Goal: Task Accomplishment & Management: Complete application form

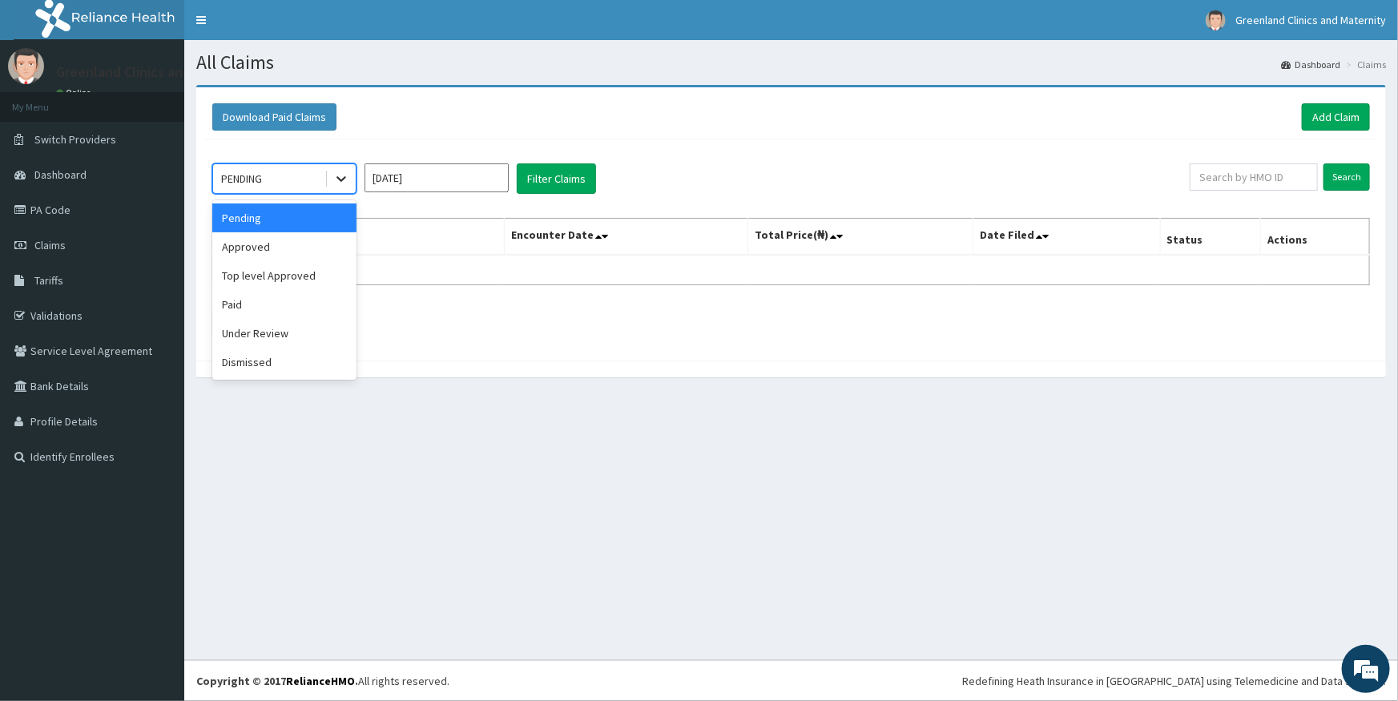
click at [338, 179] on icon at bounding box center [341, 179] width 16 height 16
click at [304, 243] on div "Approved" at bounding box center [284, 246] width 144 height 29
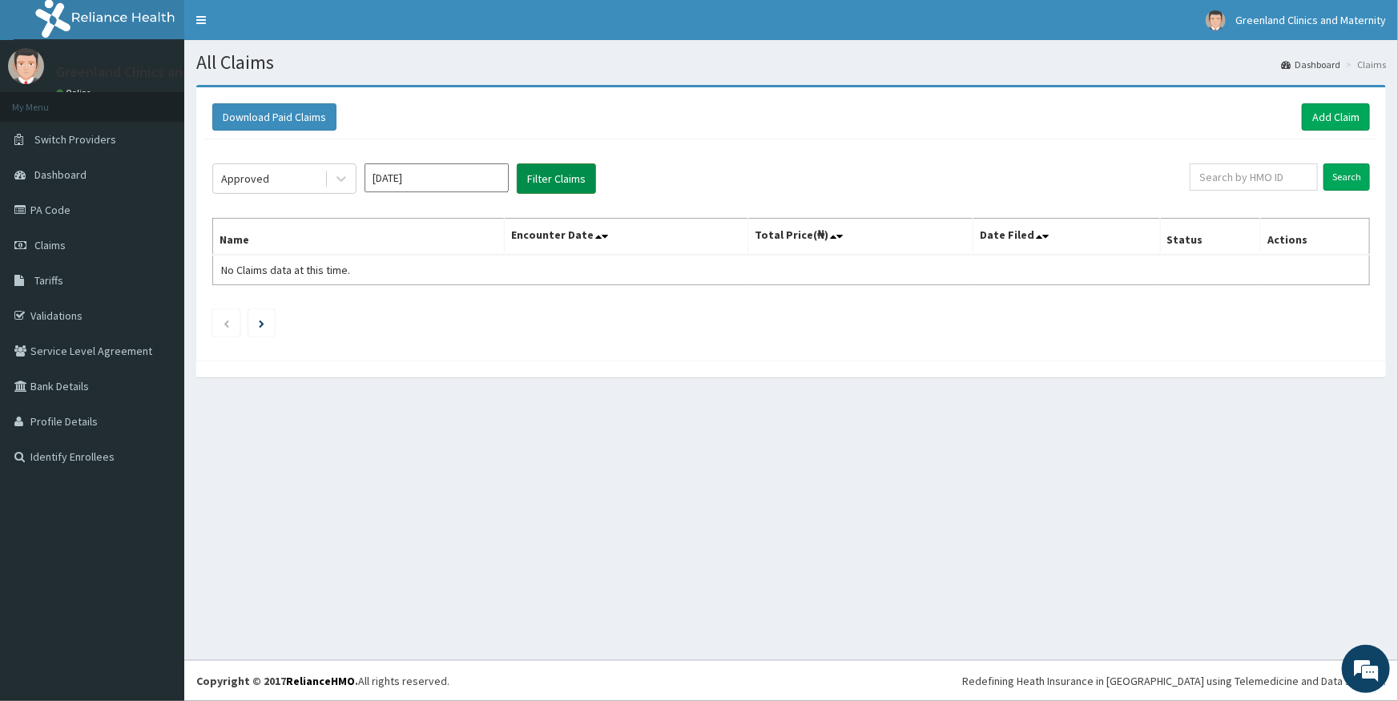
click at [555, 176] on button "Filter Claims" at bounding box center [556, 178] width 79 height 30
click at [333, 183] on icon at bounding box center [341, 179] width 16 height 16
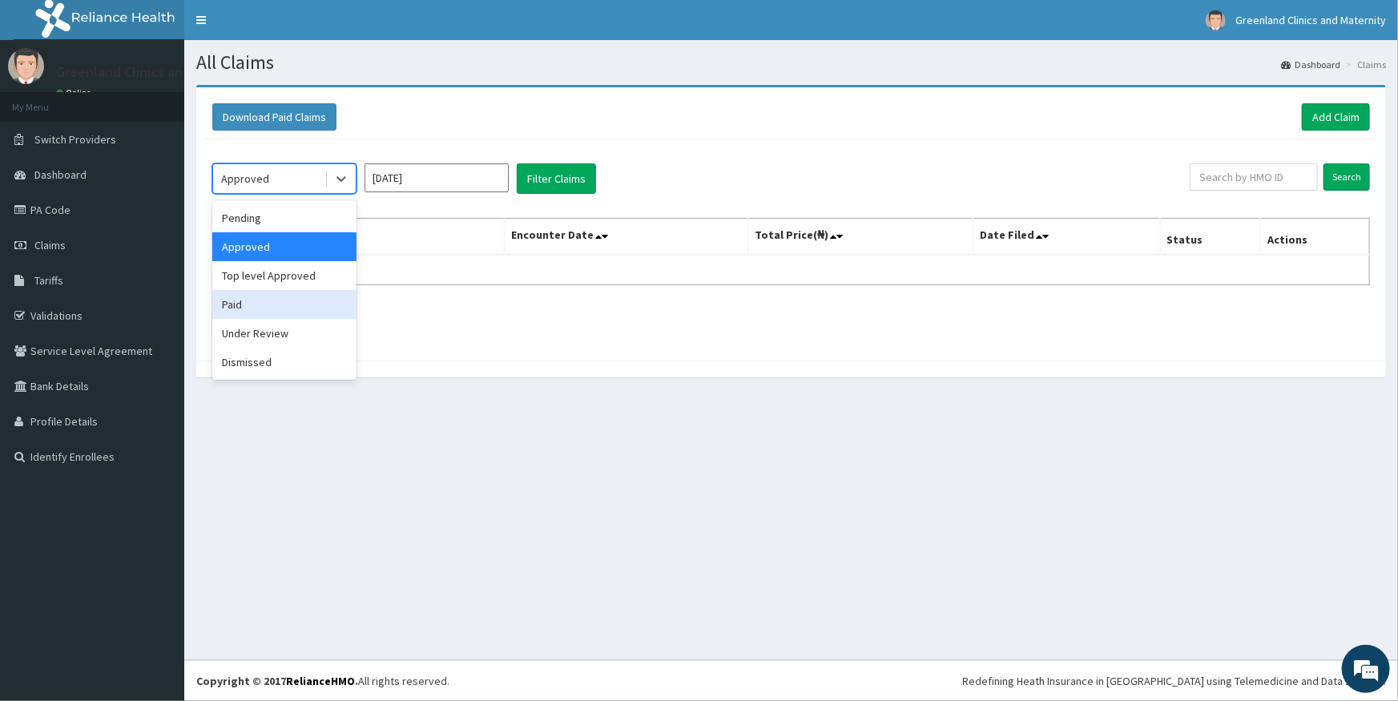
click at [292, 304] on div "Paid" at bounding box center [284, 304] width 144 height 29
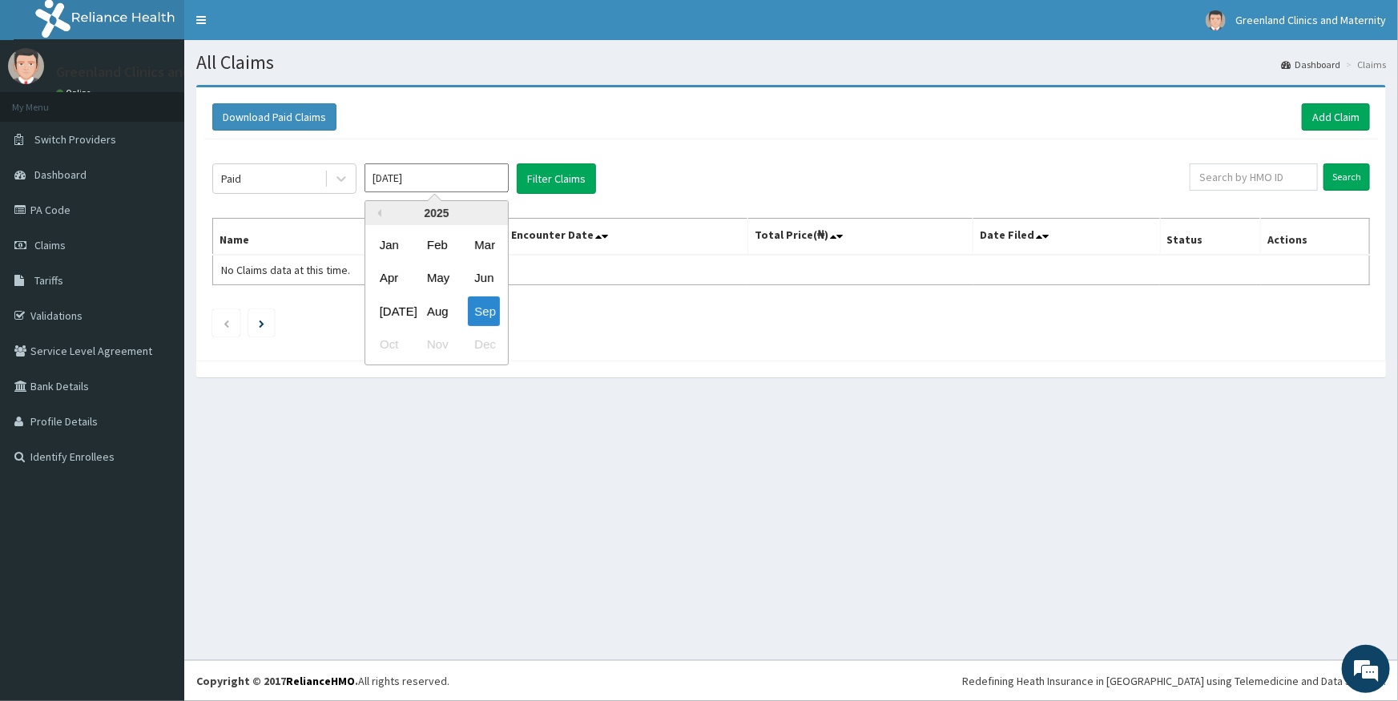
click at [442, 170] on input "Sep 2025" at bounding box center [436, 177] width 144 height 29
click at [440, 312] on div "Aug" at bounding box center [436, 311] width 32 height 30
type input "Aug 2025"
click at [566, 183] on button "Filter Claims" at bounding box center [556, 178] width 79 height 30
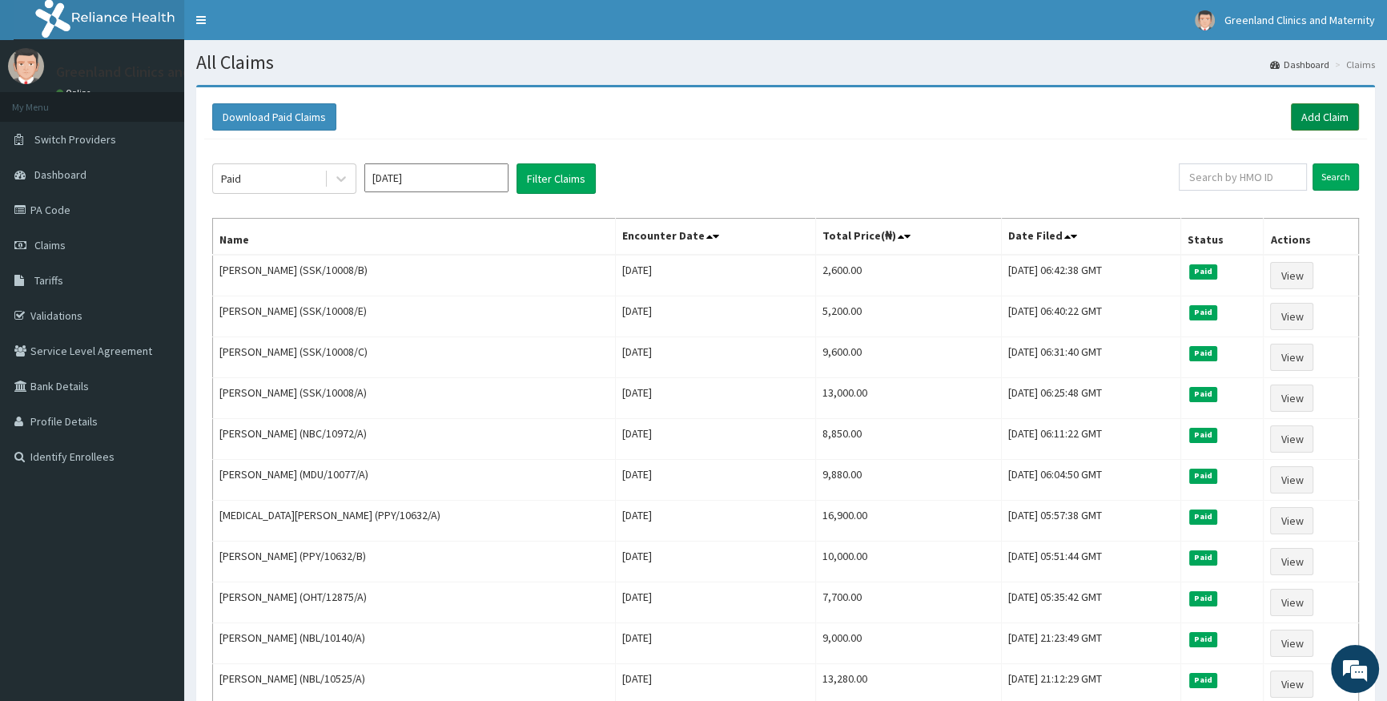
click at [1329, 111] on link "Add Claim" at bounding box center [1325, 116] width 68 height 27
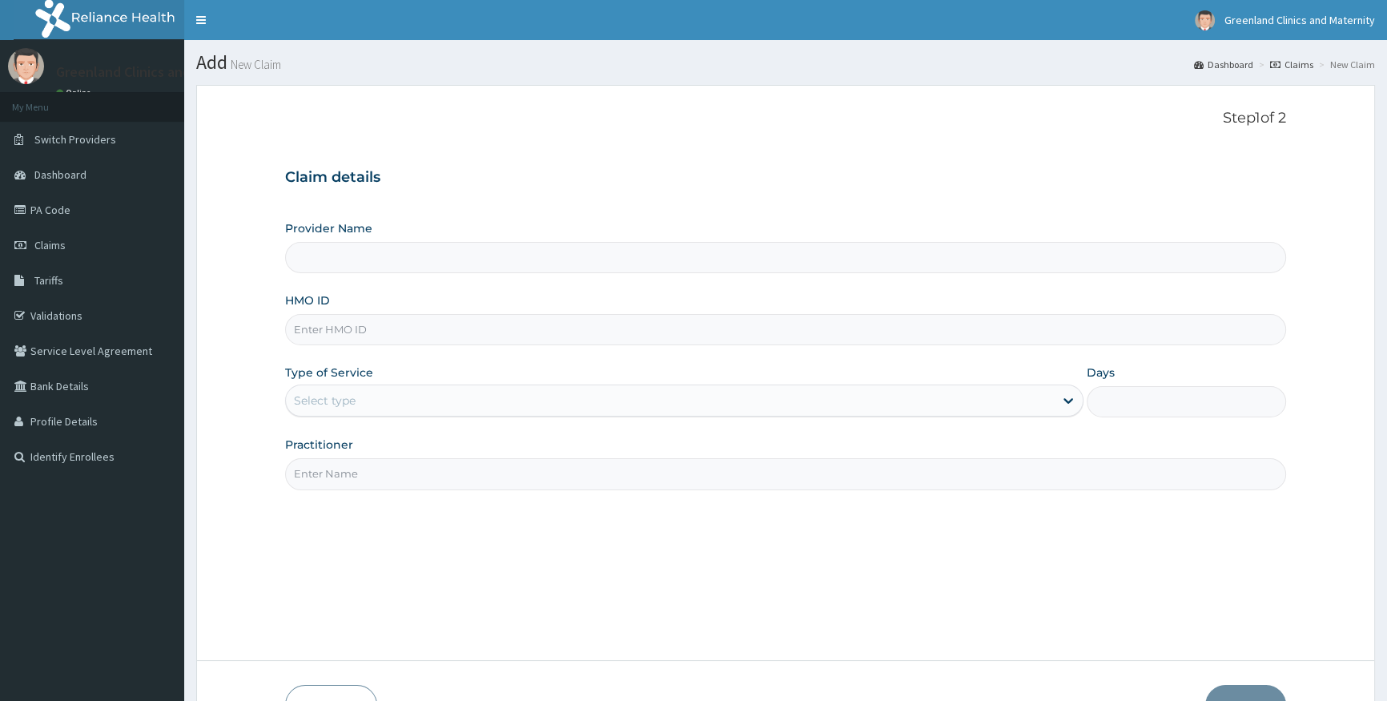
click at [450, 339] on input "HMO ID" at bounding box center [785, 329] width 1001 height 31
type input "Greenlands Specialist Hospital"
type input "ENP/11616/C"
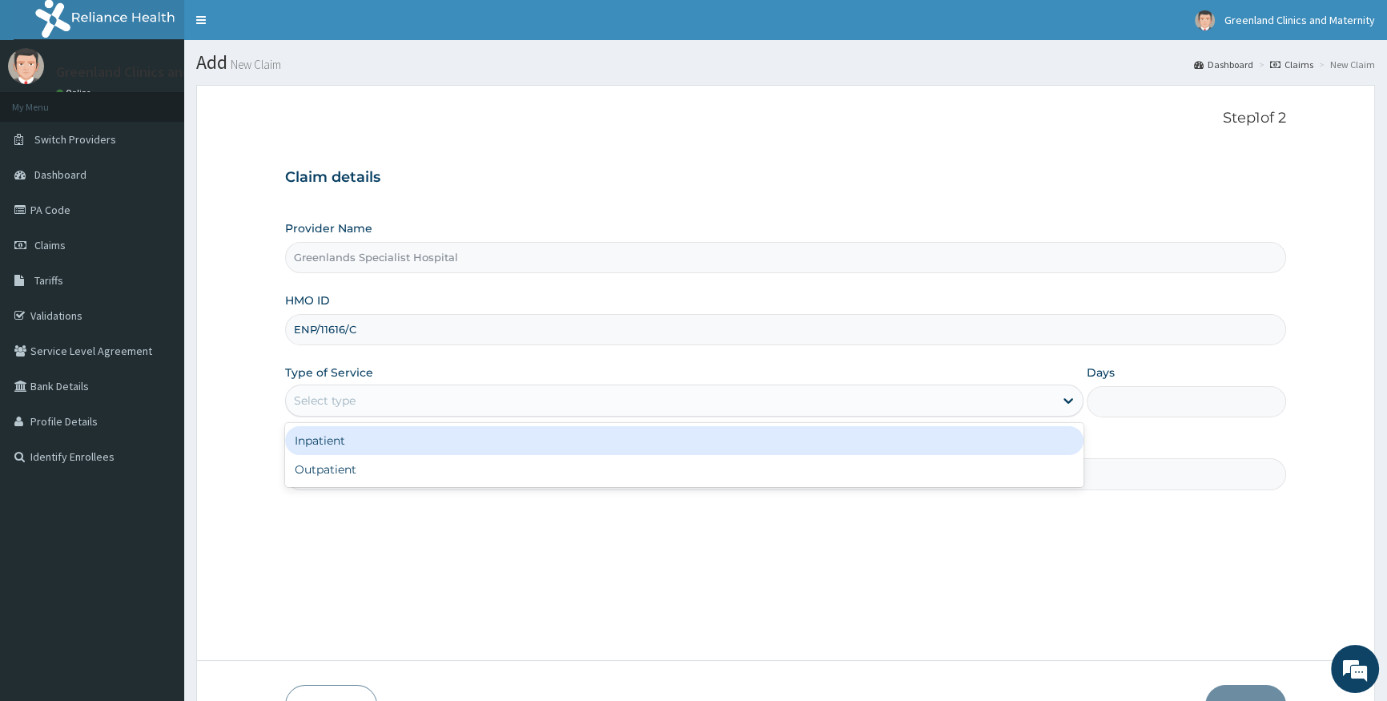
click at [360, 396] on div "Select type" at bounding box center [669, 401] width 767 height 26
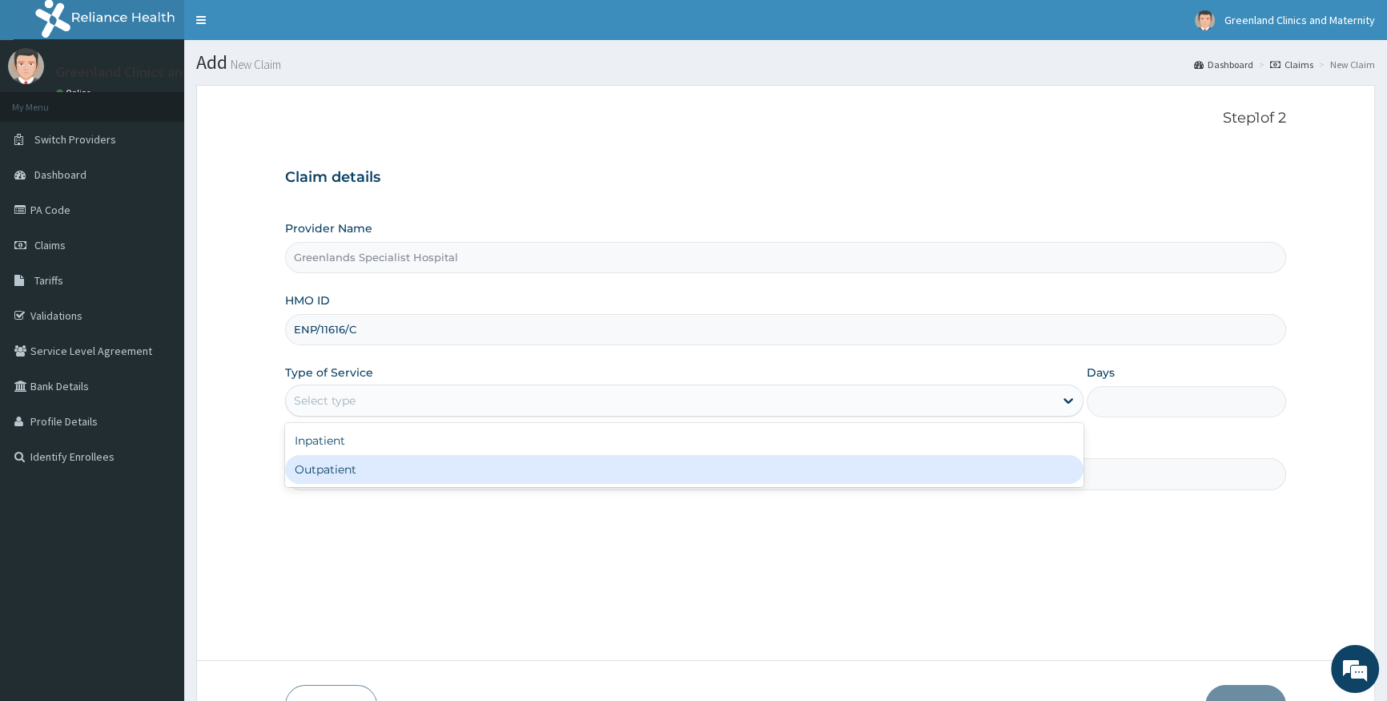
click at [388, 469] on div "Outpatient" at bounding box center [684, 469] width 798 height 29
type input "1"
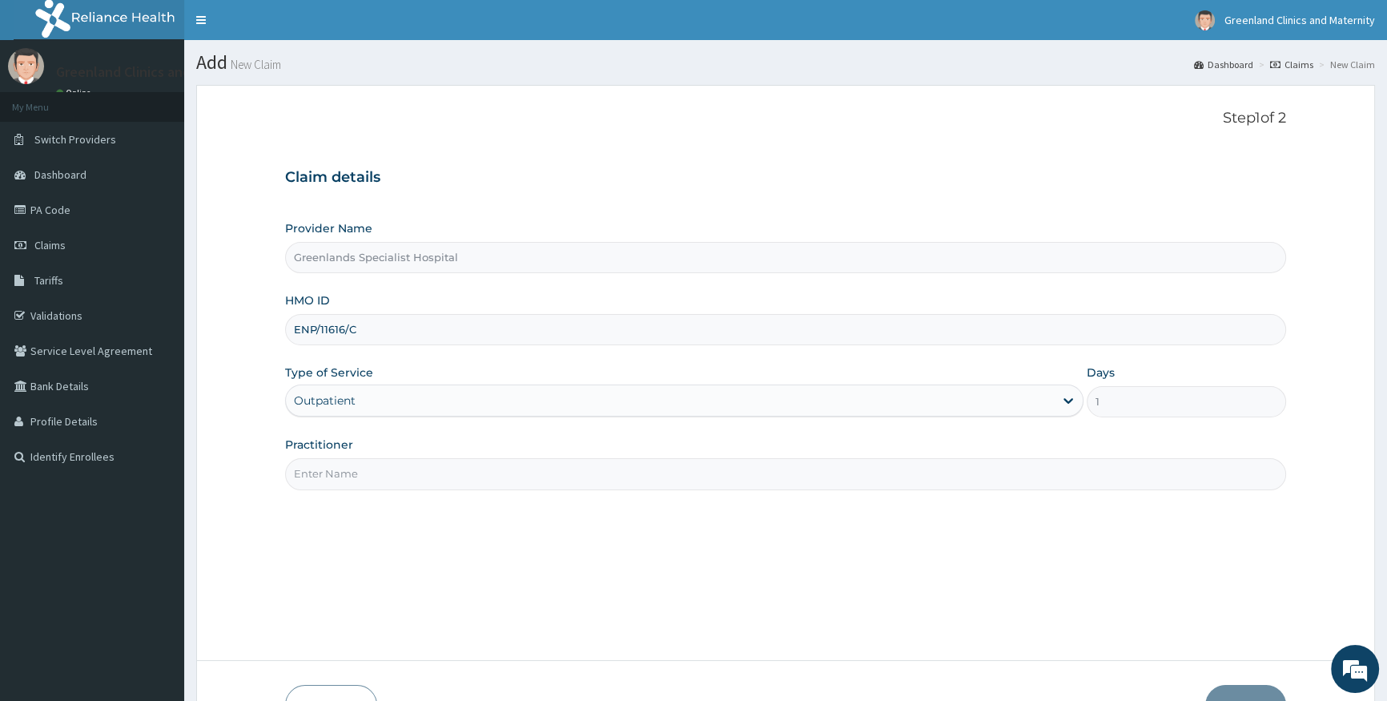
click at [416, 470] on input "Practitioner" at bounding box center [785, 473] width 1001 height 31
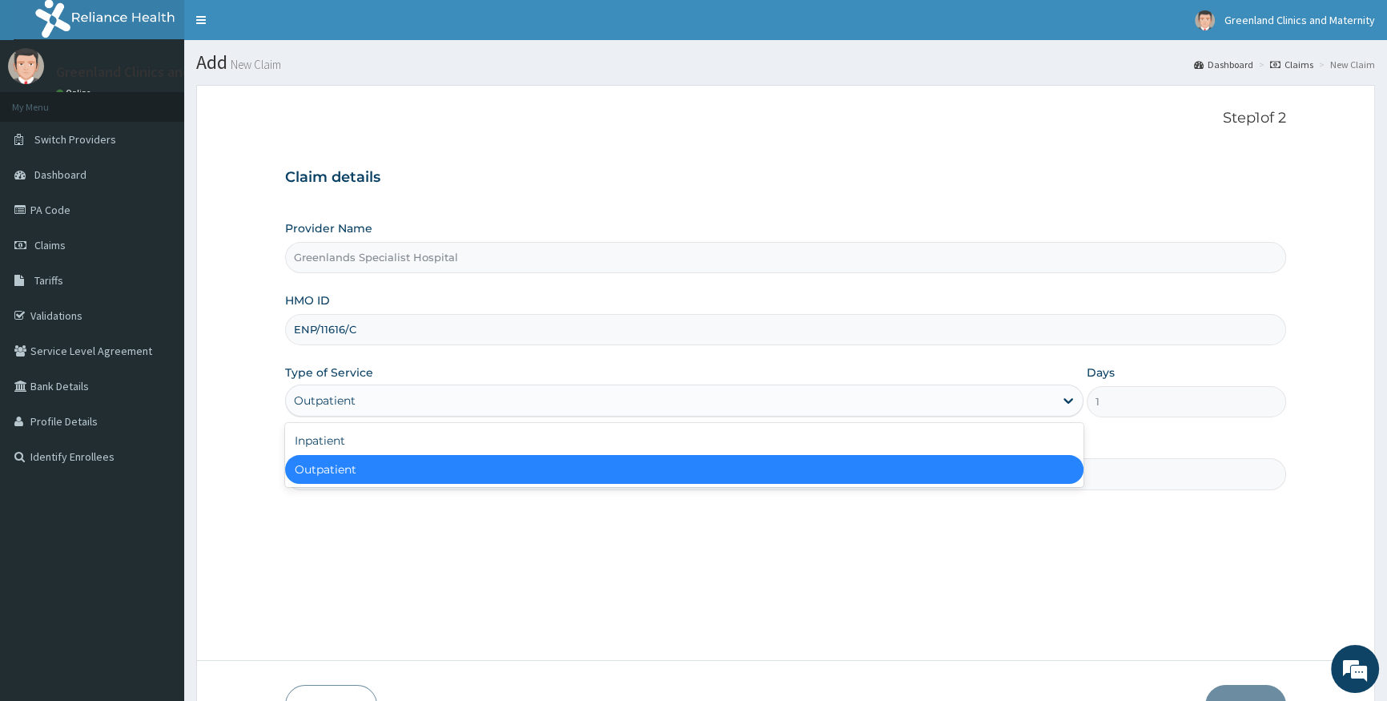
click at [540, 403] on div "Outpatient" at bounding box center [669, 401] width 767 height 26
click at [555, 473] on div "Outpatient" at bounding box center [684, 469] width 798 height 29
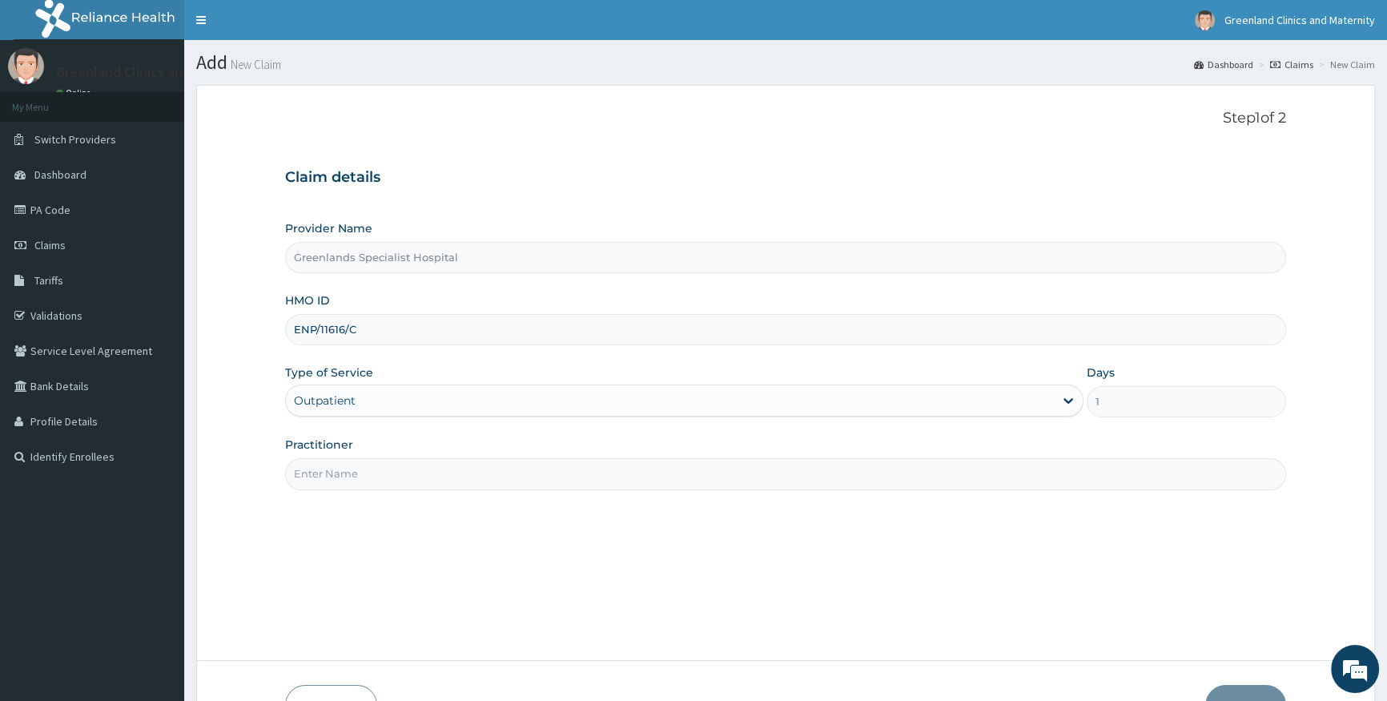
click at [557, 478] on input "Practitioner" at bounding box center [785, 473] width 1001 height 31
type input "KOFA"
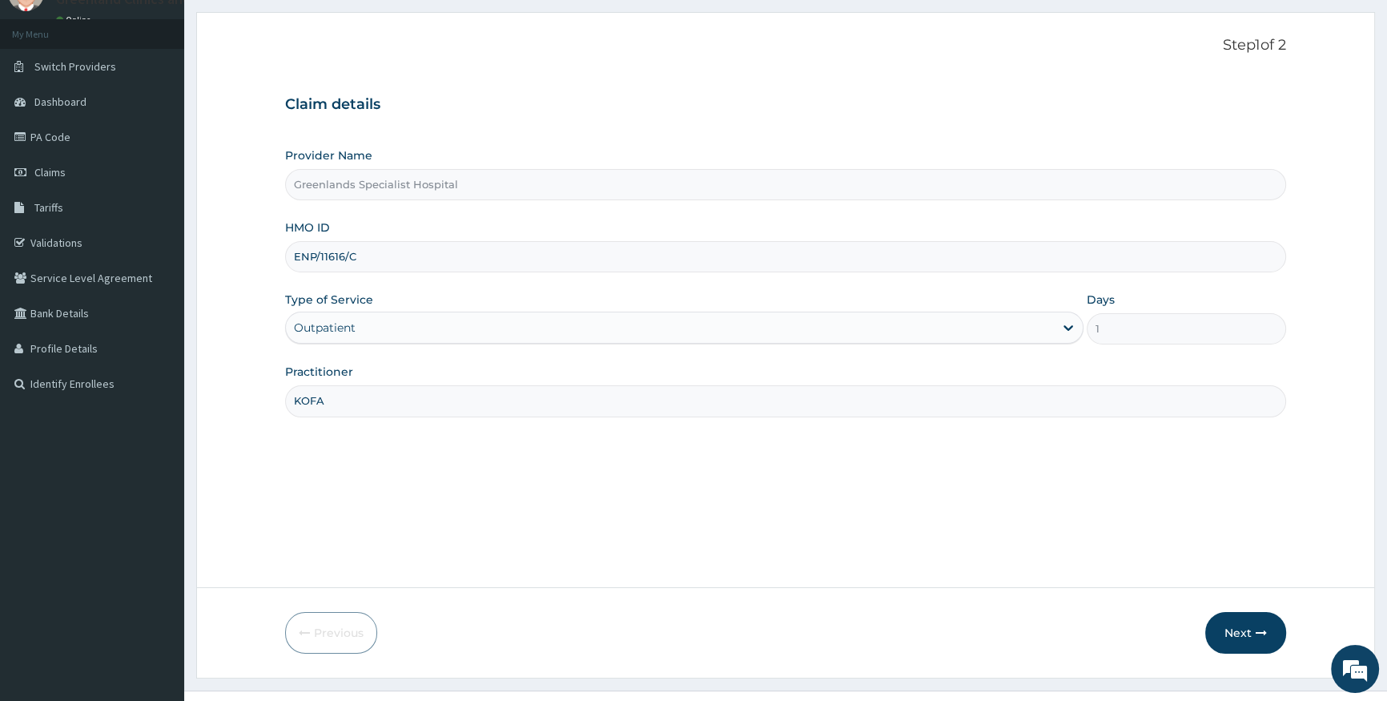
scroll to position [103, 0]
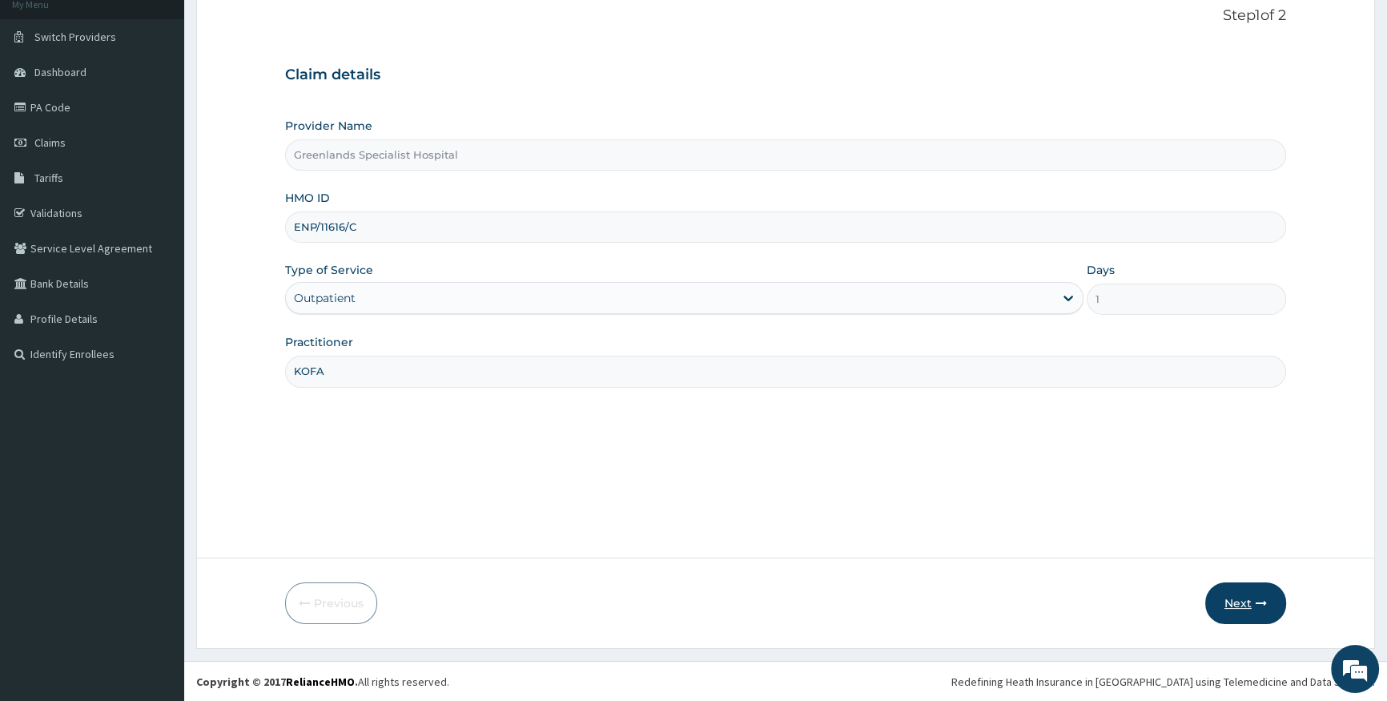
click at [1251, 613] on button "Next" at bounding box center [1245, 603] width 81 height 42
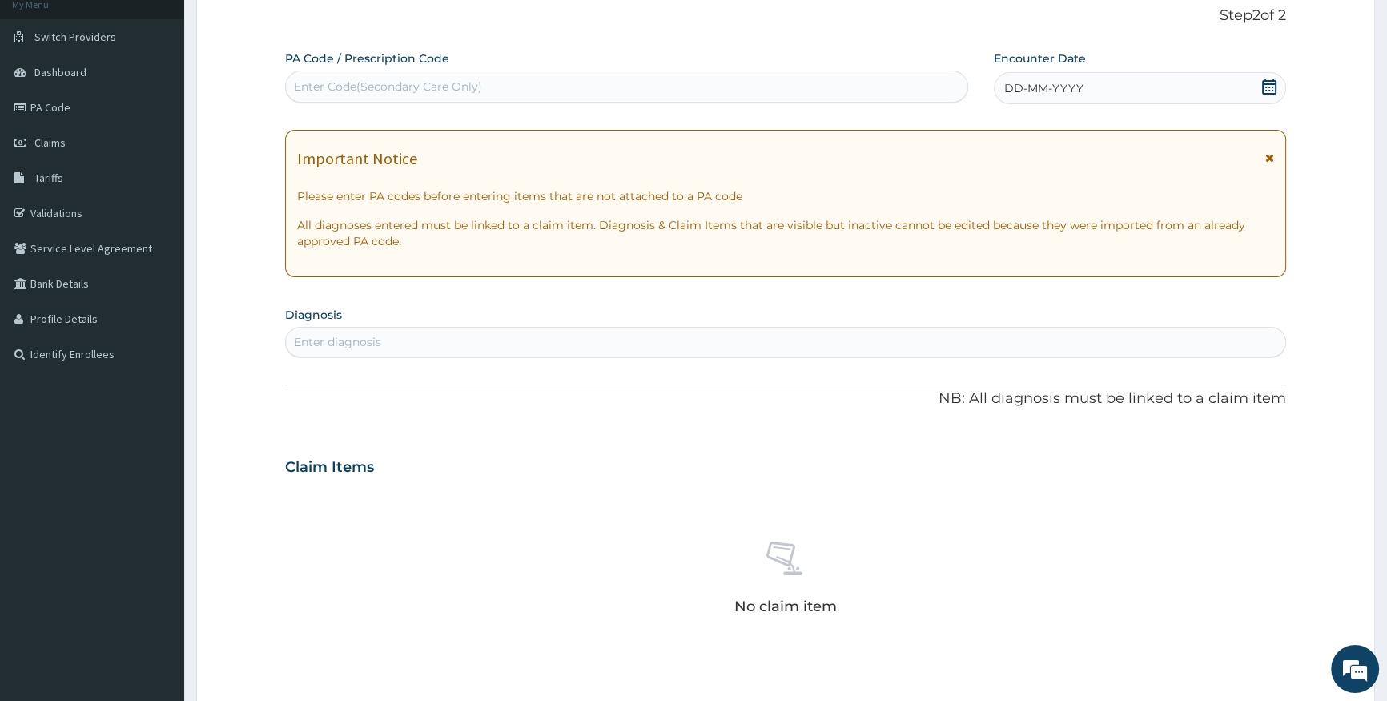
drag, startPoint x: 761, startPoint y: 372, endPoint x: 810, endPoint y: 362, distance: 50.6
click at [770, 373] on div "PA Code / Prescription Code Enter Code(Secondary Care Only) Encounter Date DD-M…" at bounding box center [785, 464] width 1001 height 829
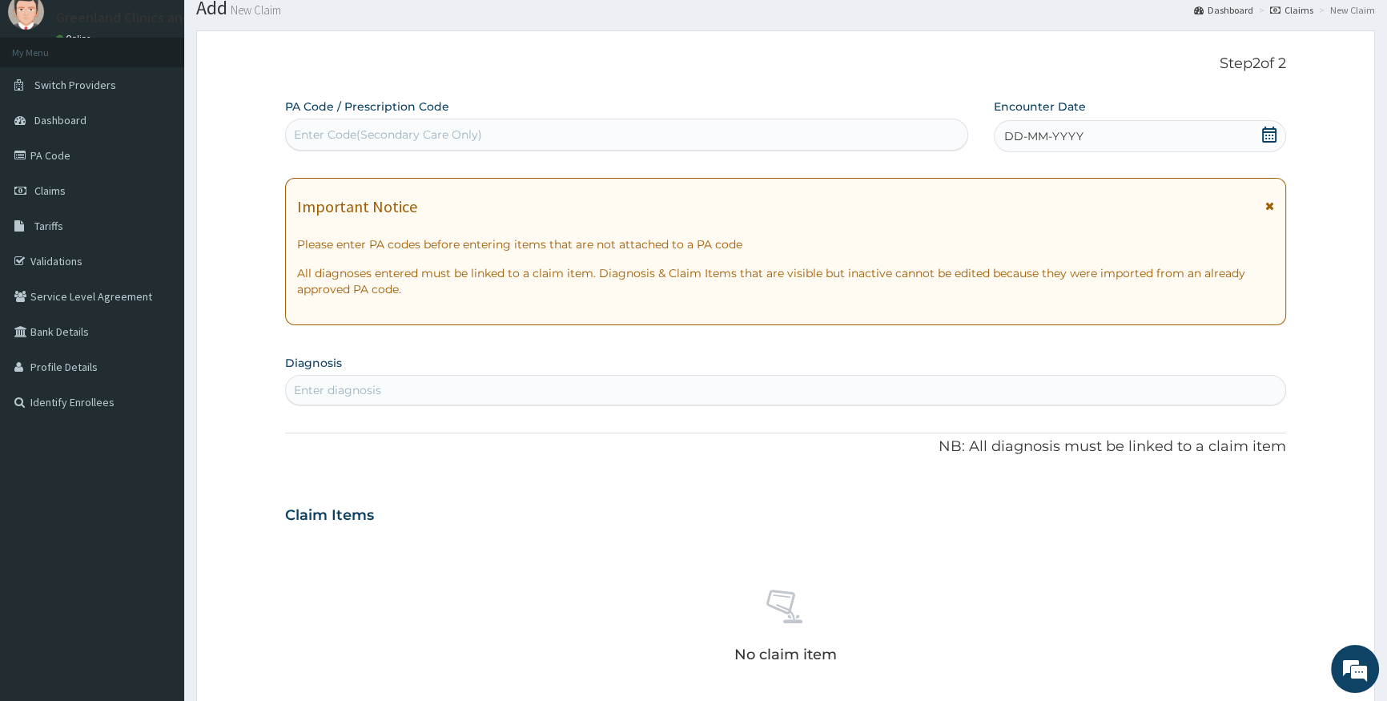
scroll to position [30, 0]
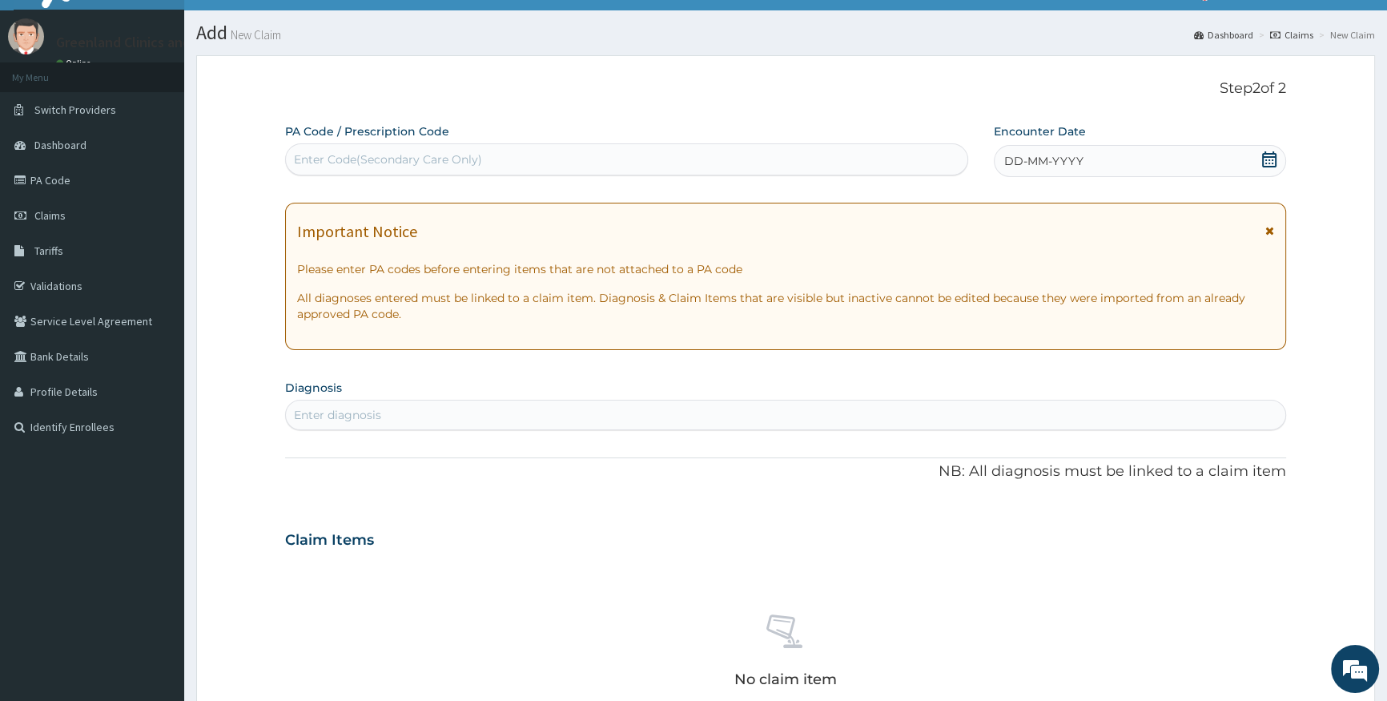
click at [1259, 160] on div "DD-MM-YYYY" at bounding box center [1140, 161] width 292 height 32
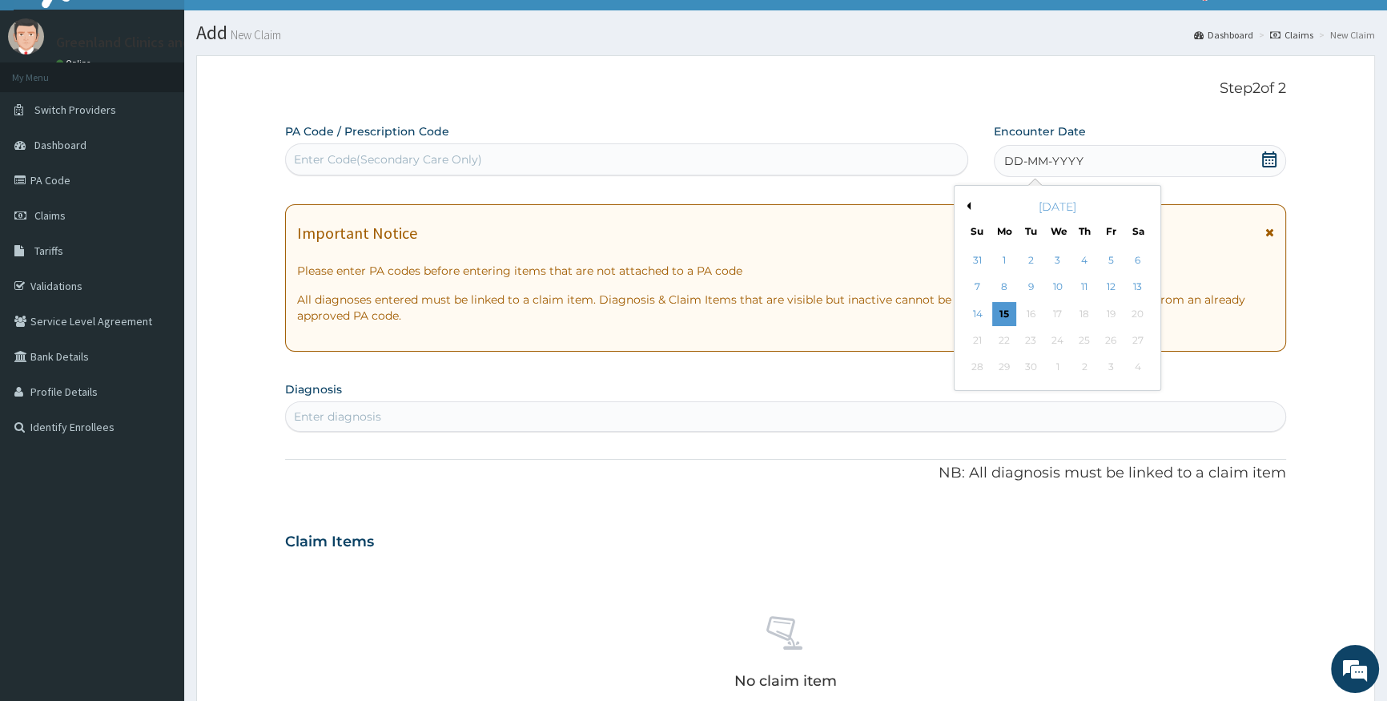
click at [963, 207] on button "Previous Month" at bounding box center [967, 206] width 8 height 8
click at [1136, 314] on div "16" at bounding box center [1137, 314] width 24 height 24
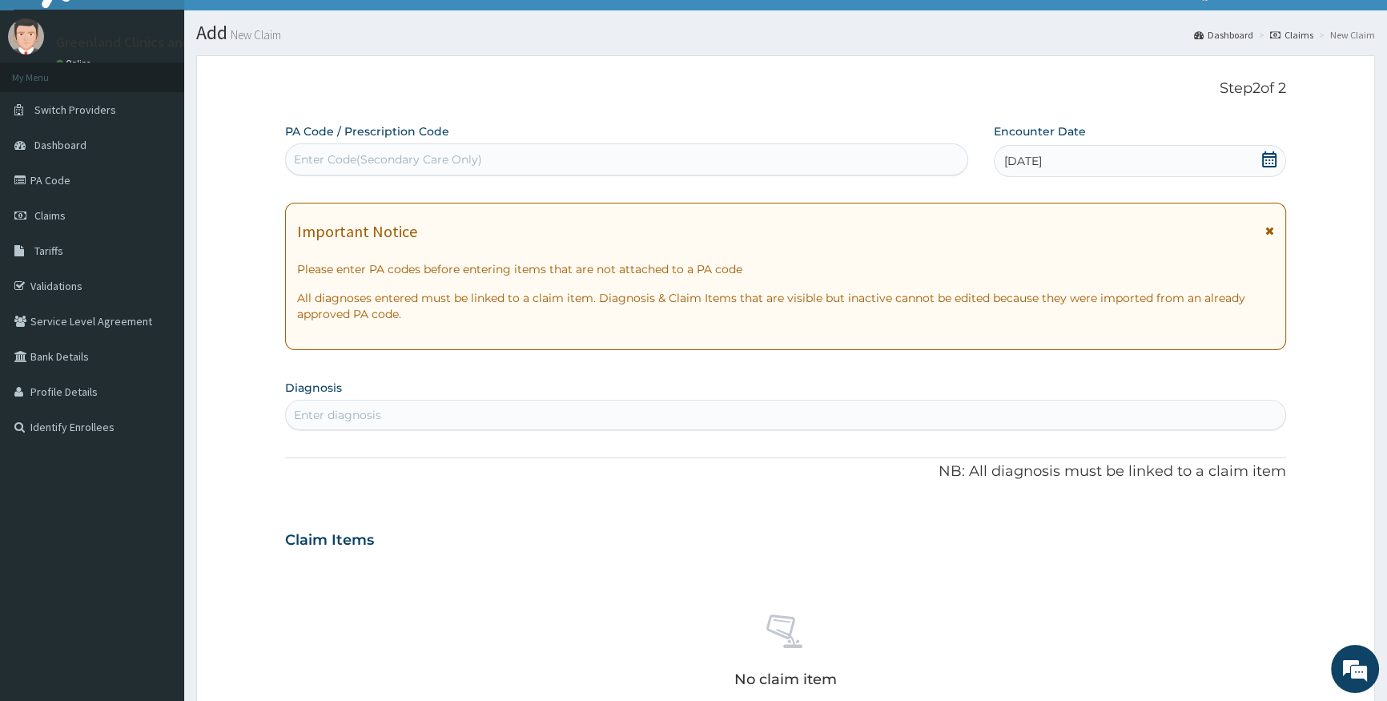
click at [952, 400] on div "Enter diagnosis" at bounding box center [785, 415] width 1001 height 30
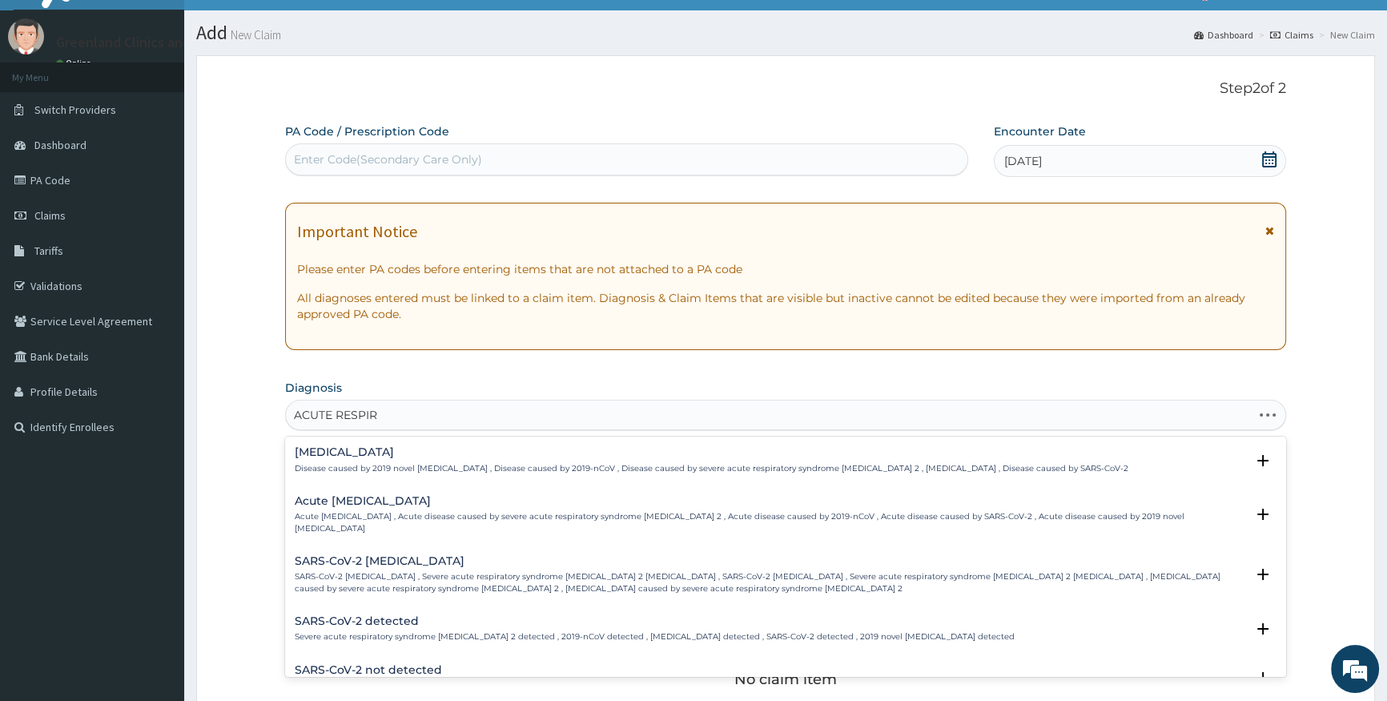
type input "ACUTE RESPIRA"
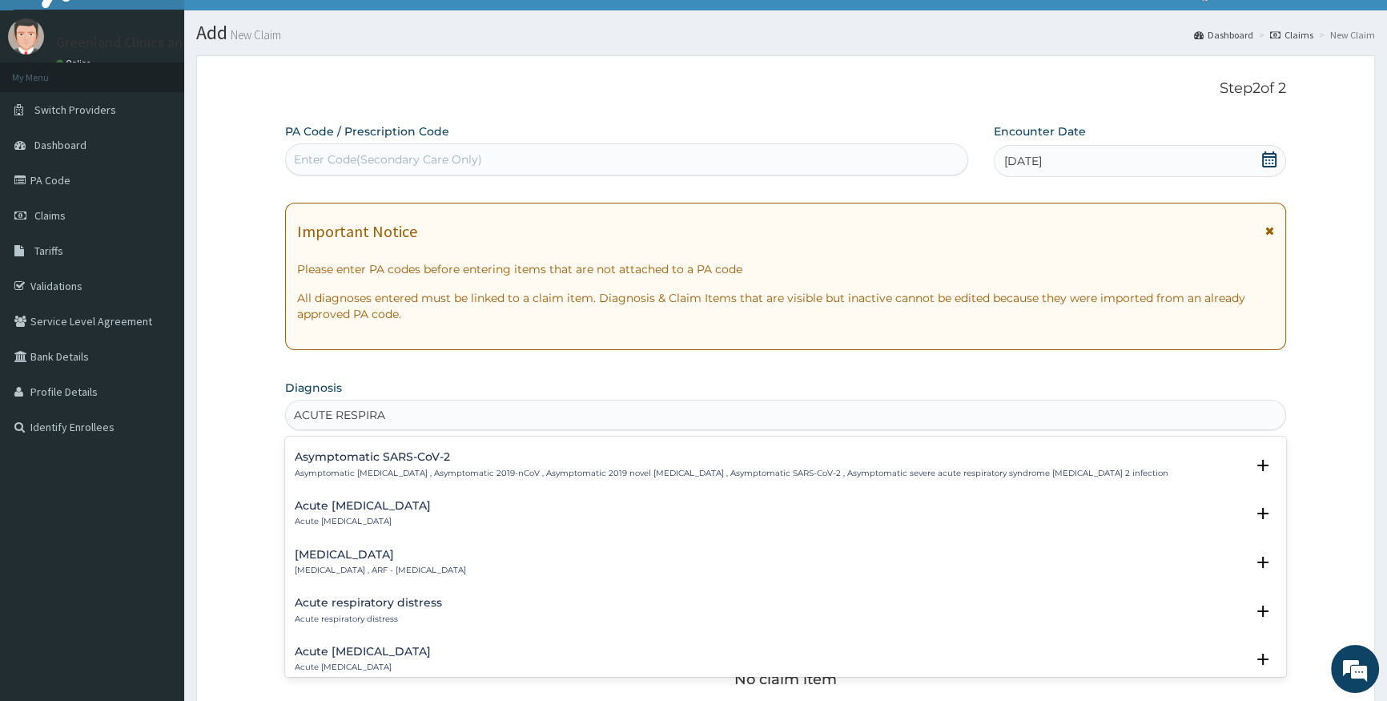
scroll to position [291, 0]
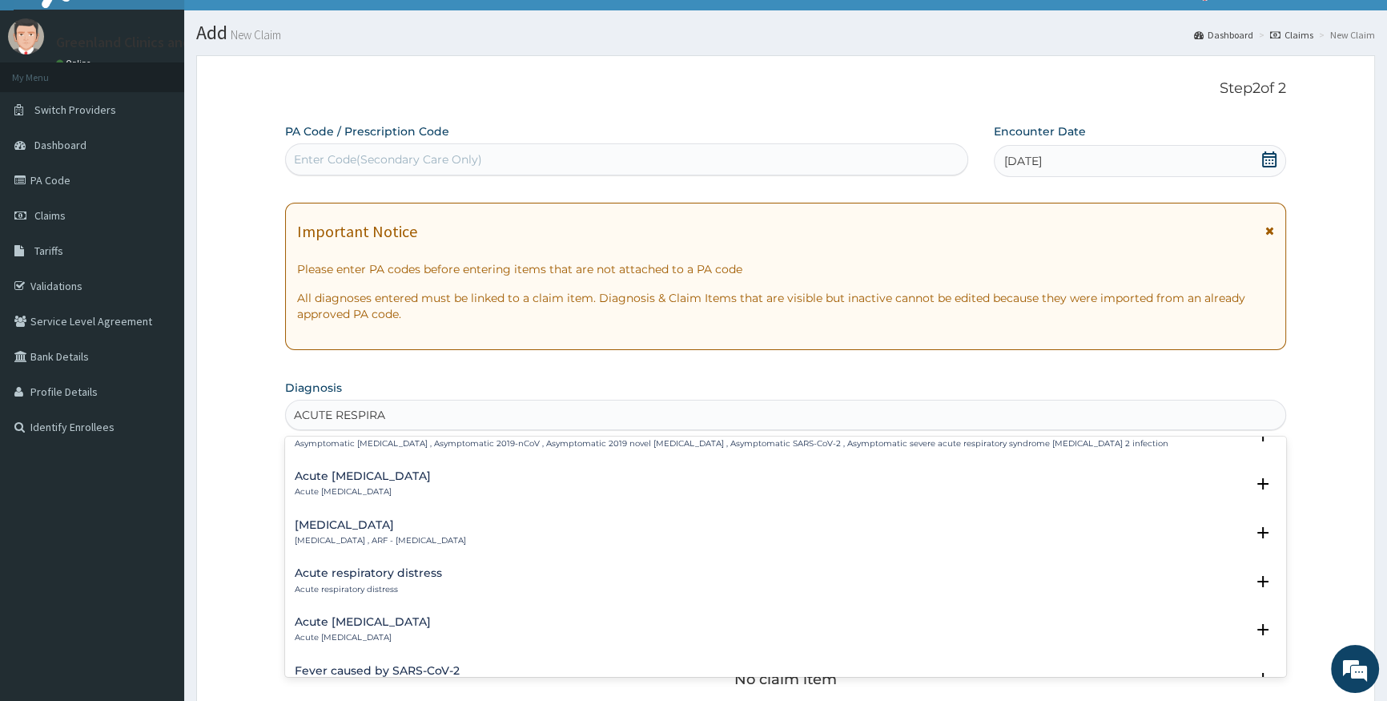
click at [337, 535] on p "Acute respiratory failure , ARF - Acute respiratory failure" at bounding box center [380, 540] width 171 height 11
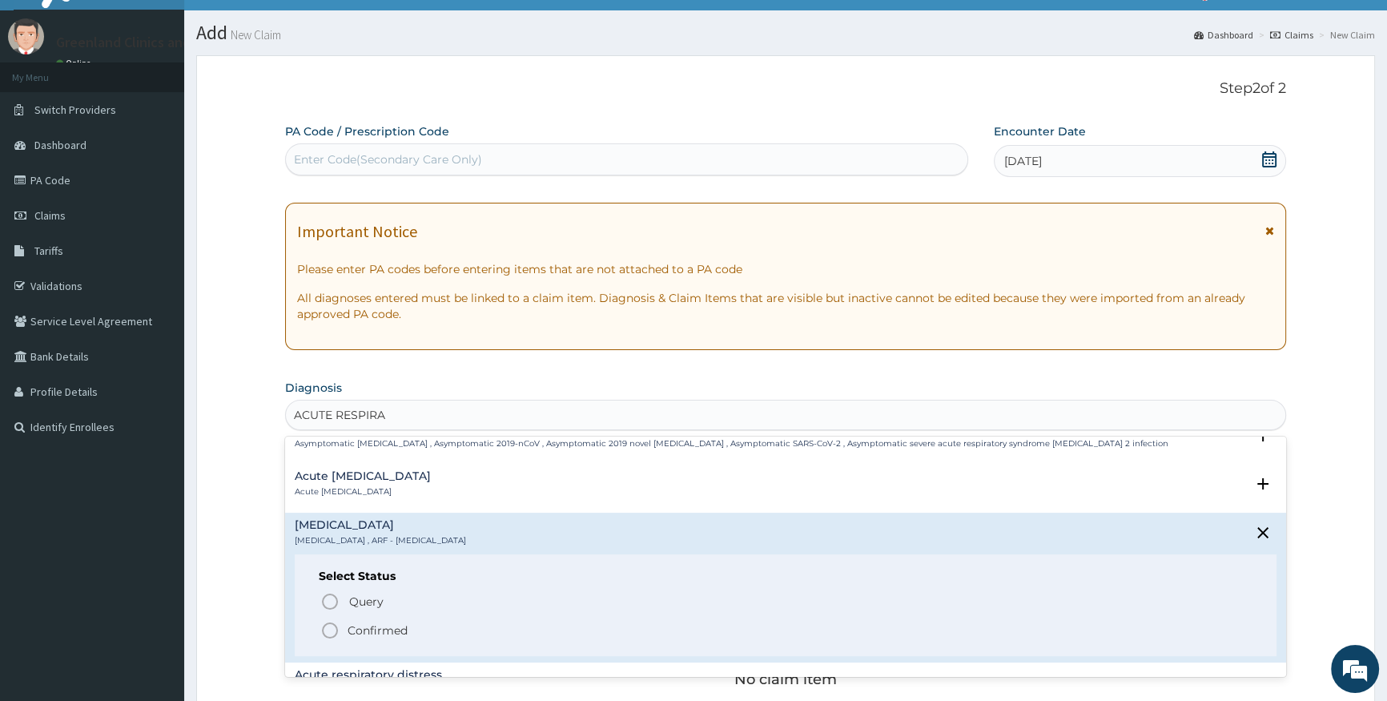
click at [329, 621] on icon "status option filled" at bounding box center [329, 630] width 19 height 19
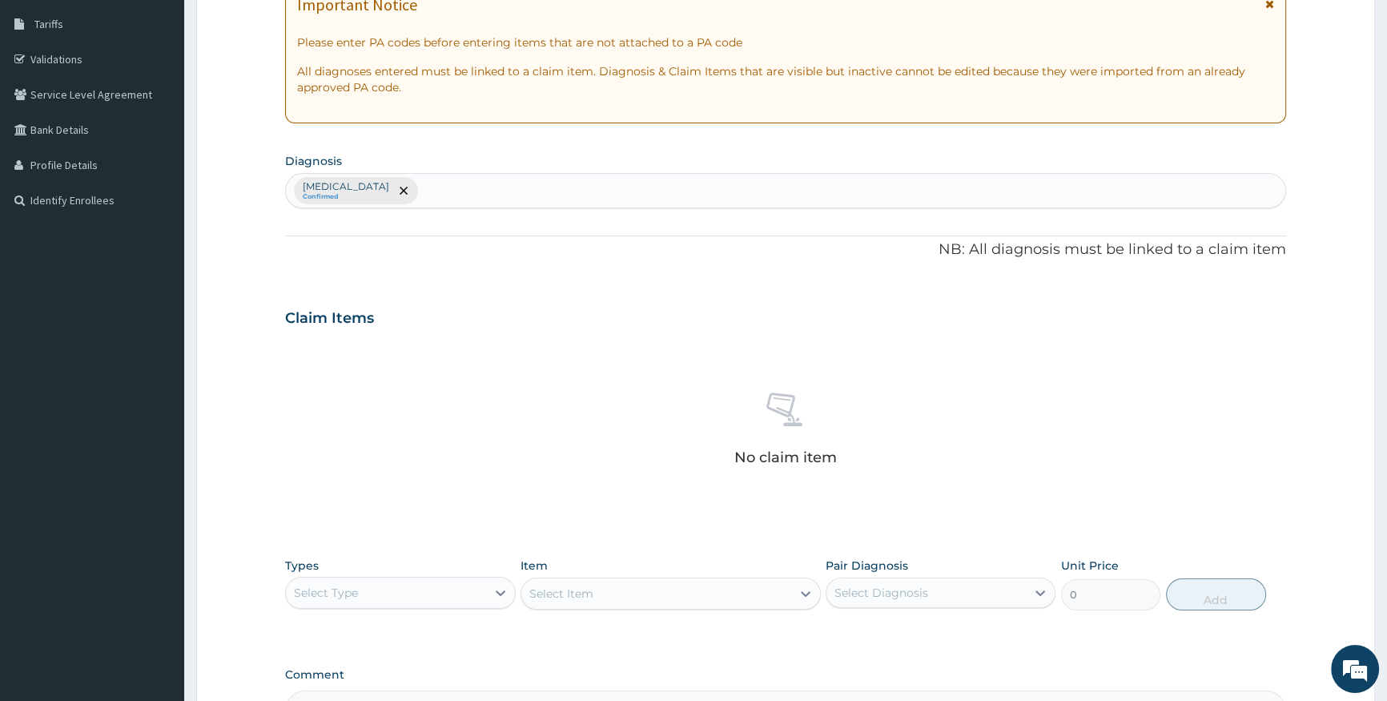
scroll to position [393, 0]
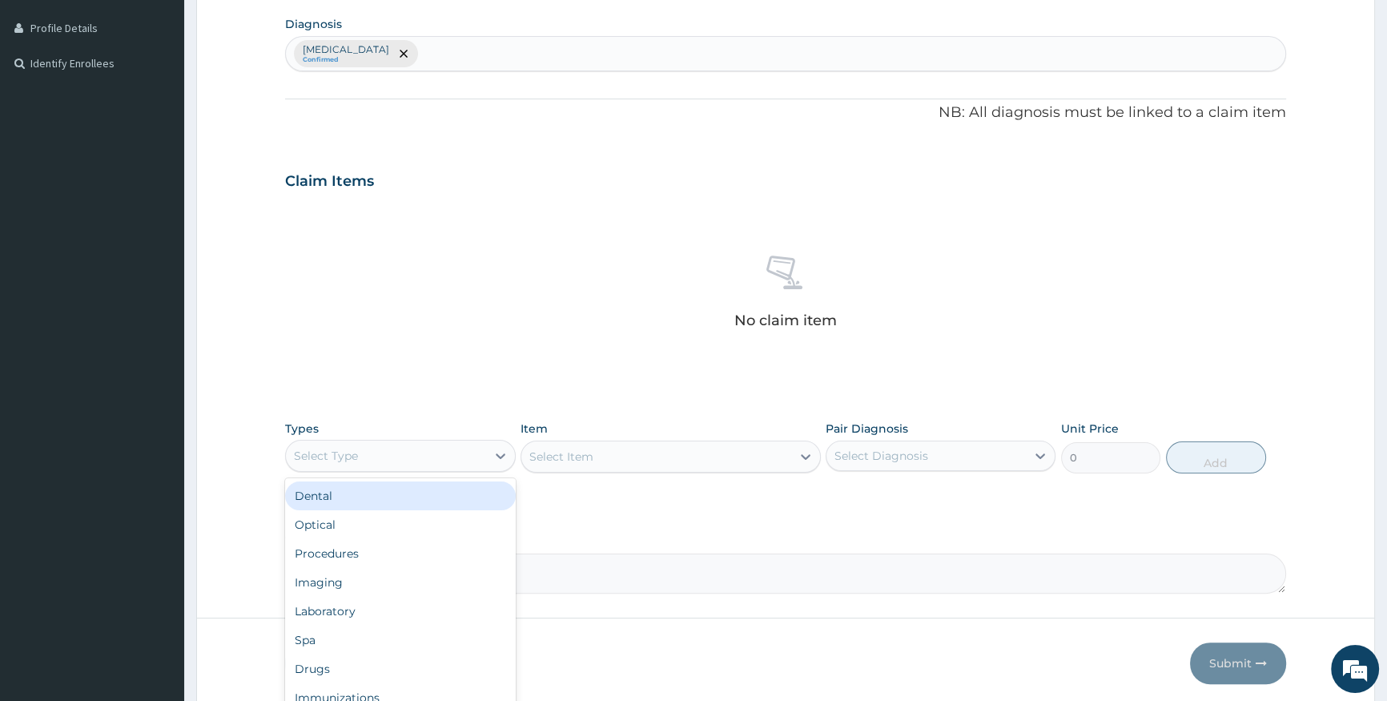
click at [432, 452] on div "Select Type" at bounding box center [385, 456] width 199 height 26
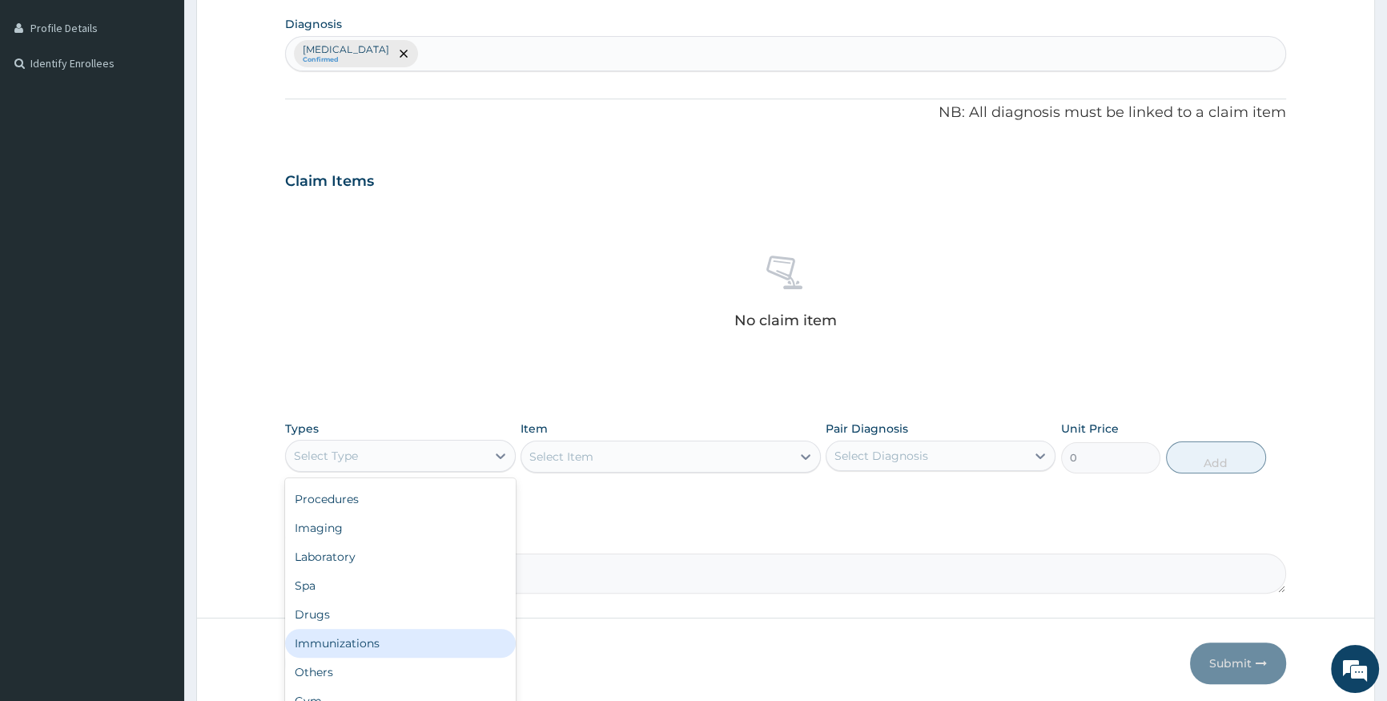
scroll to position [0, 0]
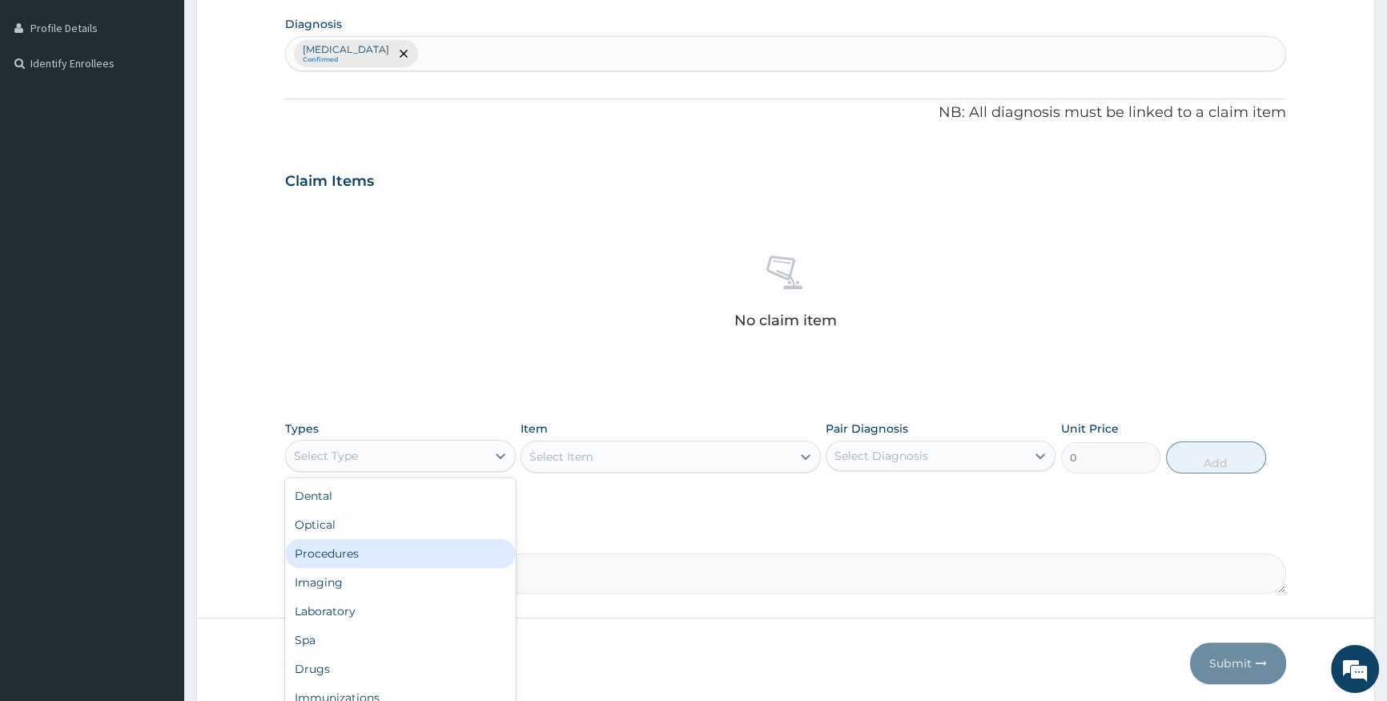
click at [350, 555] on div "Procedures" at bounding box center [400, 553] width 230 height 29
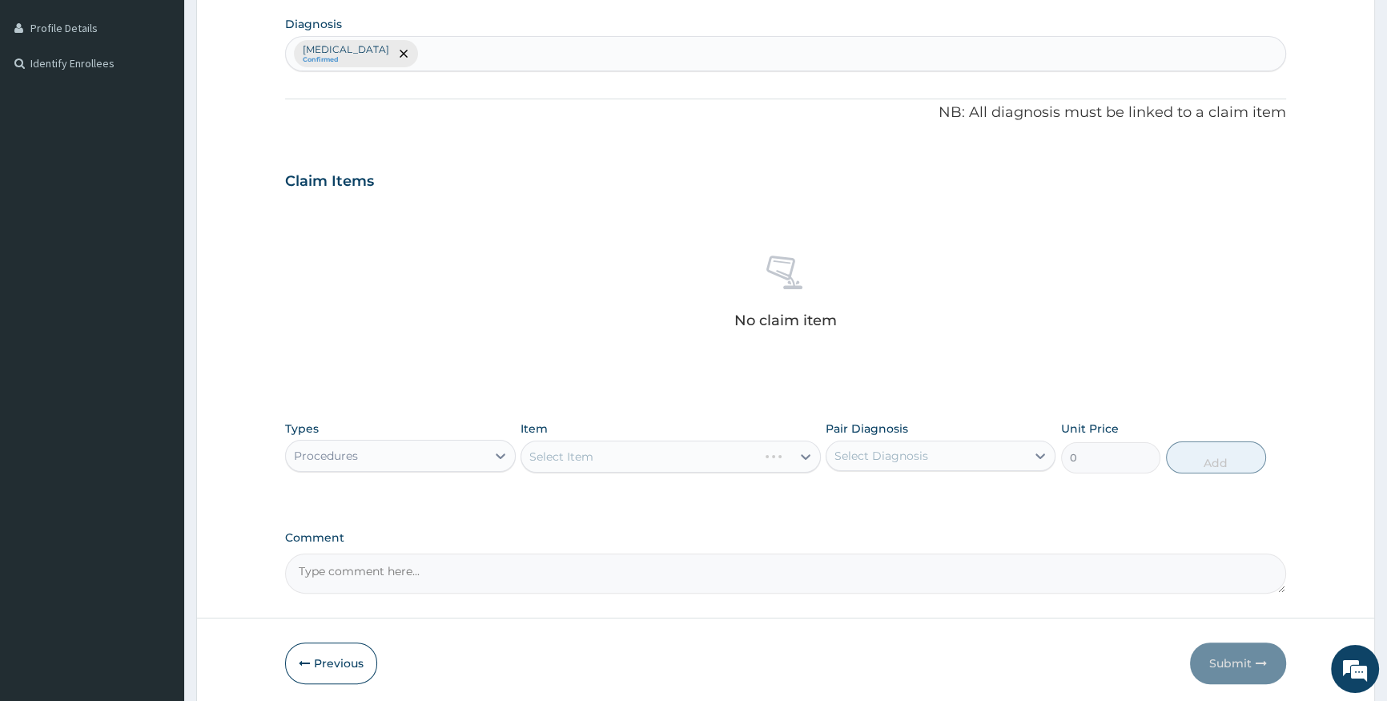
click at [547, 453] on div "Select Item" at bounding box center [671, 456] width 300 height 32
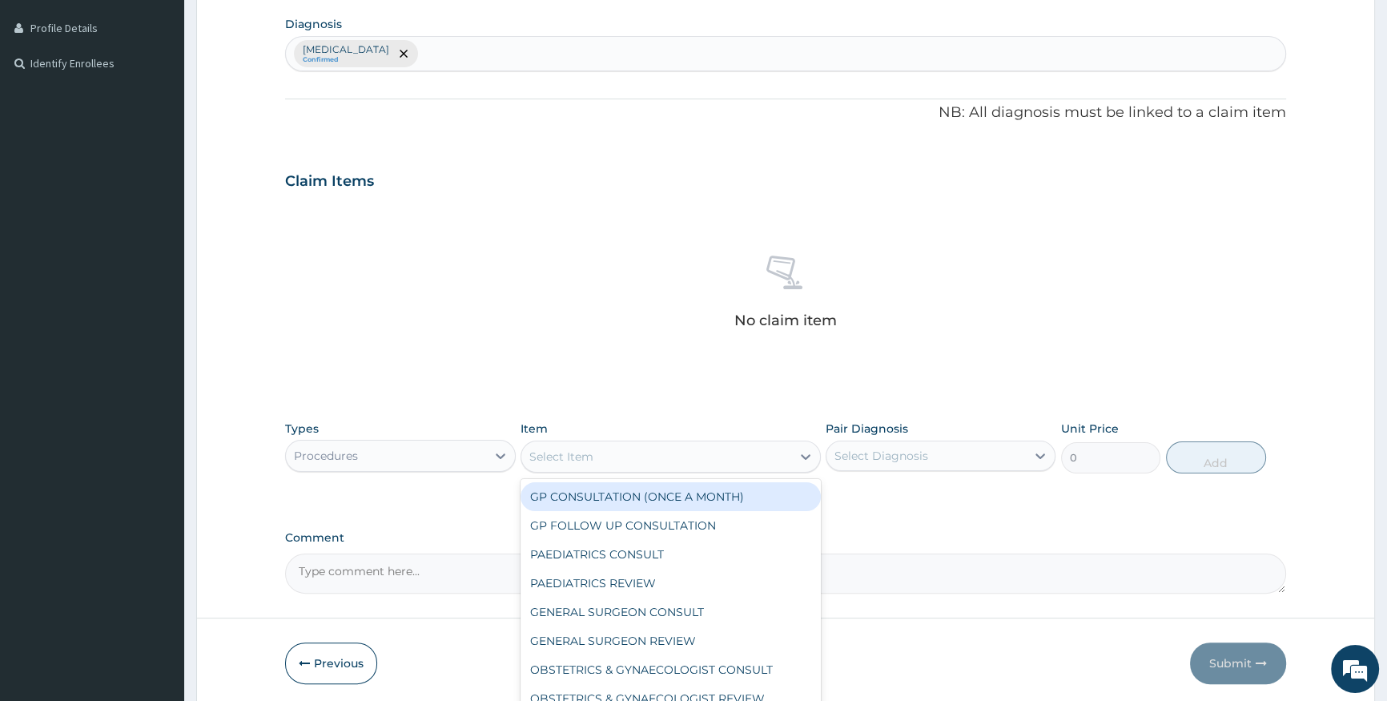
click at [533, 460] on div "Select Item" at bounding box center [561, 456] width 64 height 16
click at [543, 489] on div "GP CONSULTATION (ONCE A MONTH)" at bounding box center [671, 496] width 300 height 29
type input "2000"
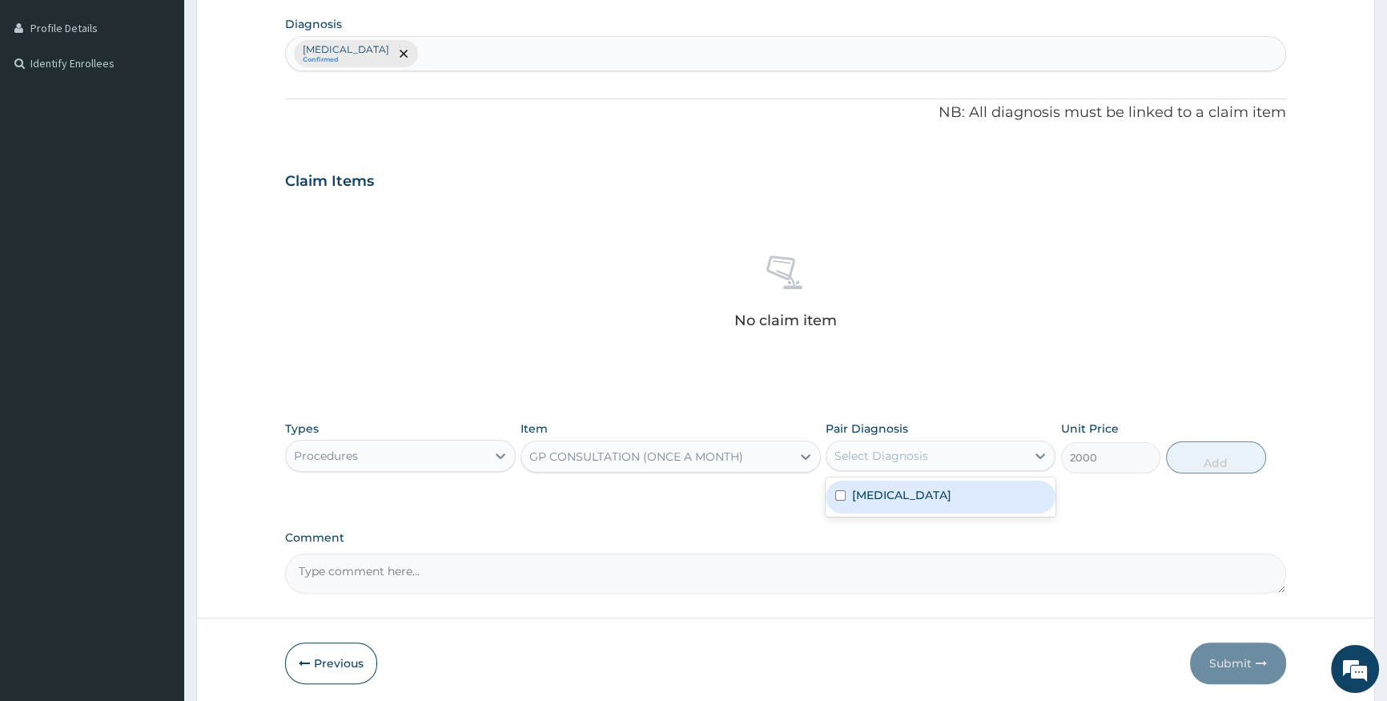
click at [882, 453] on div "Select Diagnosis" at bounding box center [881, 456] width 94 height 16
click at [852, 493] on label "Acute respiratory failure" at bounding box center [901, 495] width 99 height 16
checkbox input "true"
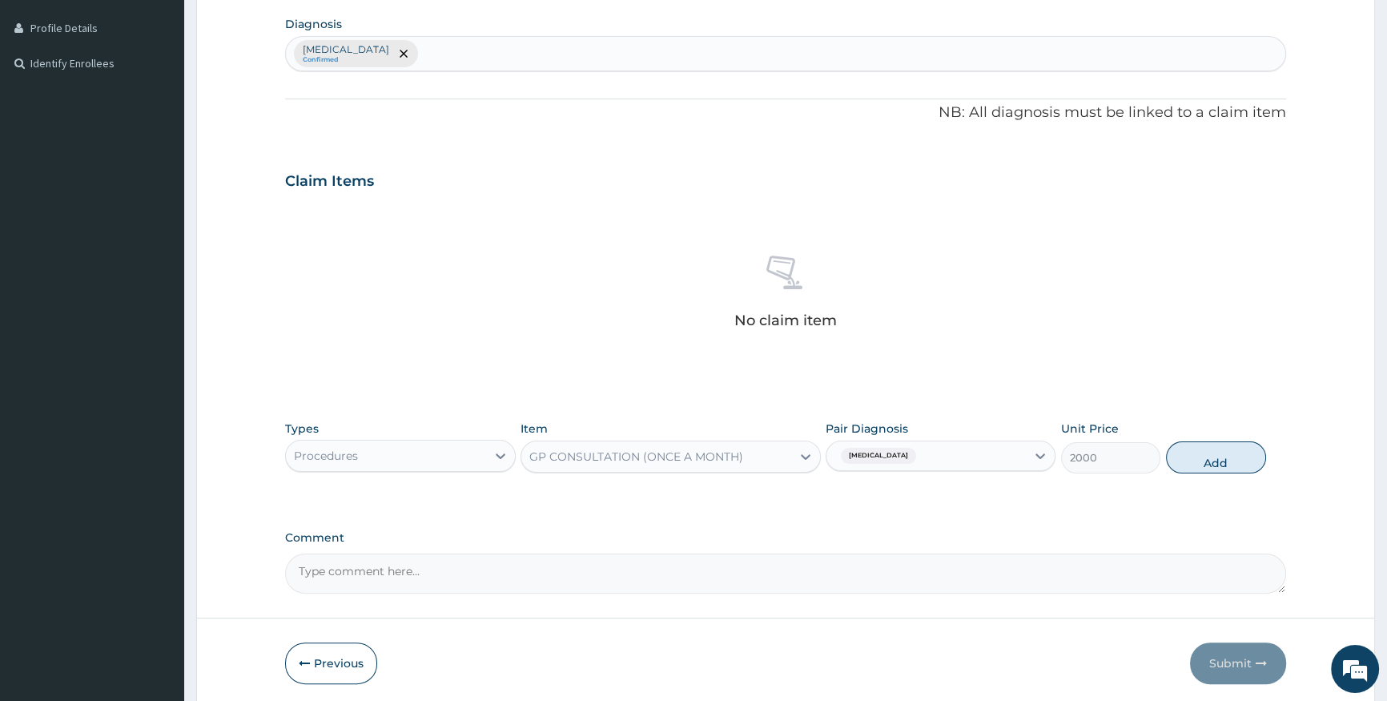
click at [1201, 458] on button "Add" at bounding box center [1216, 457] width 100 height 32
type input "0"
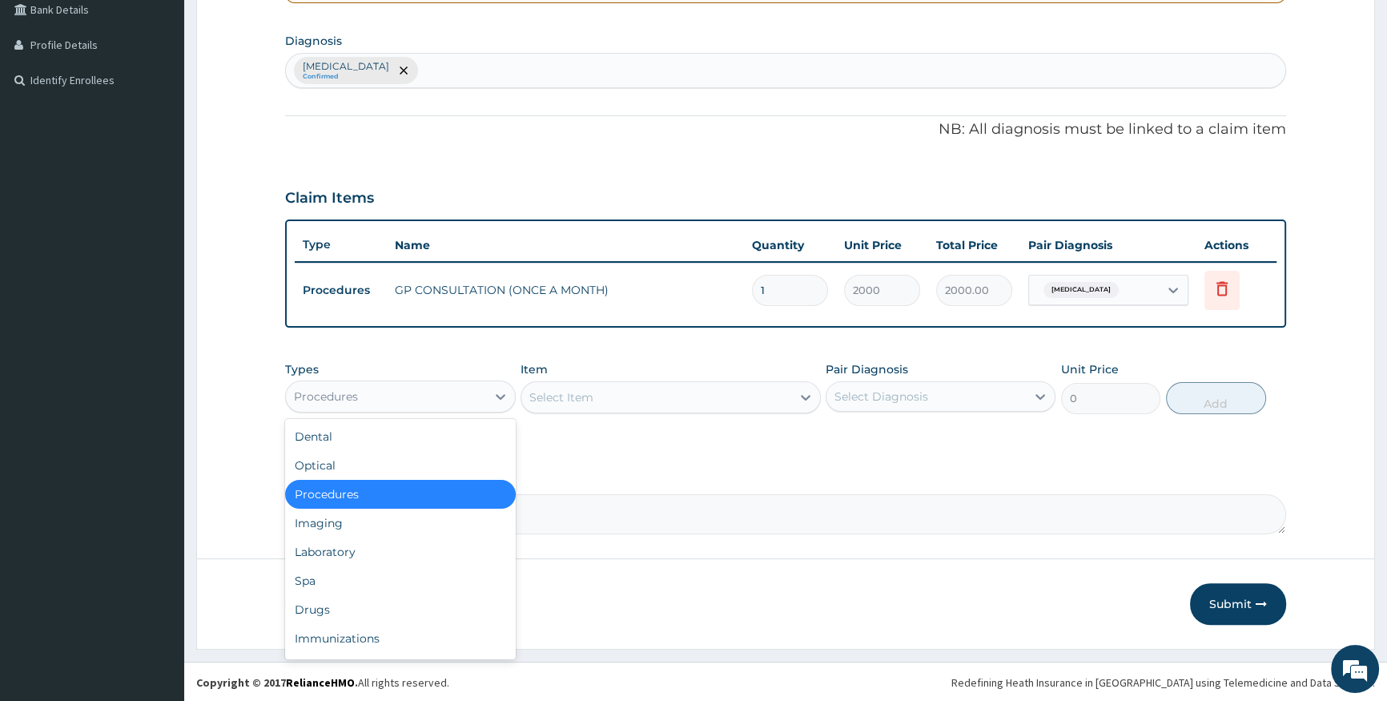
click at [372, 404] on div "Procedures" at bounding box center [385, 397] width 199 height 26
drag, startPoint x: 341, startPoint y: 605, endPoint x: 396, endPoint y: 522, distance: 100.0
click at [343, 605] on div "Drugs" at bounding box center [400, 609] width 230 height 29
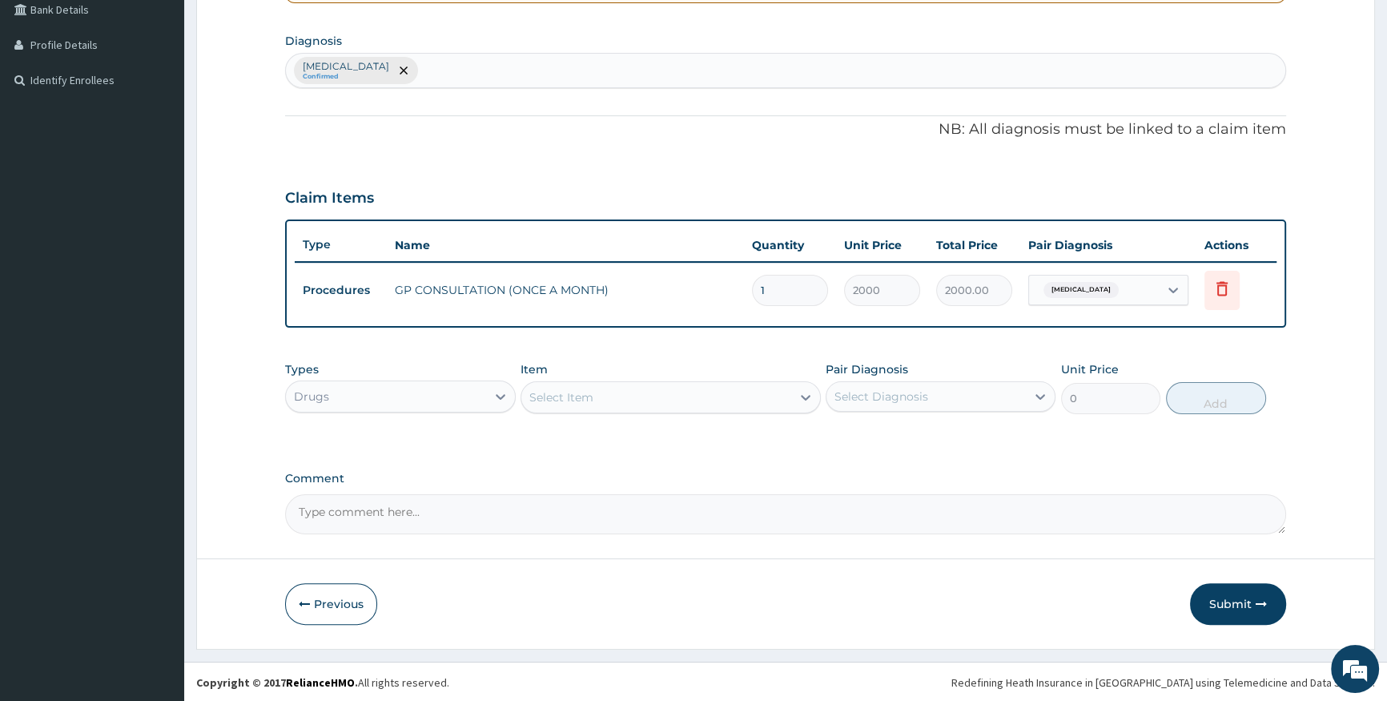
click at [539, 390] on div "Select Item" at bounding box center [561, 397] width 64 height 16
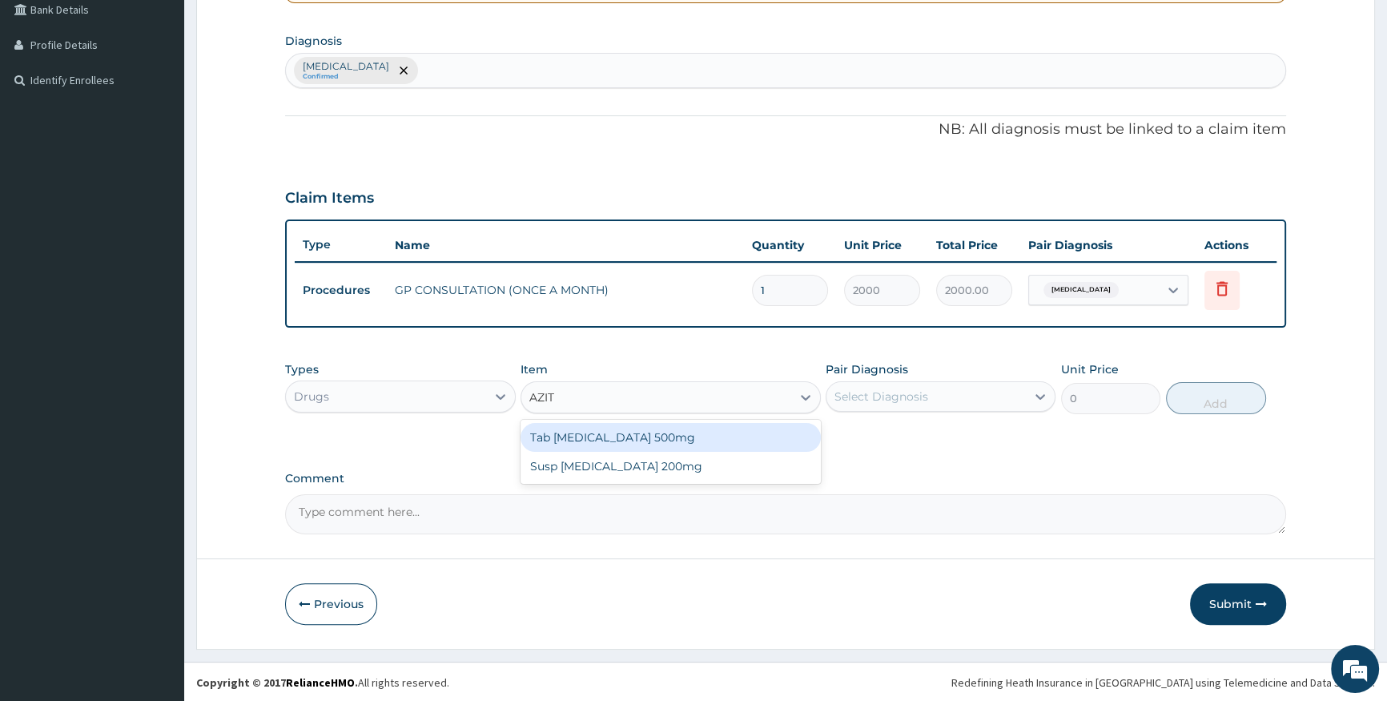
type input "AZITH"
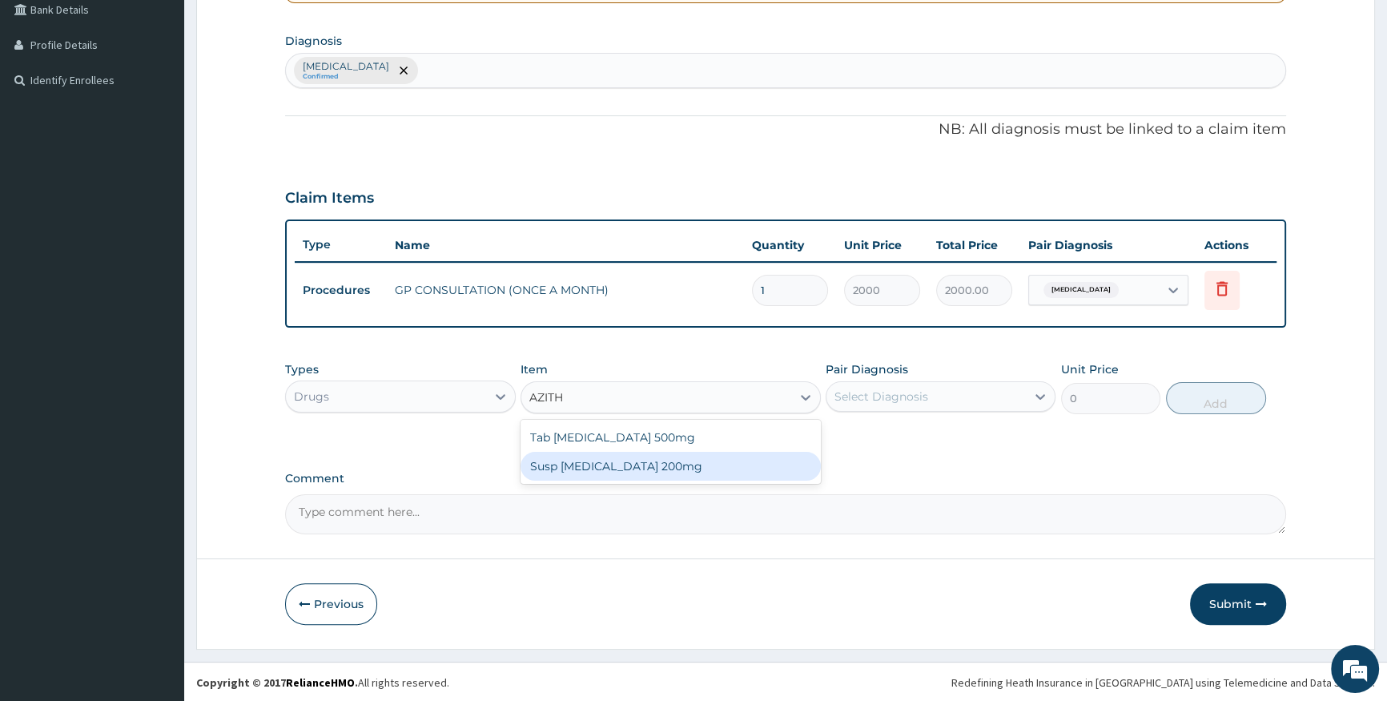
drag, startPoint x: 593, startPoint y: 467, endPoint x: 607, endPoint y: 460, distance: 15.8
click at [596, 467] on div "Susp Azithromycin 200mg" at bounding box center [671, 466] width 300 height 29
type input "1500"
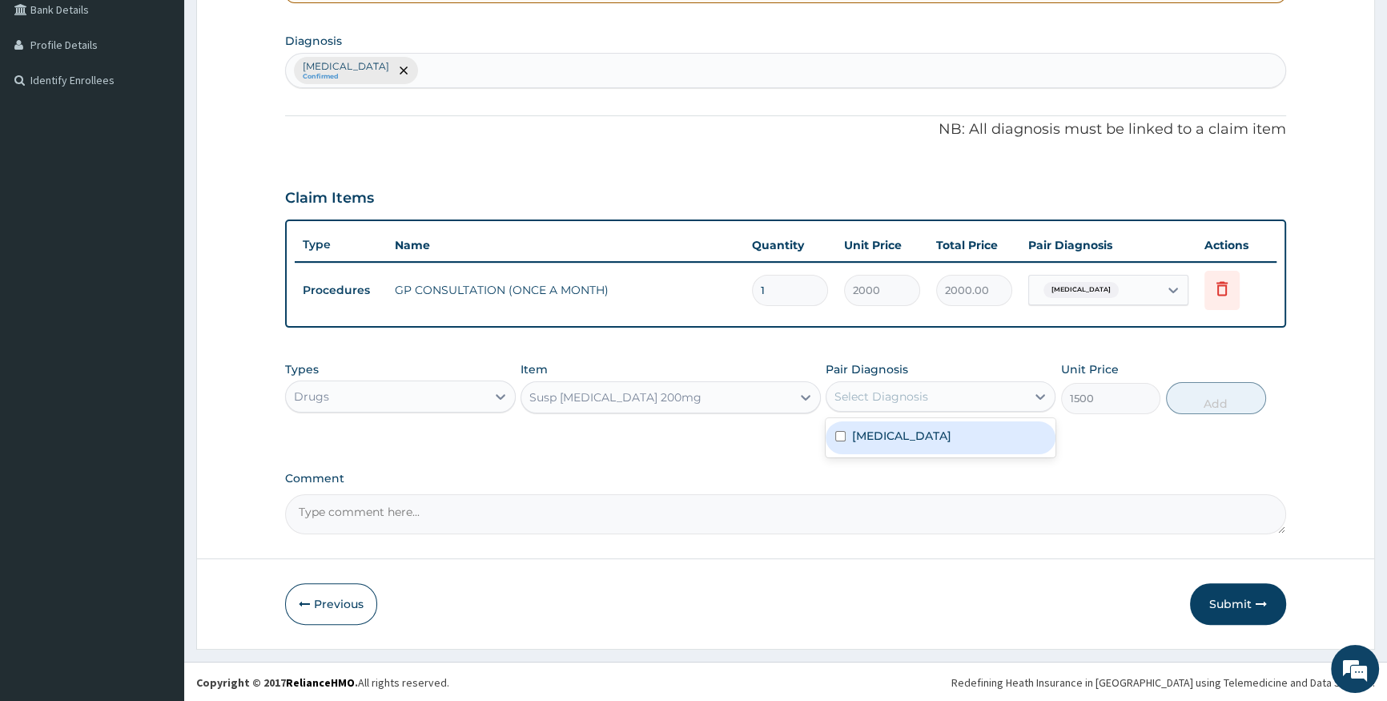
click at [858, 398] on div "Select Diagnosis" at bounding box center [881, 396] width 94 height 16
click at [851, 431] on div "Acute respiratory failure" at bounding box center [941, 437] width 230 height 33
checkbox input "true"
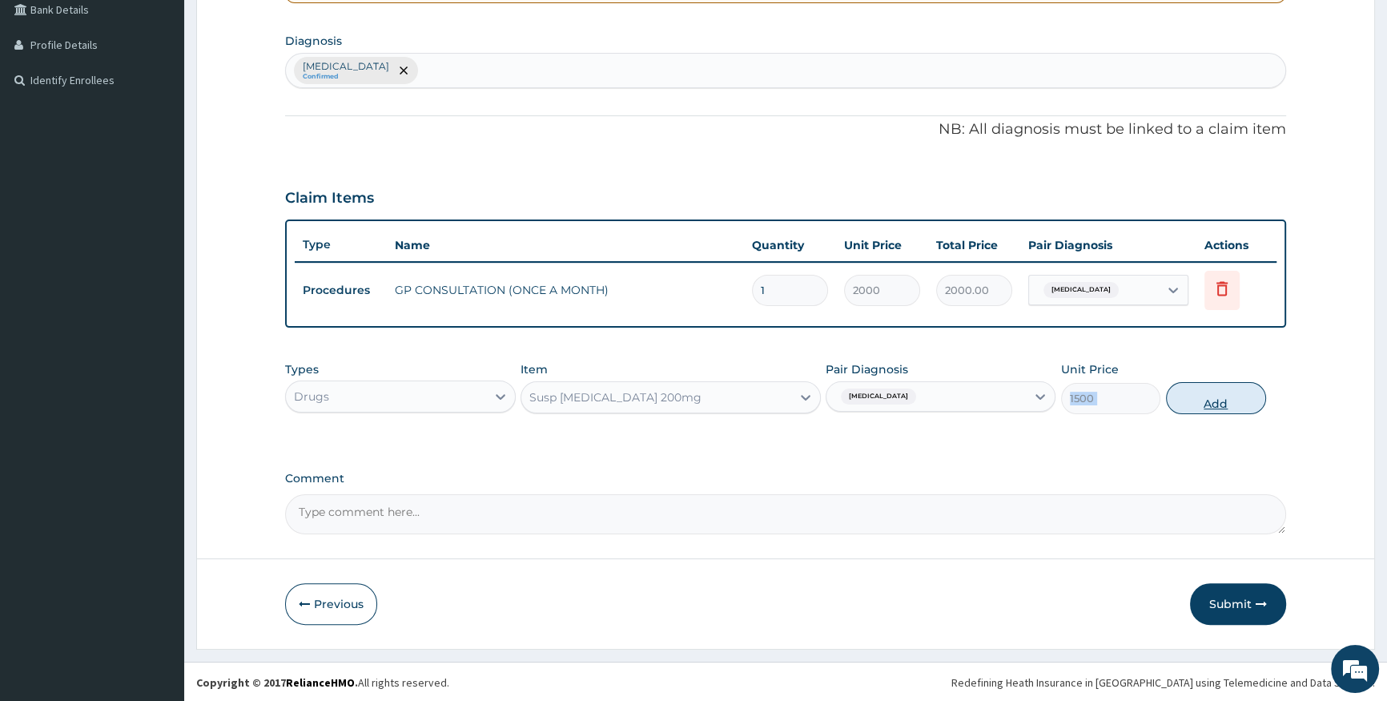
drag, startPoint x: 1161, startPoint y: 355, endPoint x: 1185, endPoint y: 392, distance: 44.0
click at [1184, 392] on div "Types Drugs Item Susp Azithromycin 200mg Pair Diagnosis Acute respiratory failu…" at bounding box center [785, 387] width 1001 height 69
click at [1237, 396] on button "Add" at bounding box center [1216, 398] width 100 height 32
type input "0"
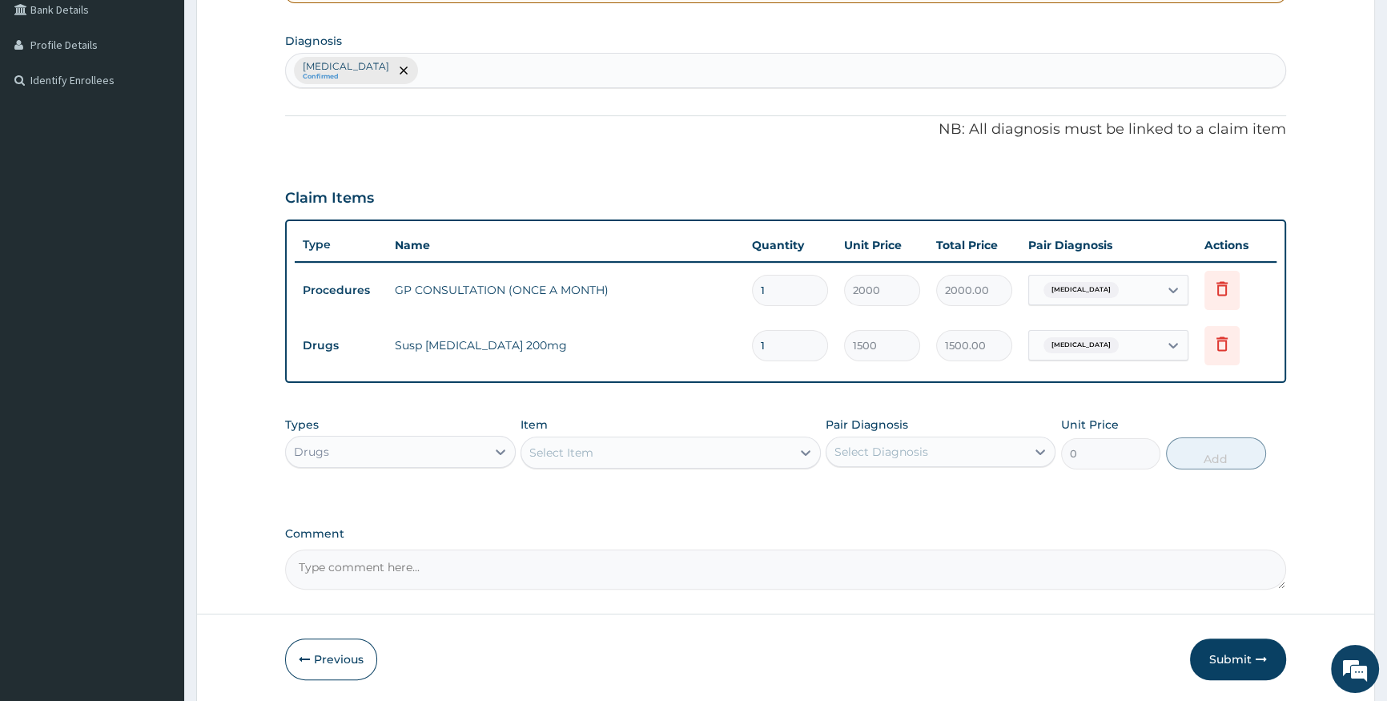
click at [688, 452] on div "Select Item" at bounding box center [656, 453] width 270 height 26
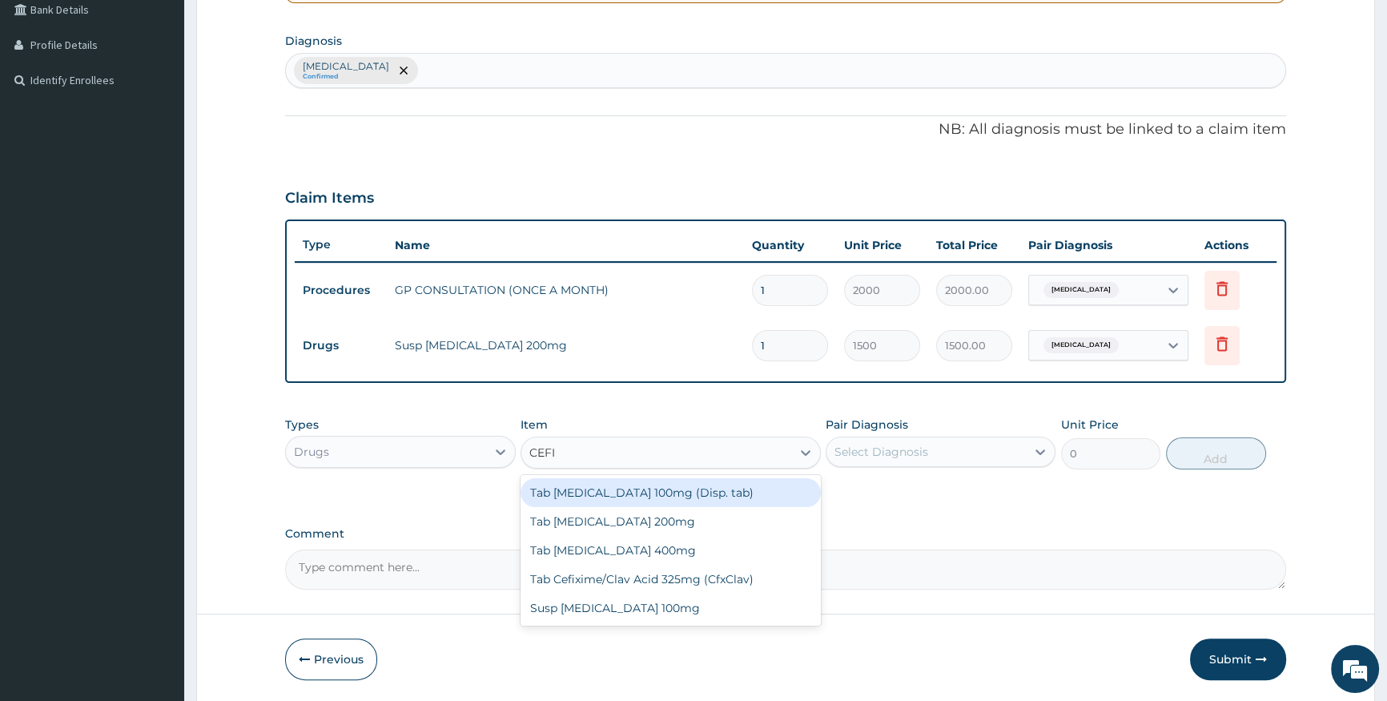
type input "CEFIX"
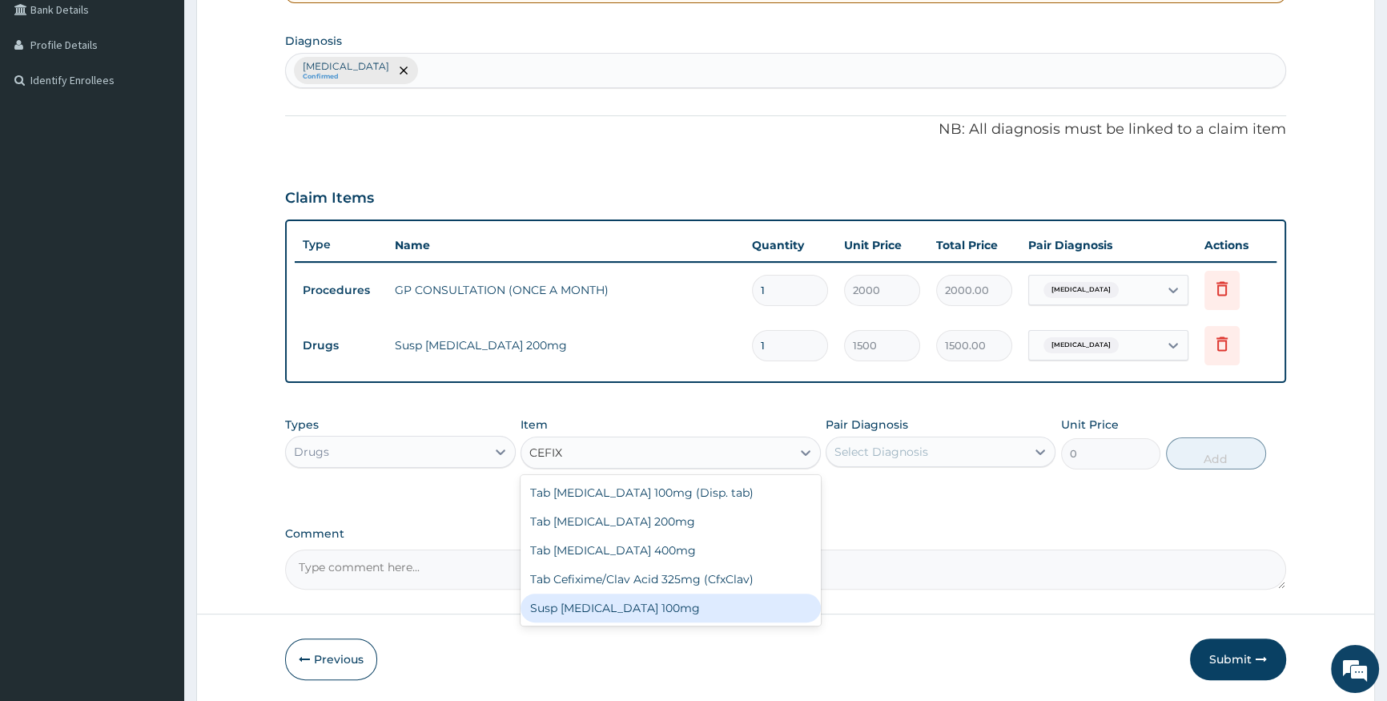
click at [698, 608] on div "Susp Cefixime 100mg" at bounding box center [671, 607] width 300 height 29
type input "2000"
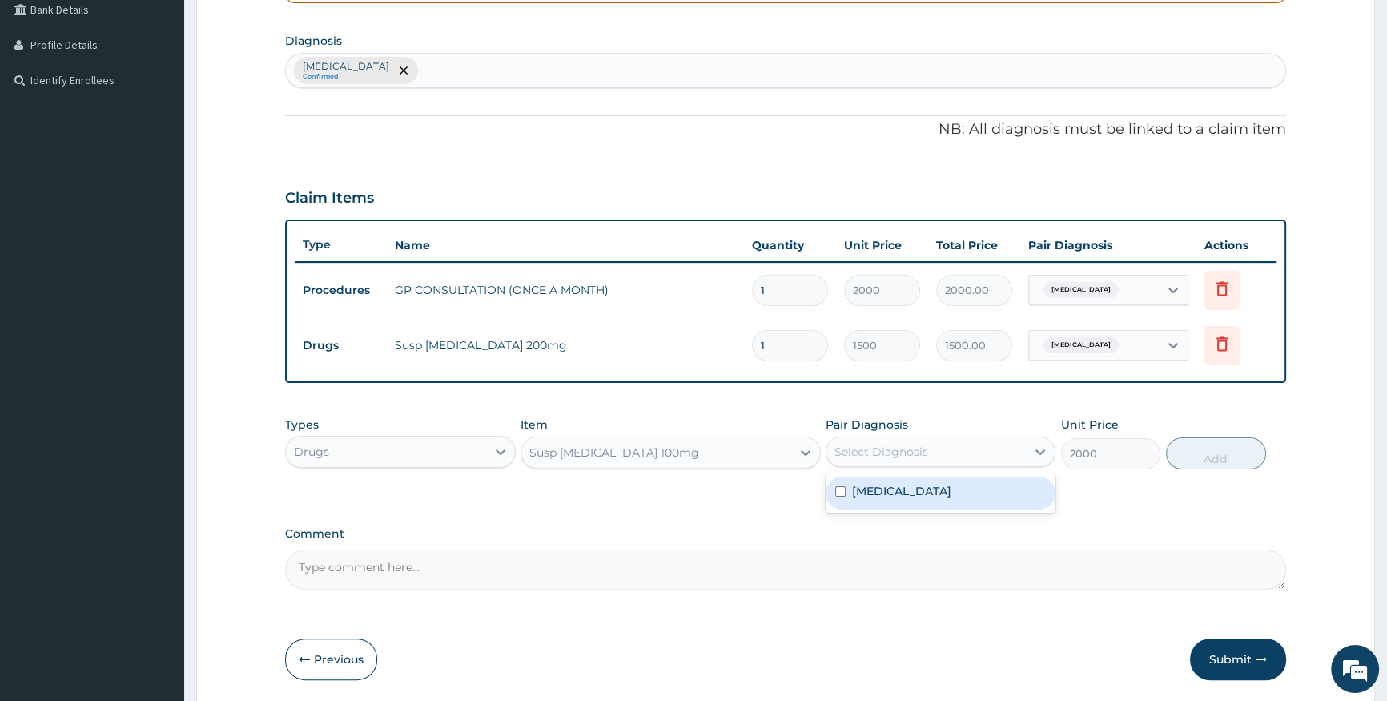
click at [951, 448] on div "Select Diagnosis" at bounding box center [925, 452] width 199 height 26
click at [951, 493] on label "Acute respiratory failure" at bounding box center [901, 491] width 99 height 16
checkbox input "true"
click at [1224, 452] on button "Add" at bounding box center [1216, 453] width 100 height 32
type input "0"
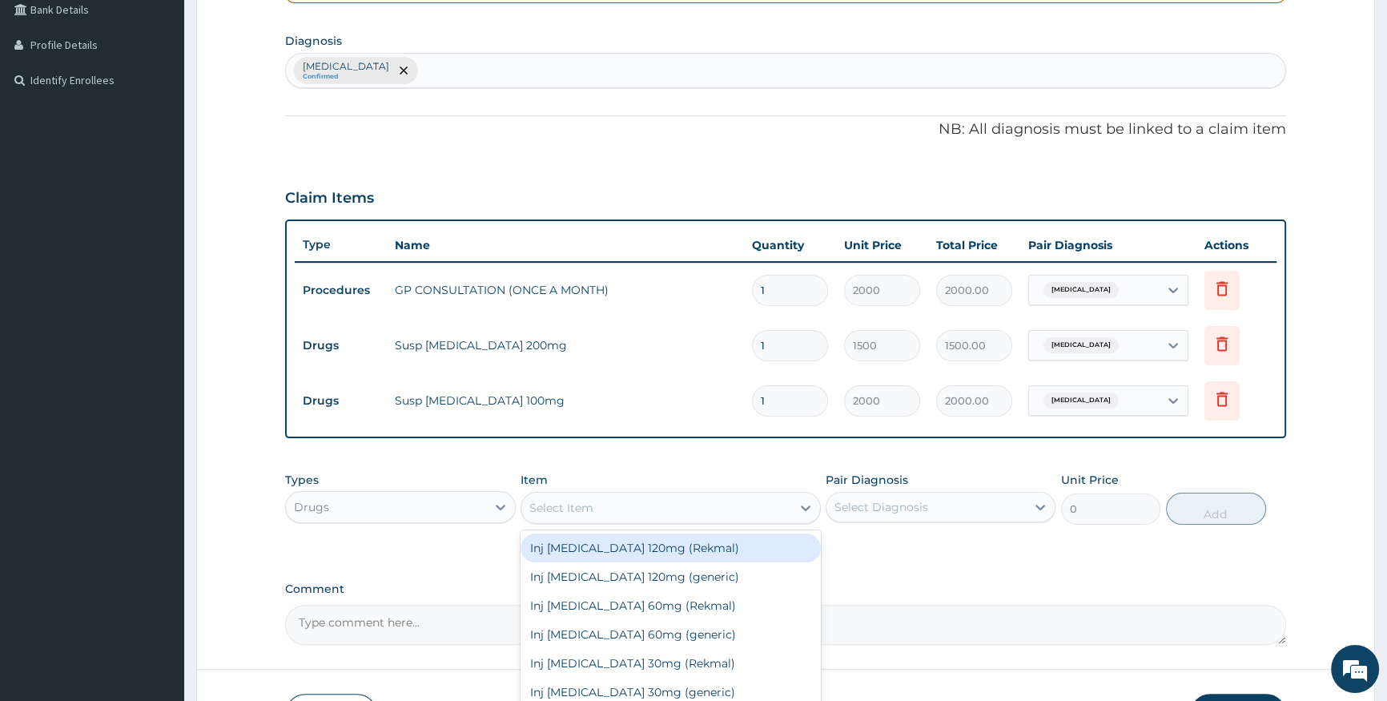
click at [554, 497] on div "Select Item" at bounding box center [656, 508] width 270 height 26
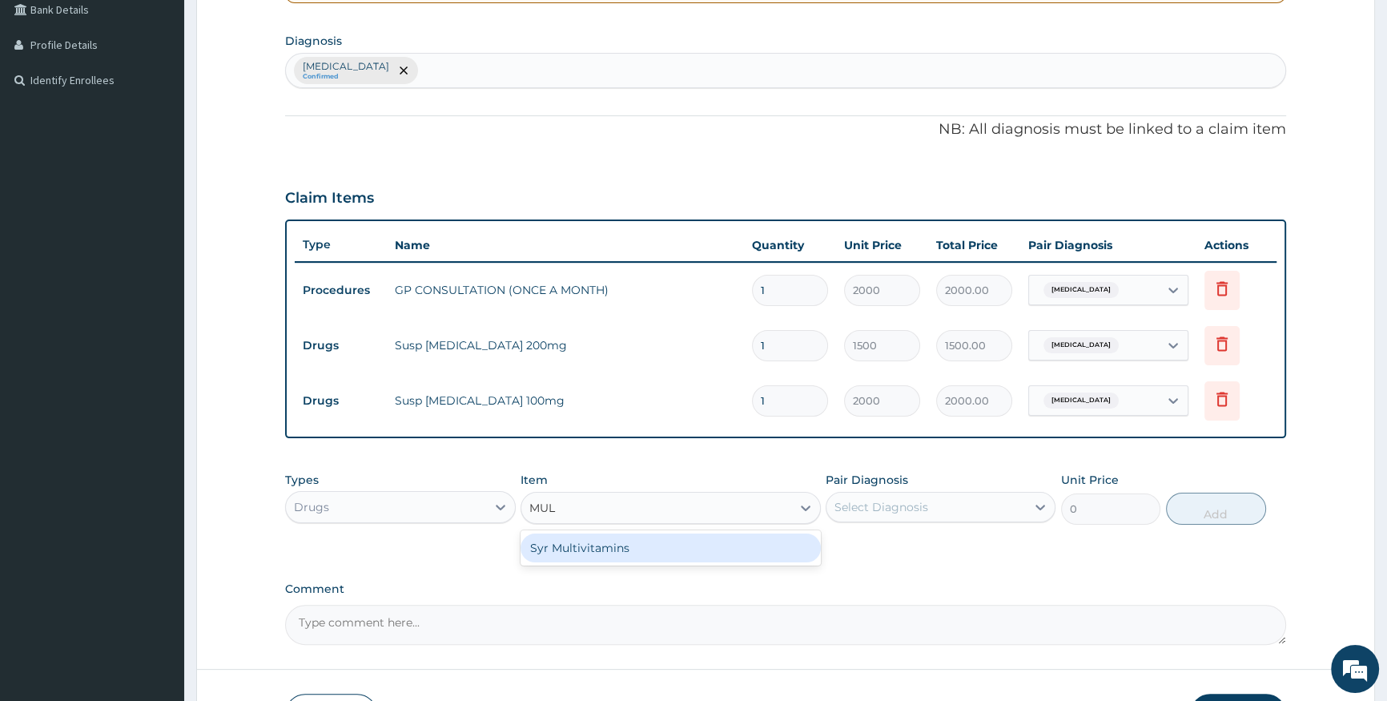
type input "MULT"
click at [632, 539] on div "Syr Multivitamins" at bounding box center [671, 547] width 300 height 29
type input "600"
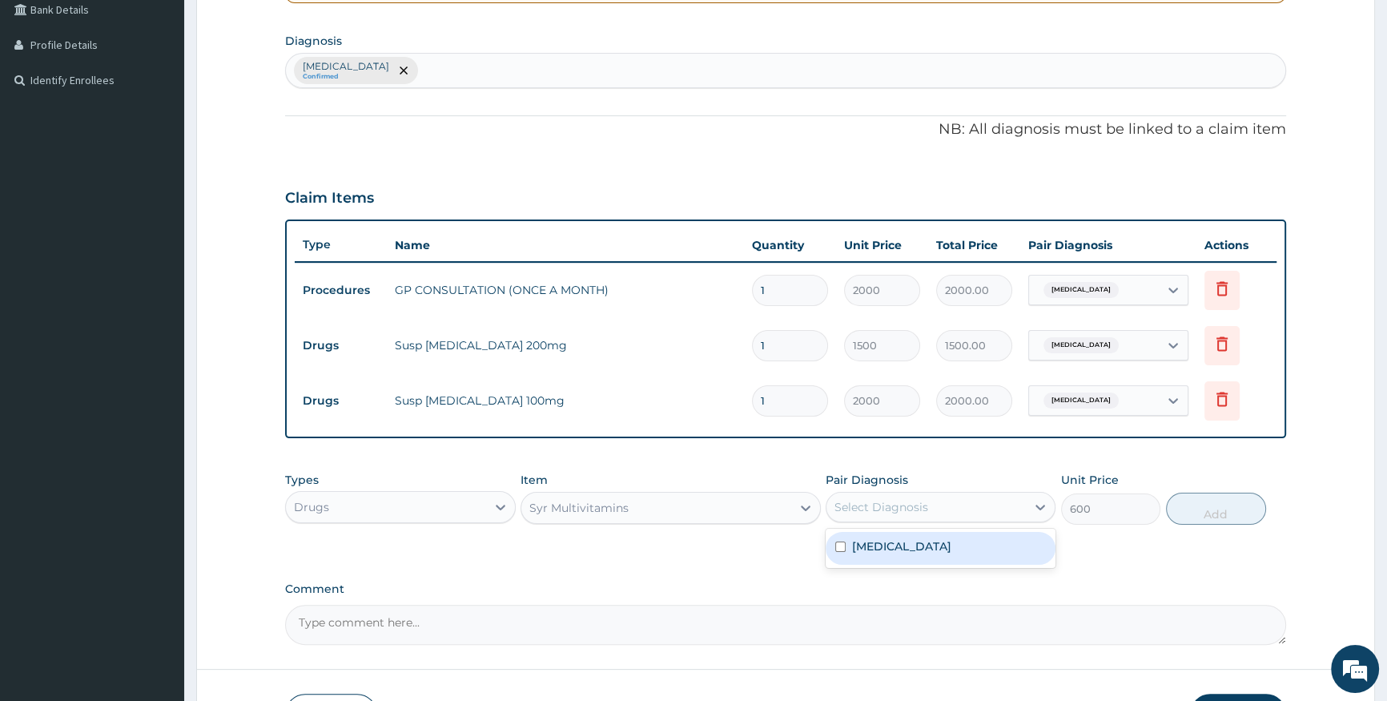
click at [887, 500] on div "Select Diagnosis" at bounding box center [881, 507] width 94 height 16
click at [909, 542] on label "Acute respiratory failure" at bounding box center [901, 546] width 99 height 16
checkbox input "true"
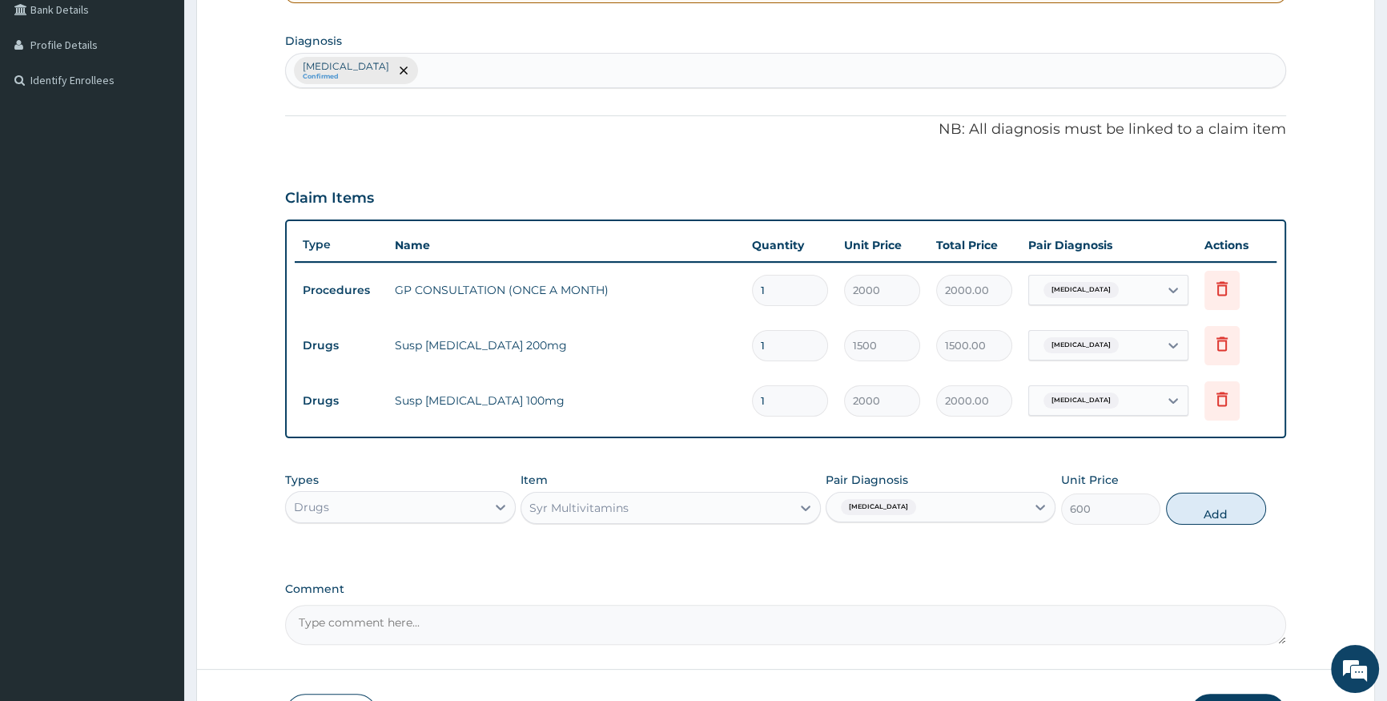
click at [1217, 522] on button "Add" at bounding box center [1216, 509] width 100 height 32
type input "0"
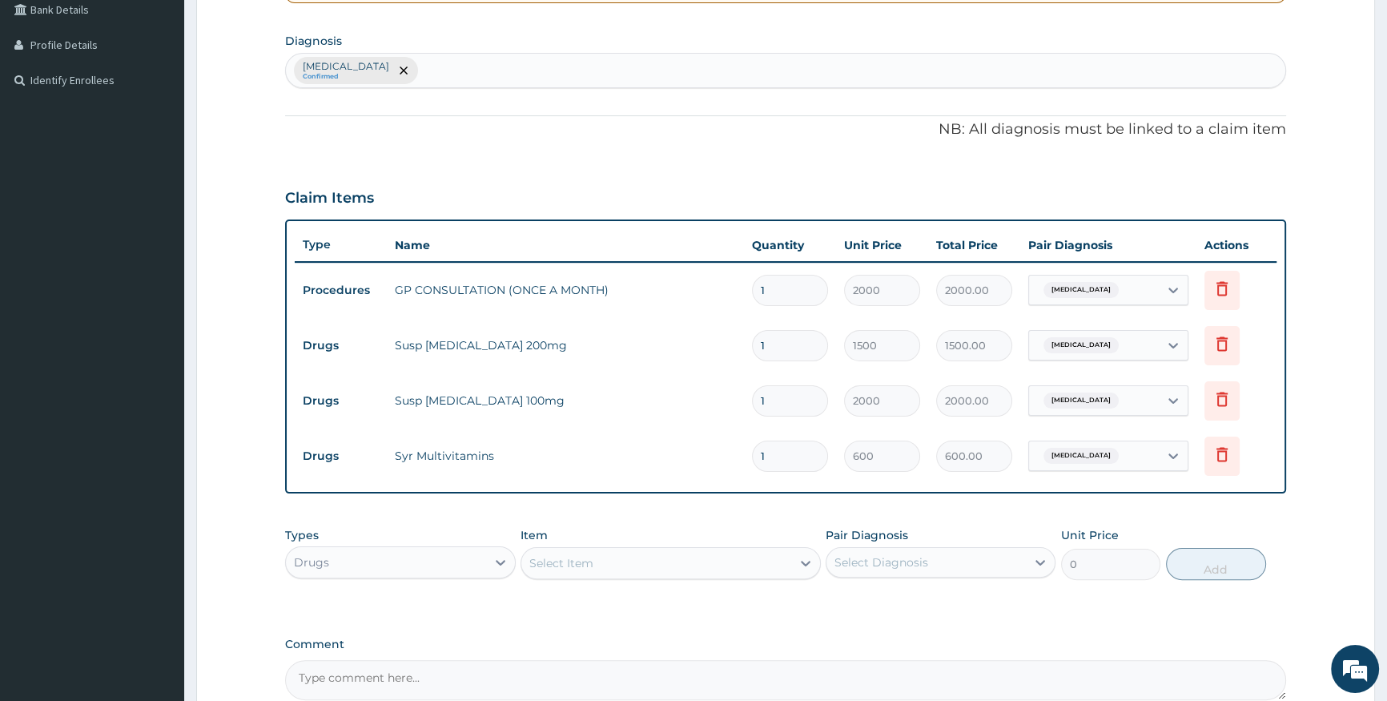
click at [746, 74] on div "Acute respiratory failure Confirmed" at bounding box center [785, 71] width 999 height 34
type input "RASH"
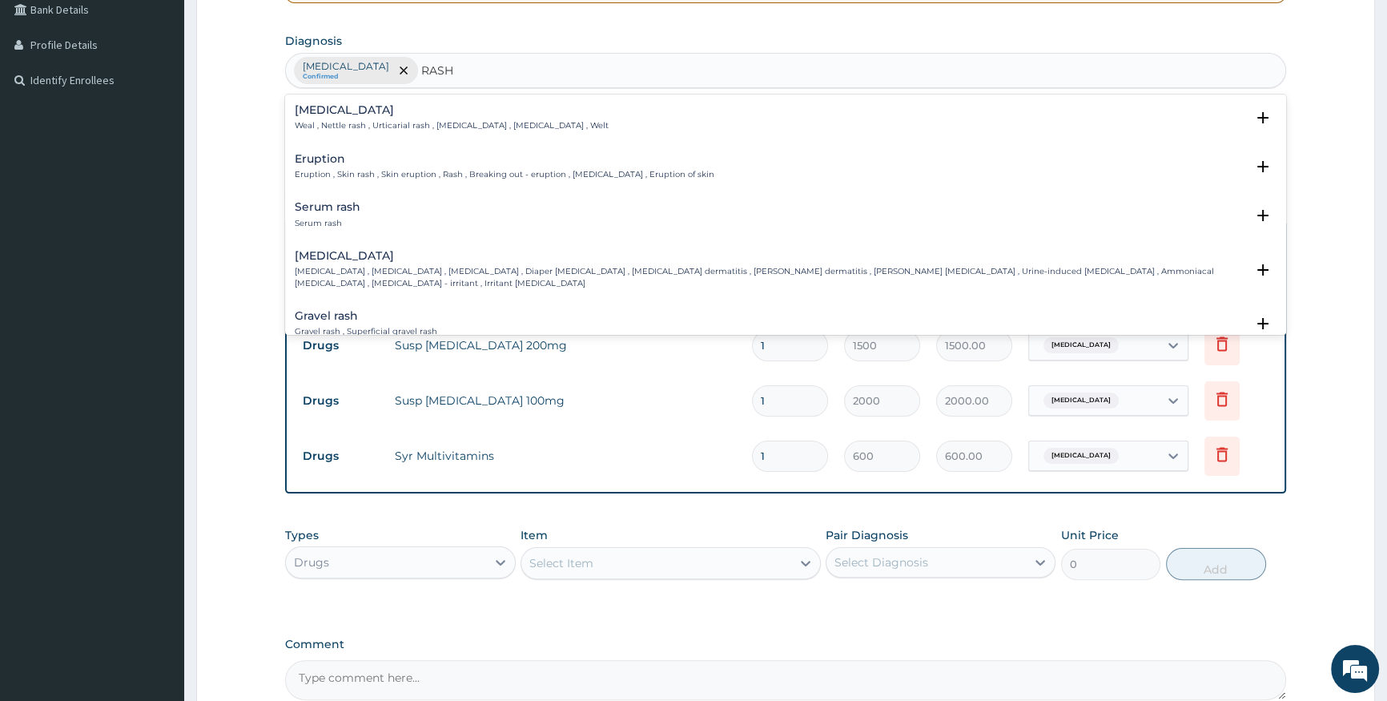
click at [499, 268] on p "Diaper rash , Nappy rash , Diaper dermatitis , Diaper erythema , Ammonia dermat…" at bounding box center [770, 277] width 951 height 23
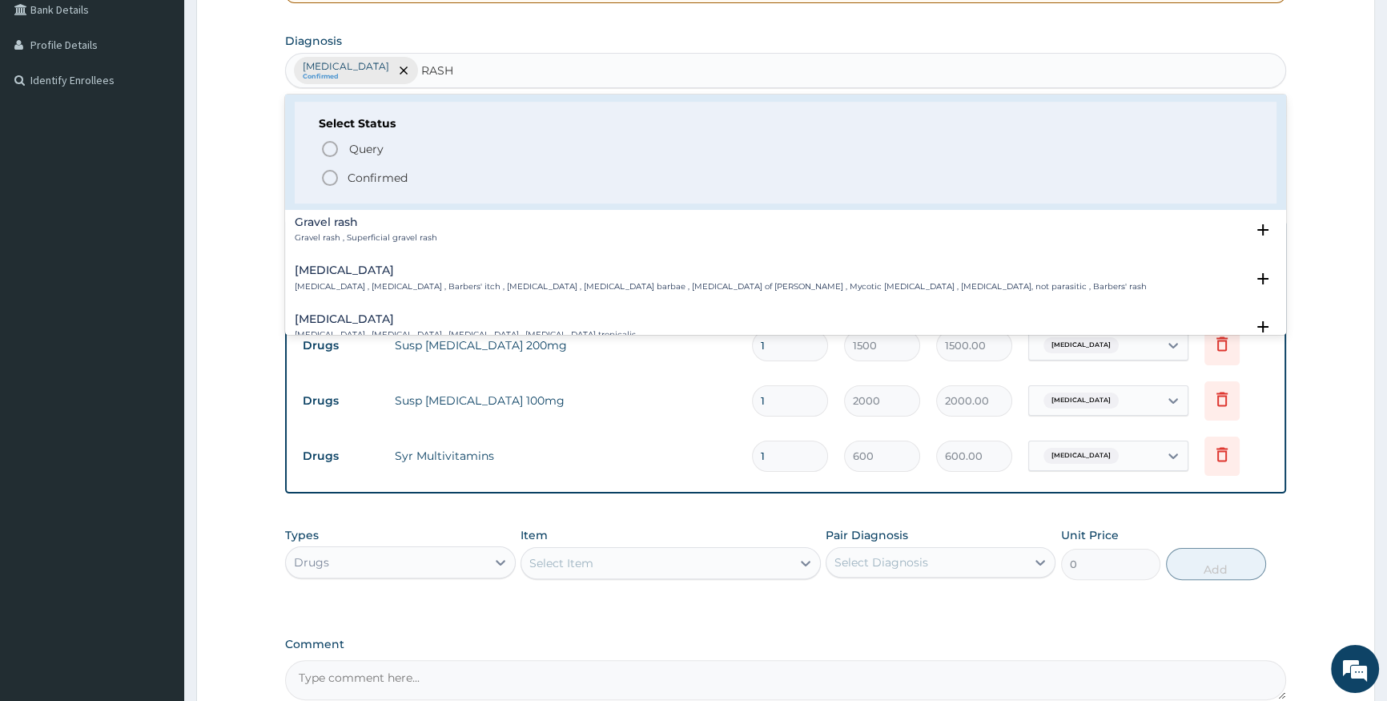
scroll to position [218, 0]
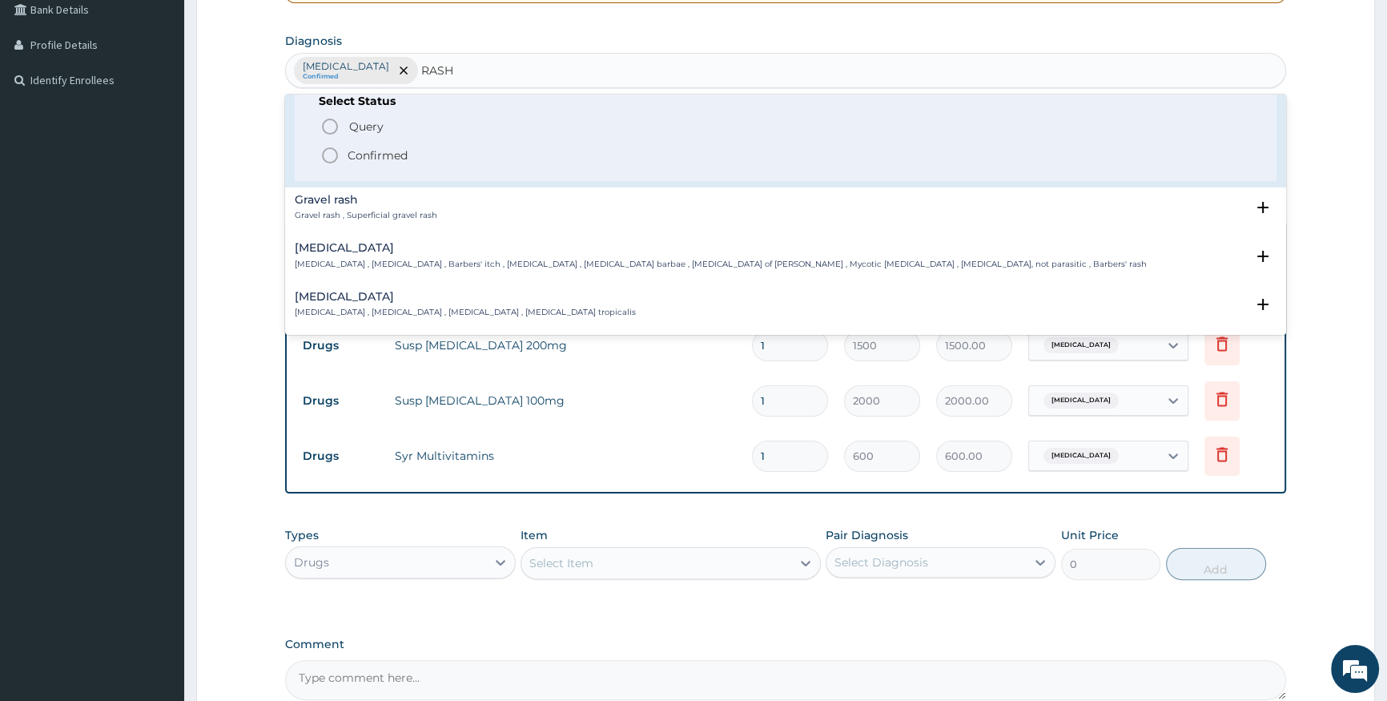
click at [373, 155] on p "Confirmed" at bounding box center [378, 155] width 60 height 16
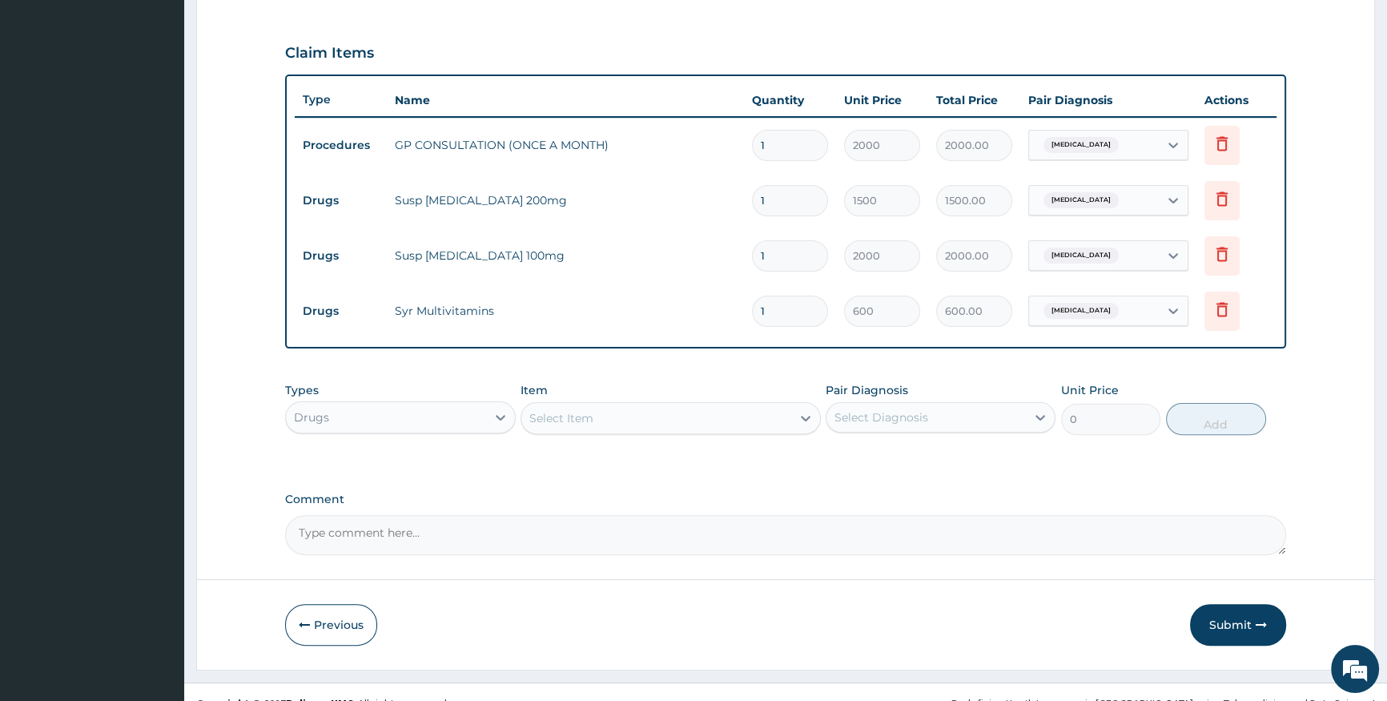
scroll to position [543, 0]
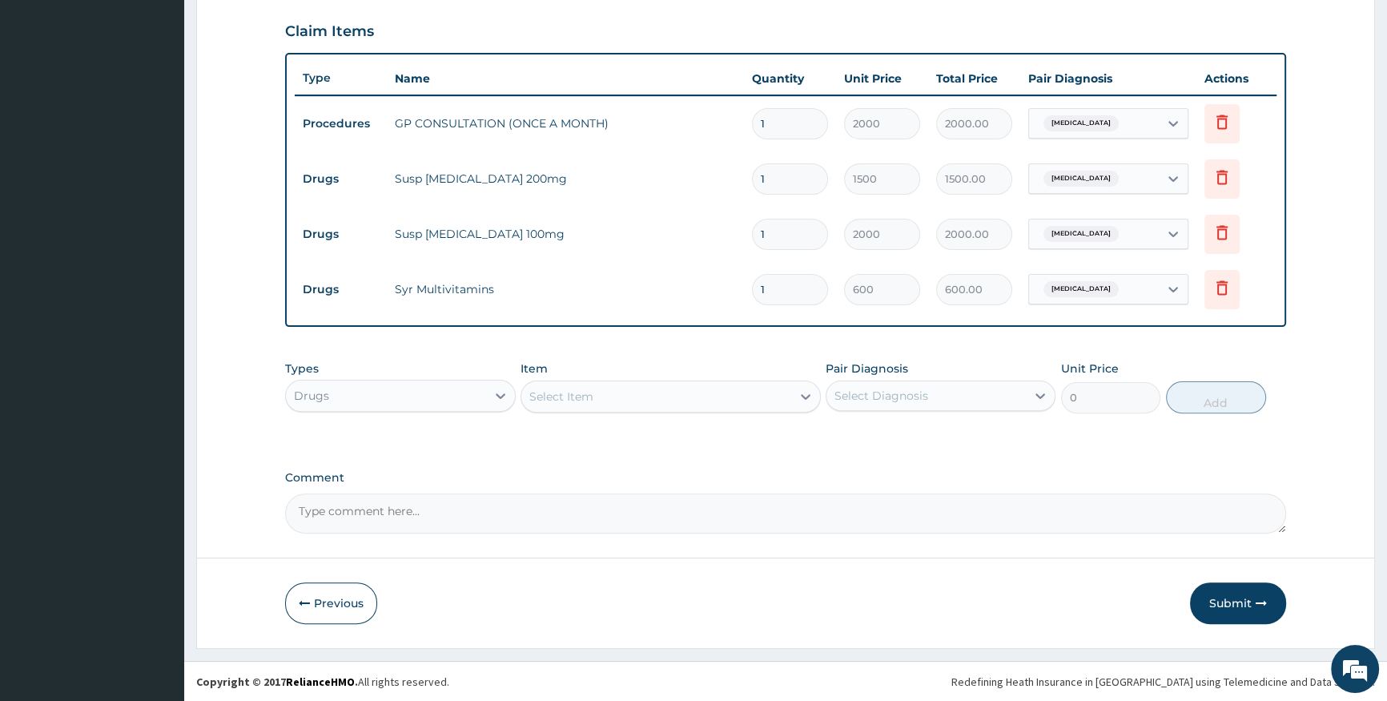
click at [608, 392] on div "Select Item" at bounding box center [656, 397] width 270 height 26
click at [800, 288] on input "1" at bounding box center [790, 289] width 76 height 31
click at [793, 242] on input "1" at bounding box center [790, 234] width 76 height 31
type input "0.00"
type input "2"
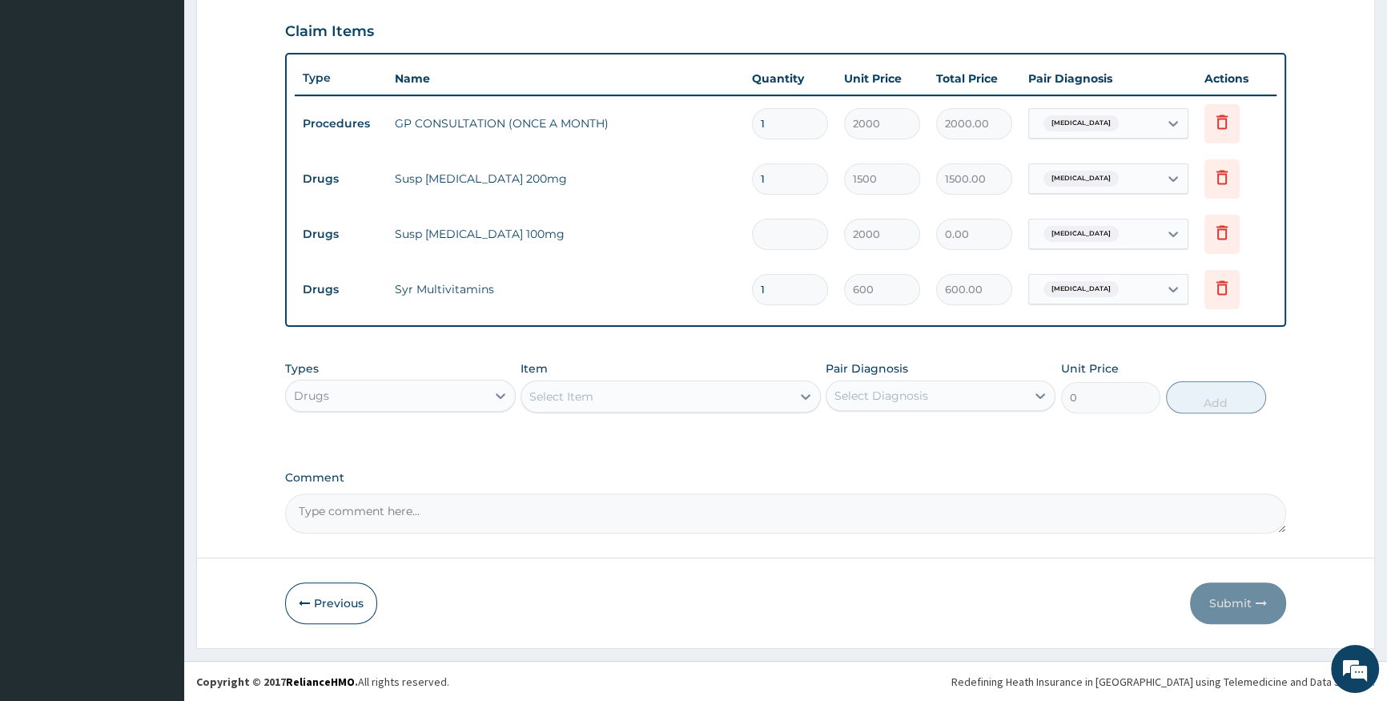
type input "4000.00"
type input "2"
click at [802, 175] on input "1" at bounding box center [790, 178] width 76 height 31
type input "0.00"
type input "2"
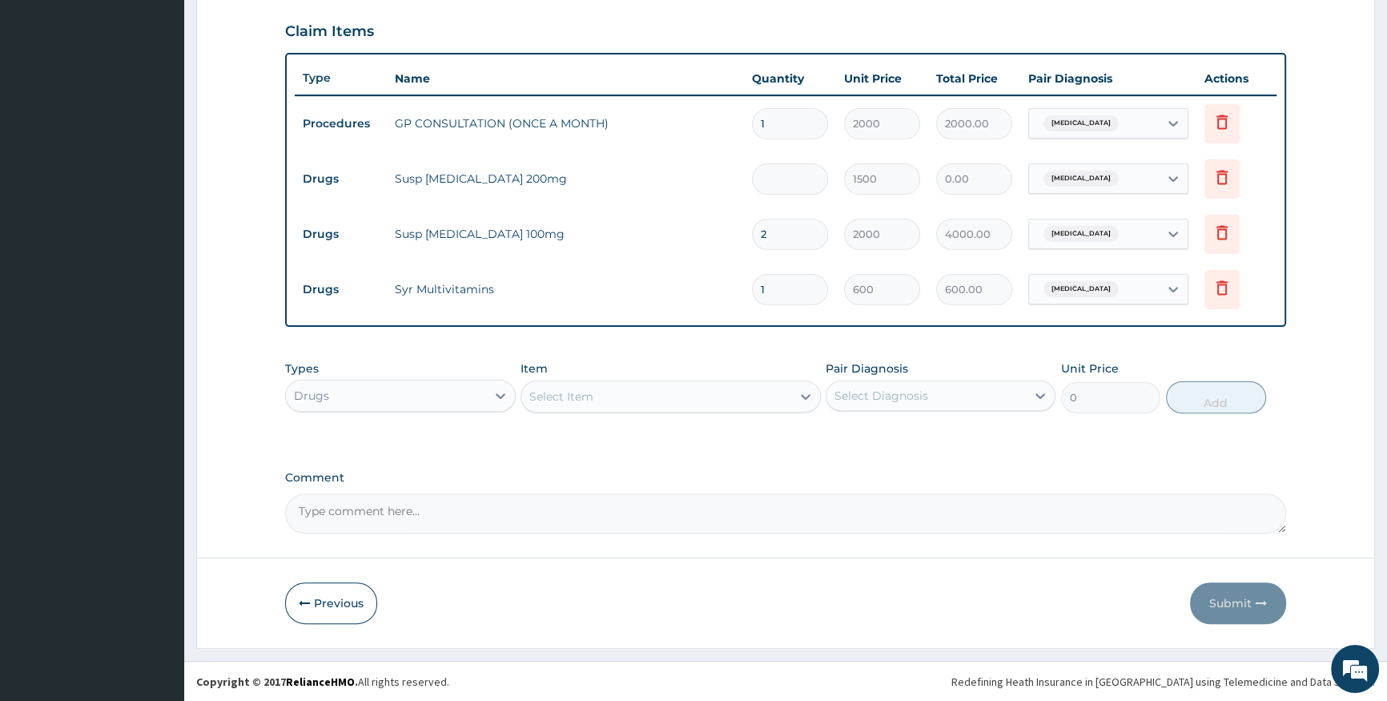
type input "3000.00"
type input "2"
click at [700, 341] on div "PA Code / Prescription Code Enter Code(Secondary Care Only) Encounter Date 16-0…" at bounding box center [785, 71] width 1001 height 923
click at [1173, 127] on icon at bounding box center [1173, 123] width 16 height 16
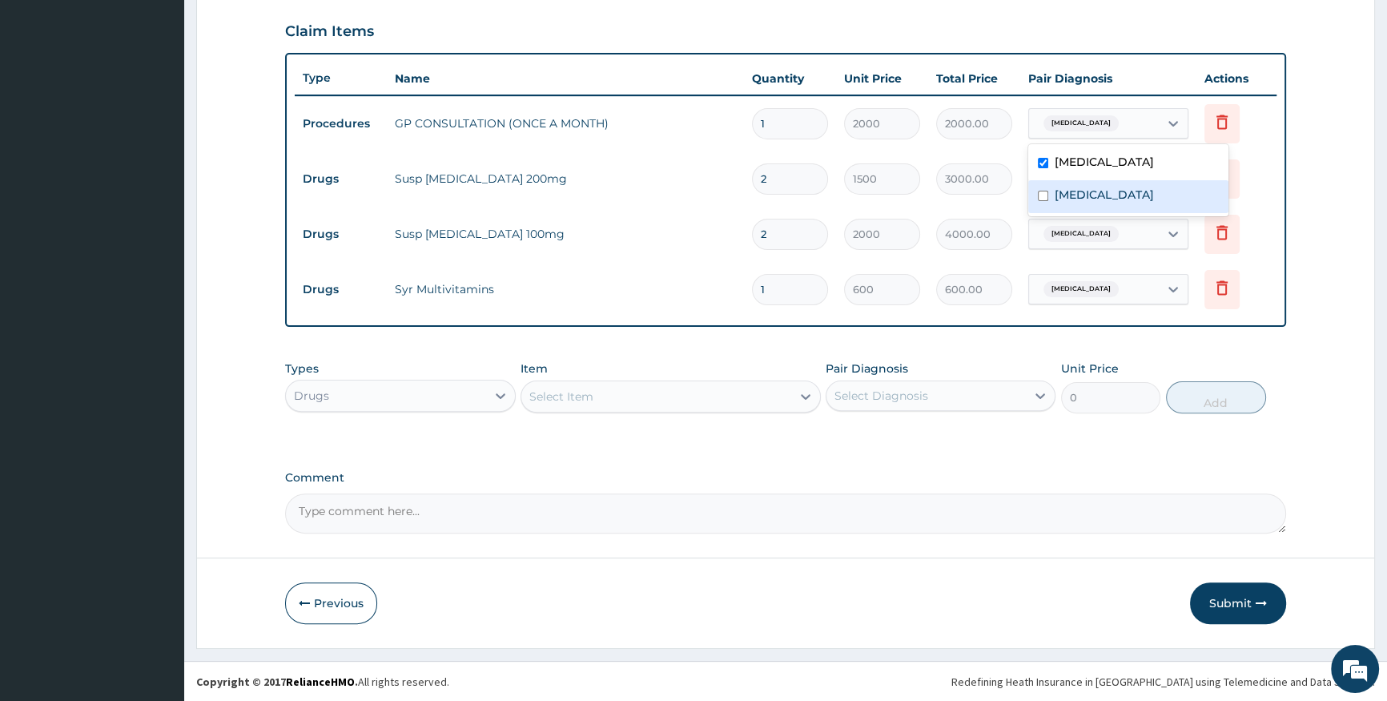
click at [1139, 197] on div "Diaper rash" at bounding box center [1128, 196] width 200 height 33
checkbox input "true"
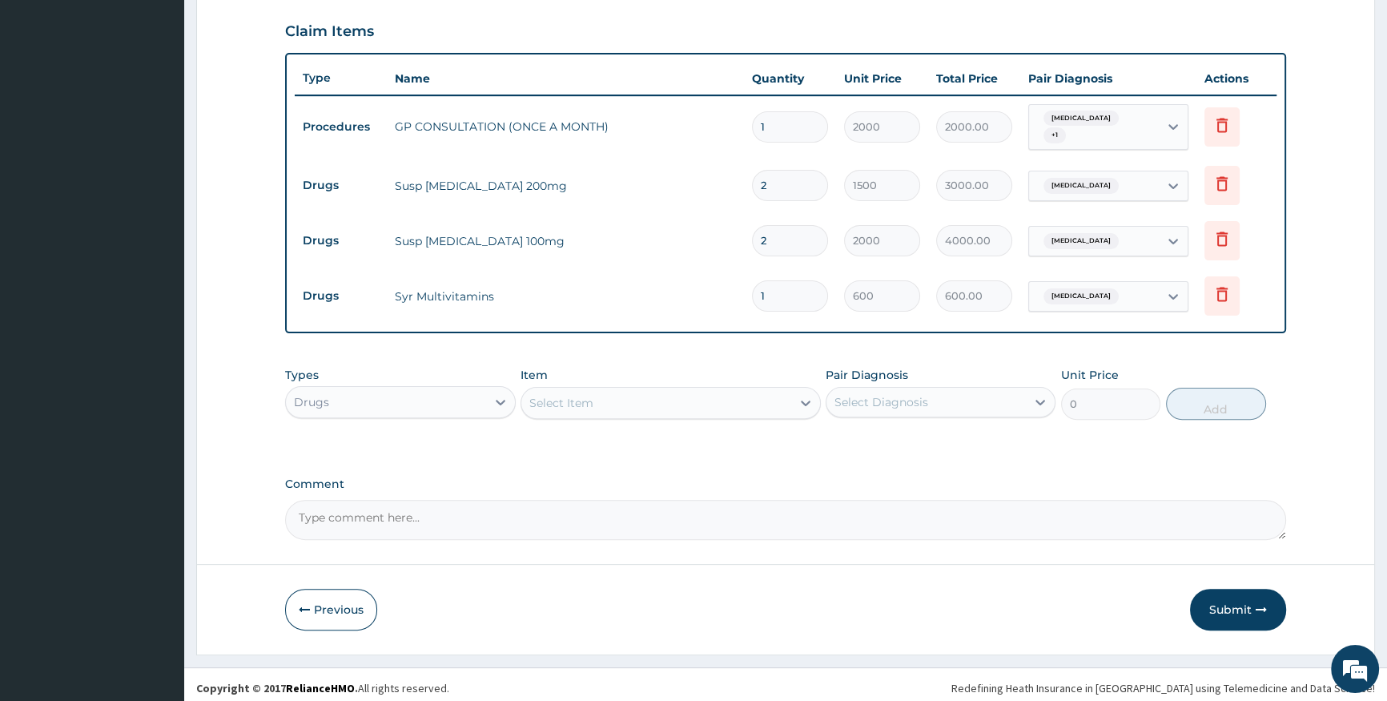
click at [1321, 249] on form "Step 2 of 2 PA Code / Prescription Code Enter Code(Secondary Care Only) Encount…" at bounding box center [785, 98] width 1179 height 1113
click at [1233, 601] on button "Submit" at bounding box center [1238, 610] width 96 height 42
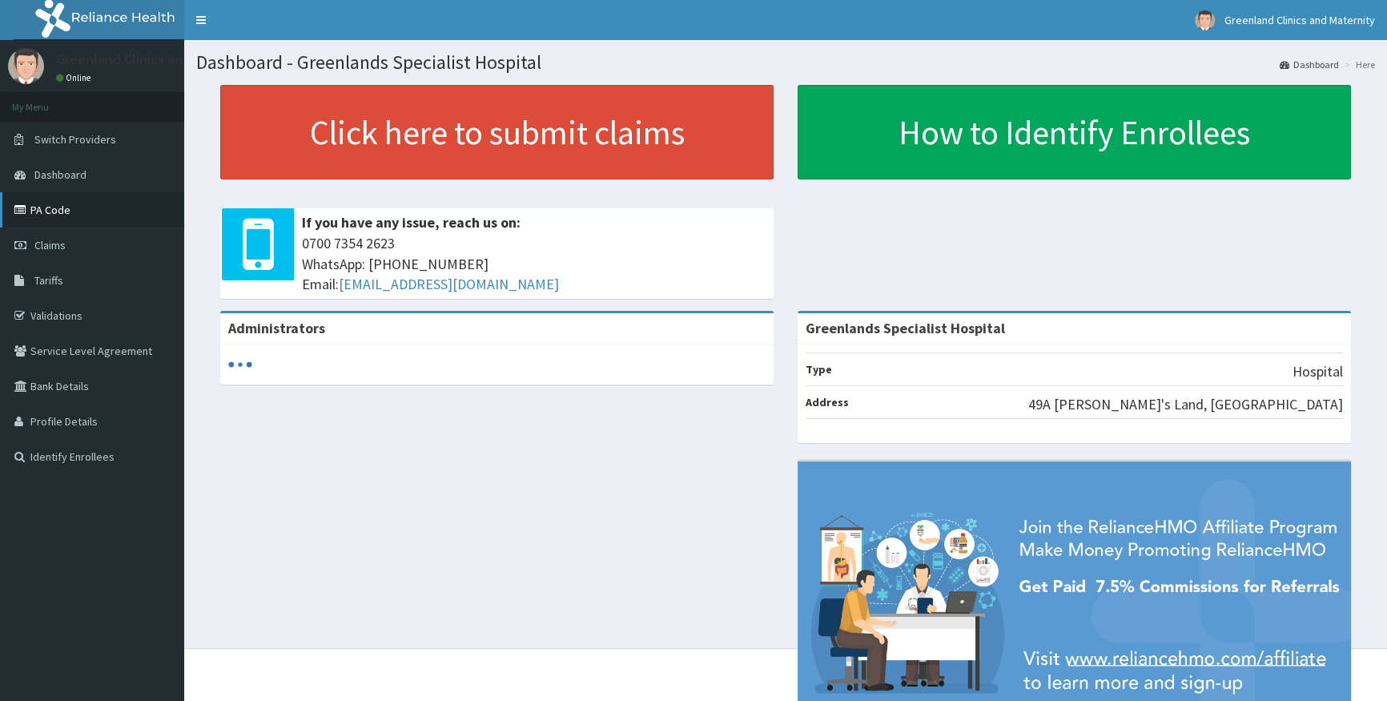
click at [107, 215] on link "PA Code" at bounding box center [92, 209] width 184 height 35
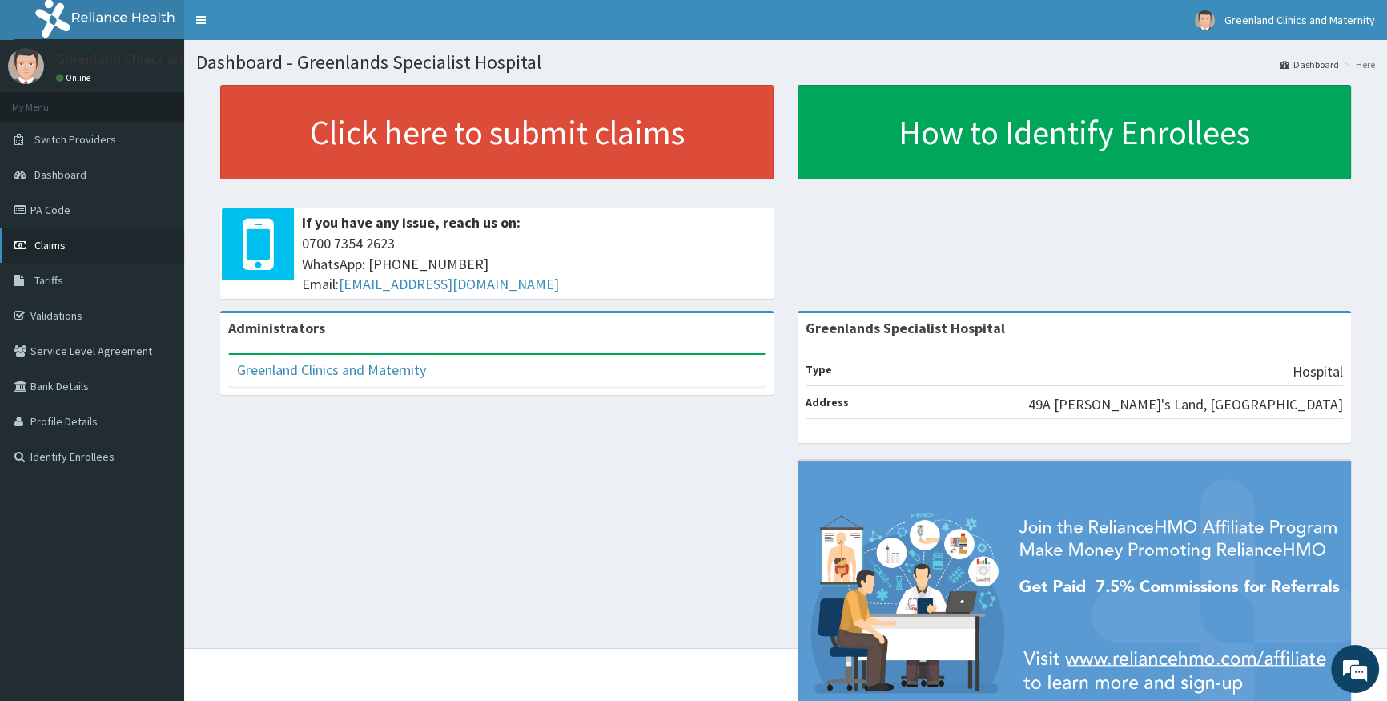
click at [69, 239] on link "Claims" at bounding box center [92, 244] width 184 height 35
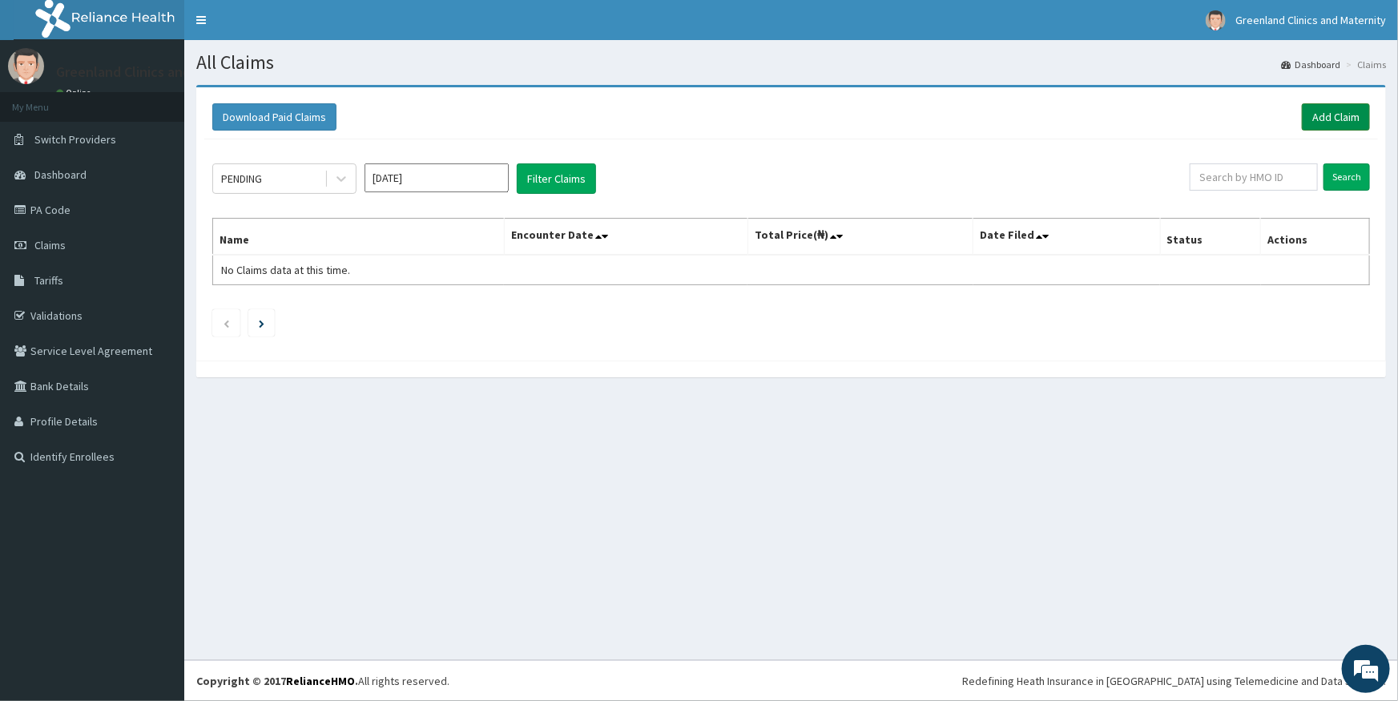
click at [1347, 112] on link "Add Claim" at bounding box center [1335, 116] width 68 height 27
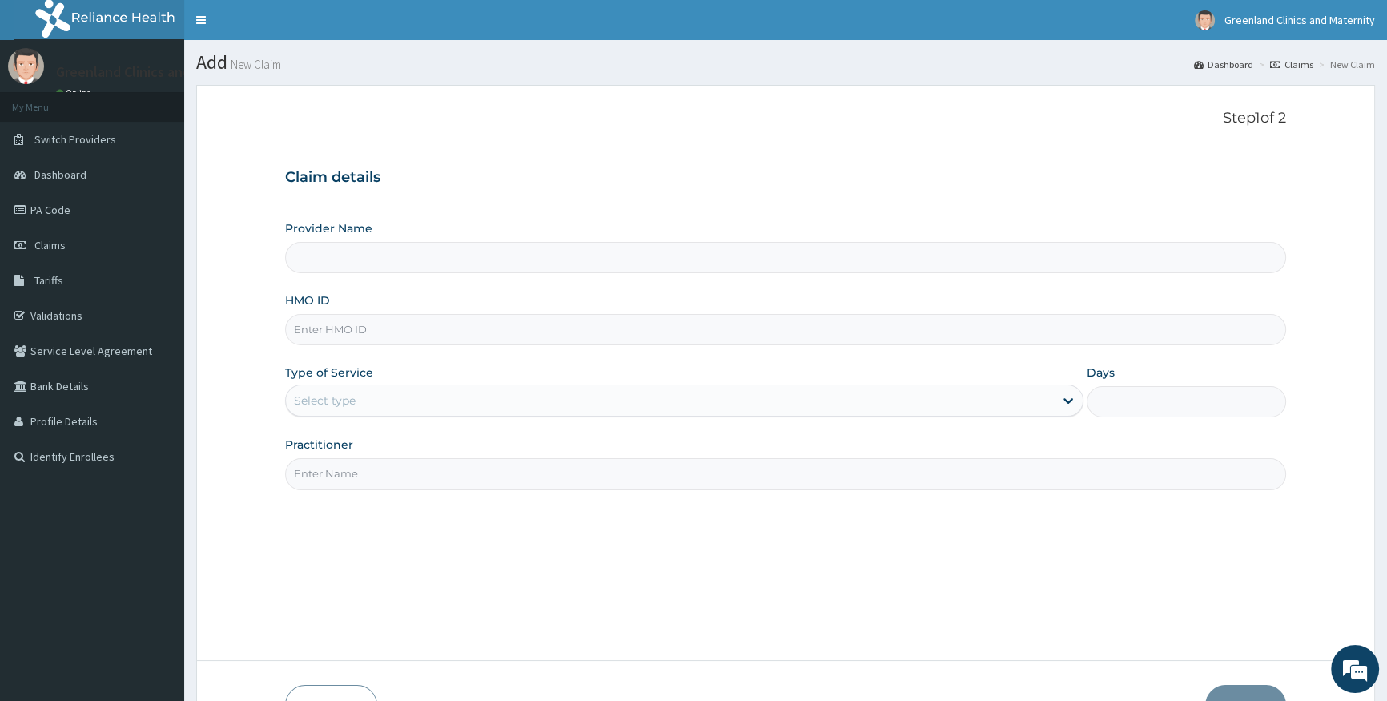
type input "Greenlands Specialist Hospital"
click at [413, 334] on input "HMO ID" at bounding box center [785, 329] width 1001 height 31
type input "JTE/10004/A"
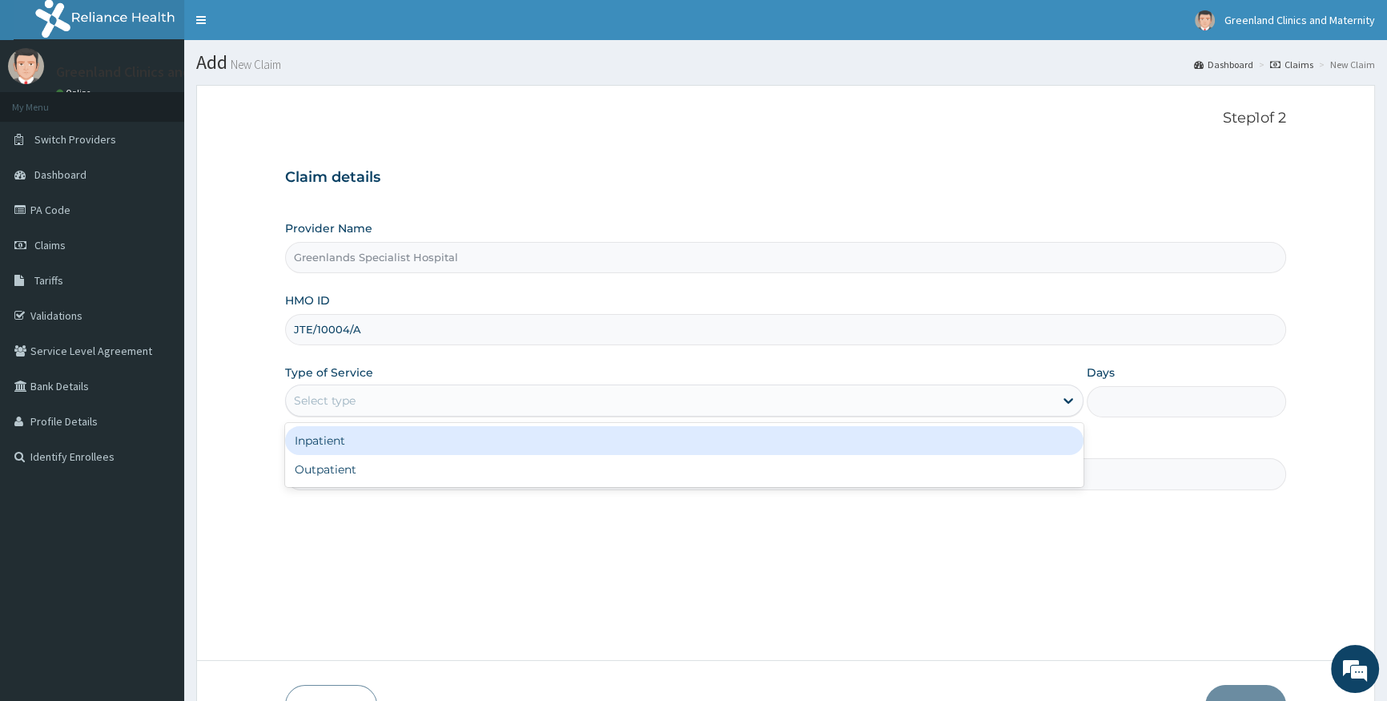
click at [396, 392] on div "Select type" at bounding box center [669, 401] width 767 height 26
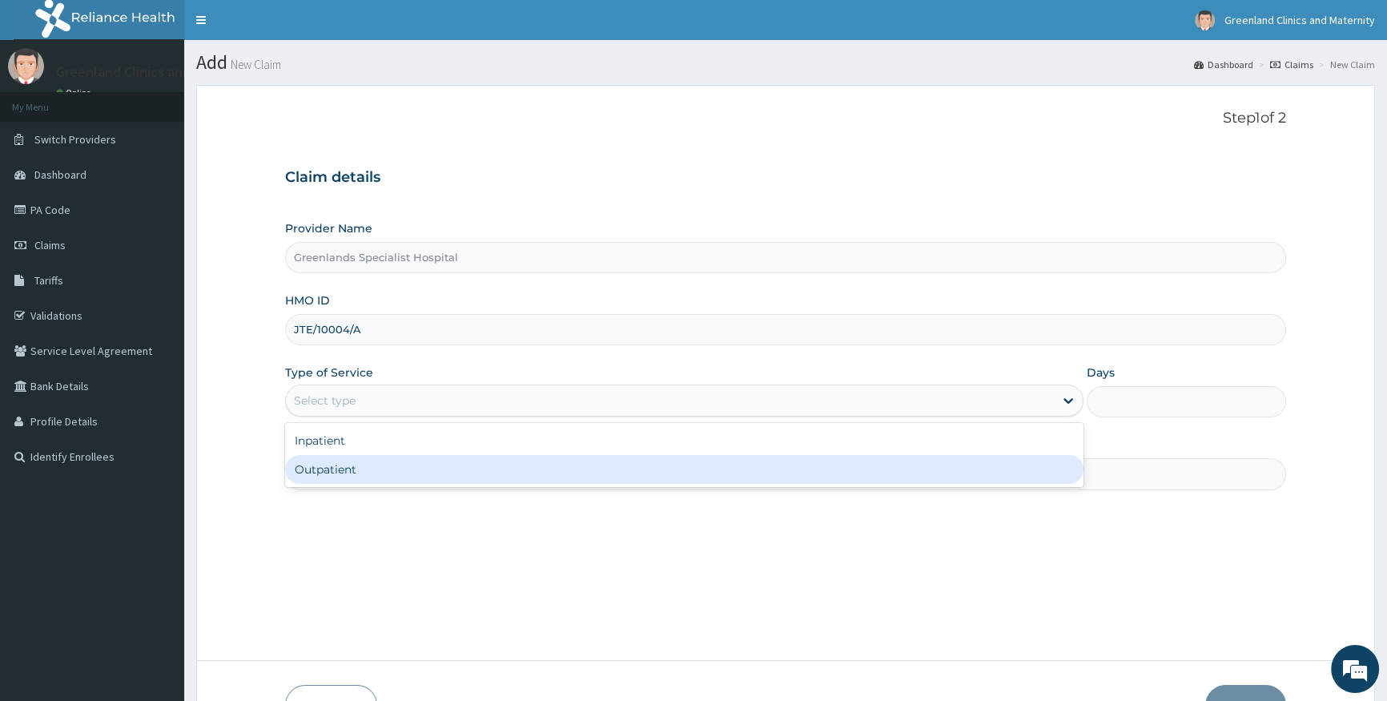
click at [372, 463] on div "Outpatient" at bounding box center [684, 469] width 798 height 29
type input "1"
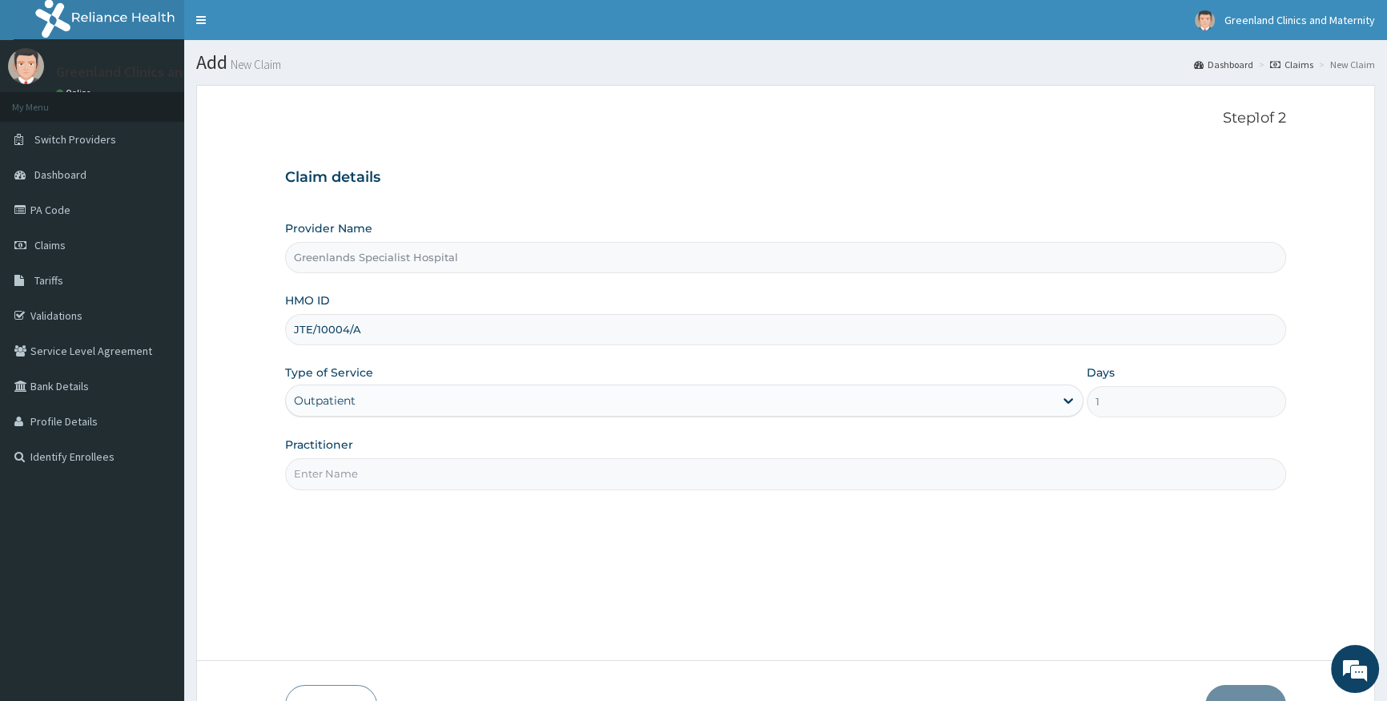
click at [376, 458] on input "Practitioner" at bounding box center [785, 473] width 1001 height 31
type input "[PERSON_NAME]"
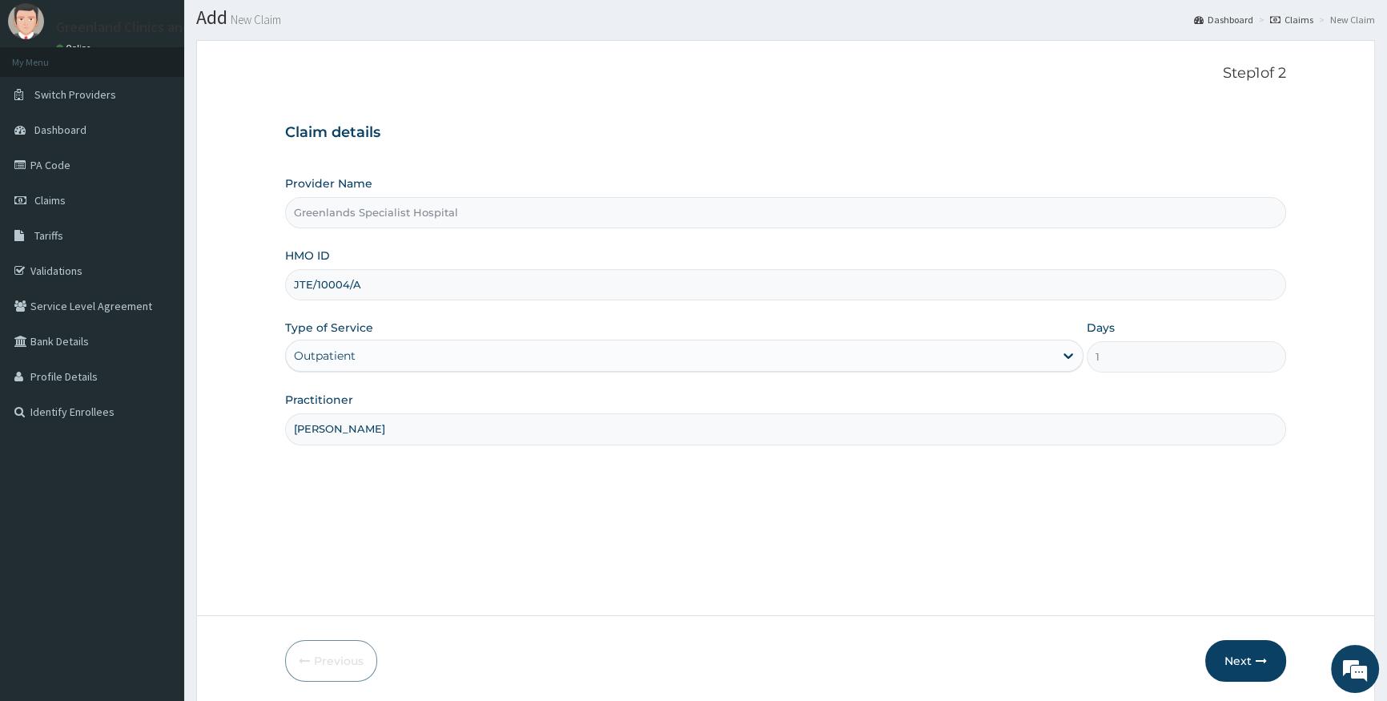
scroll to position [103, 0]
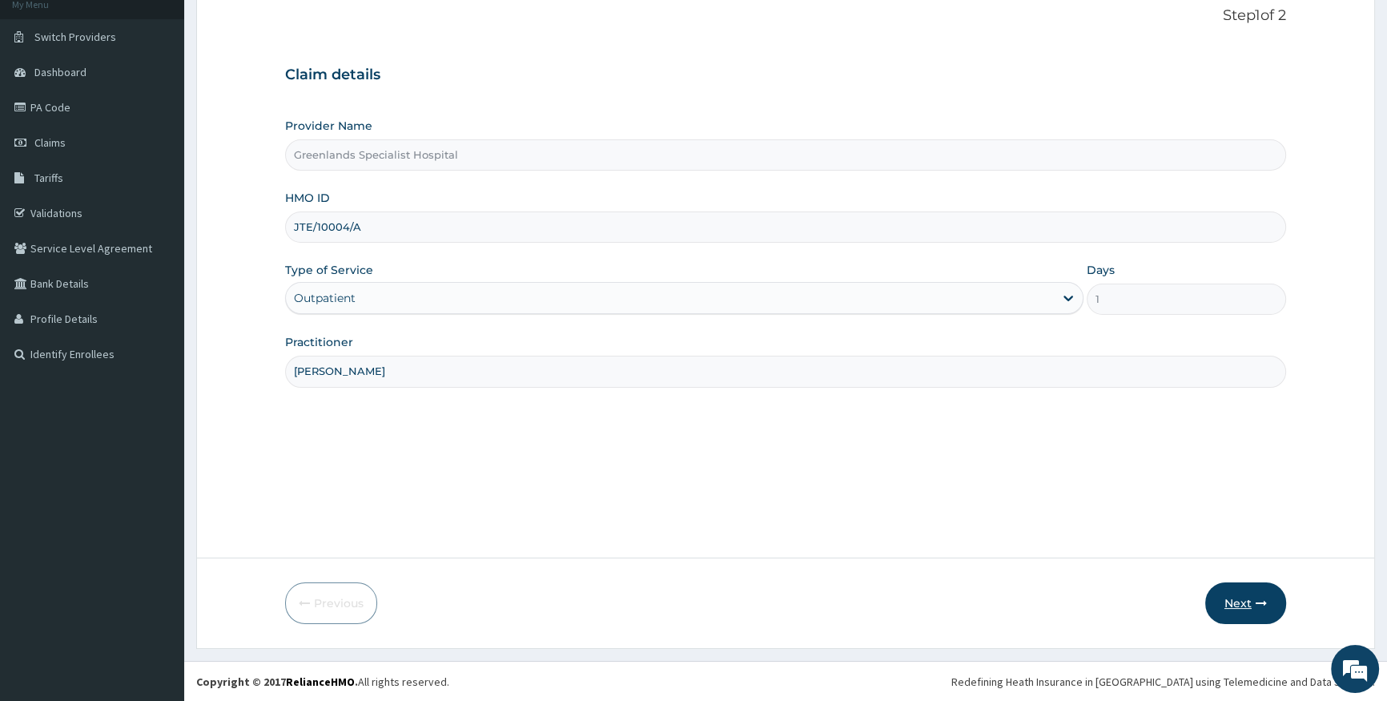
click at [1259, 597] on icon "button" at bounding box center [1261, 602] width 11 height 11
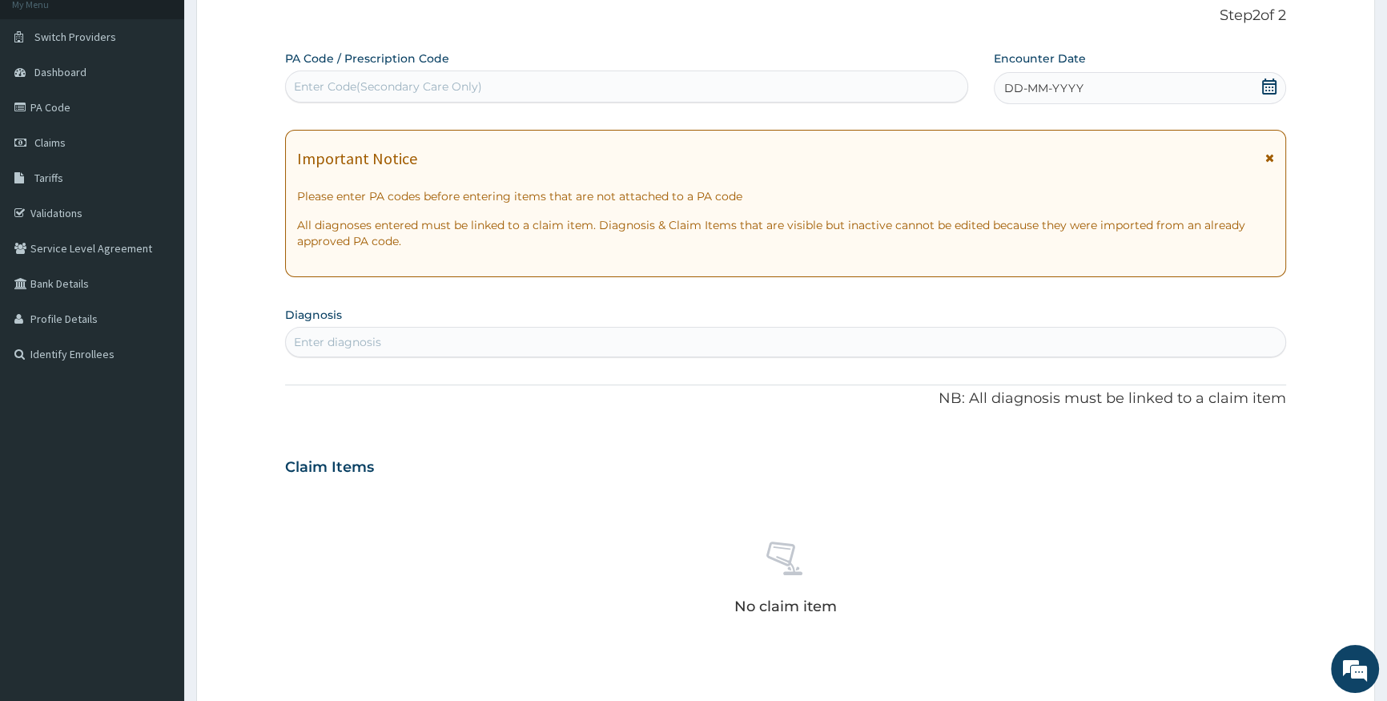
click at [1266, 85] on icon at bounding box center [1269, 86] width 16 height 16
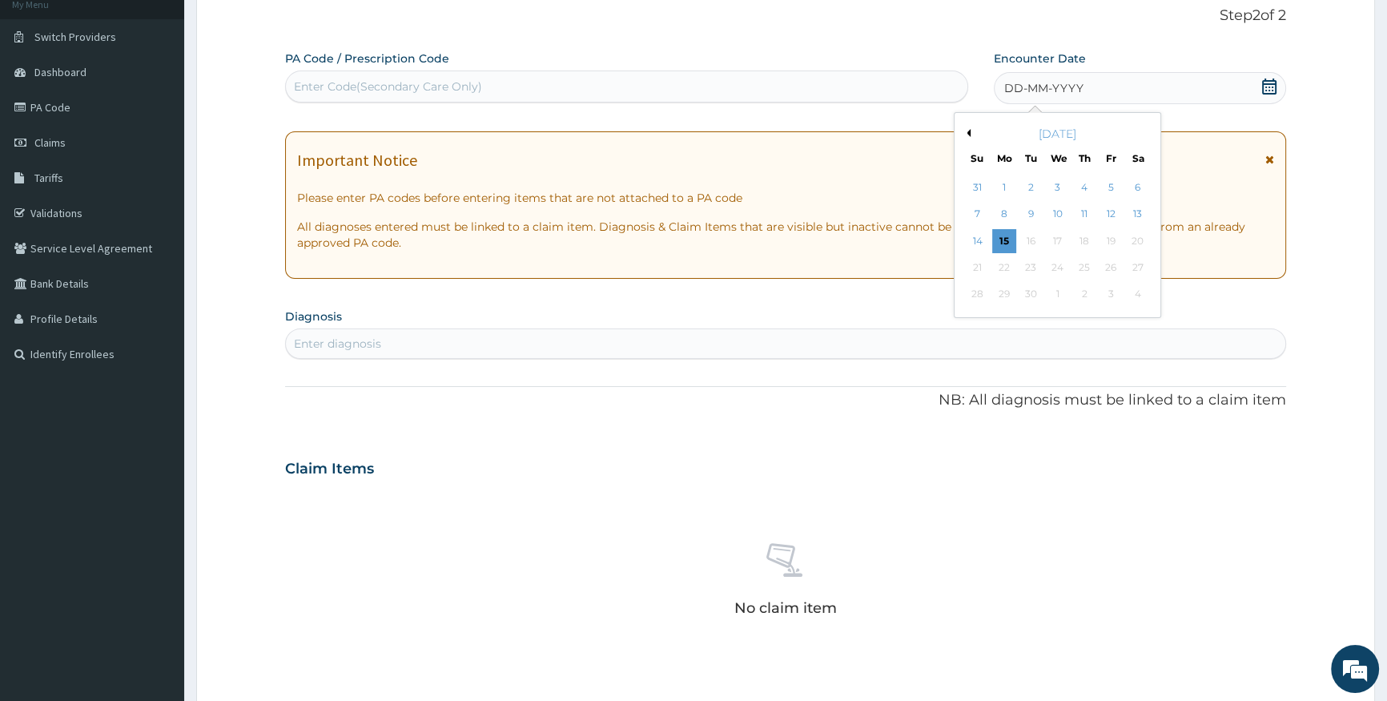
click at [969, 132] on button "Previous Month" at bounding box center [967, 133] width 8 height 8
click at [1141, 235] on div "16" at bounding box center [1137, 241] width 24 height 24
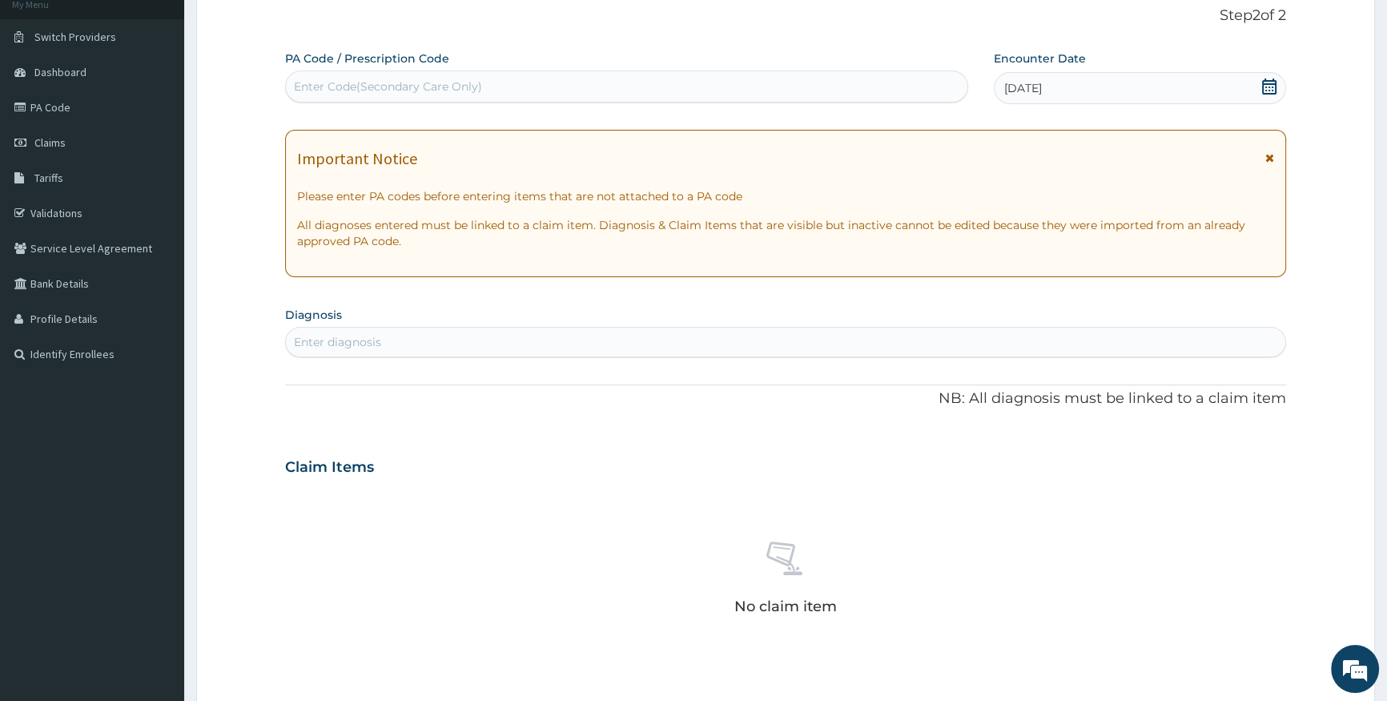
click at [959, 337] on div "Enter diagnosis" at bounding box center [785, 342] width 999 height 26
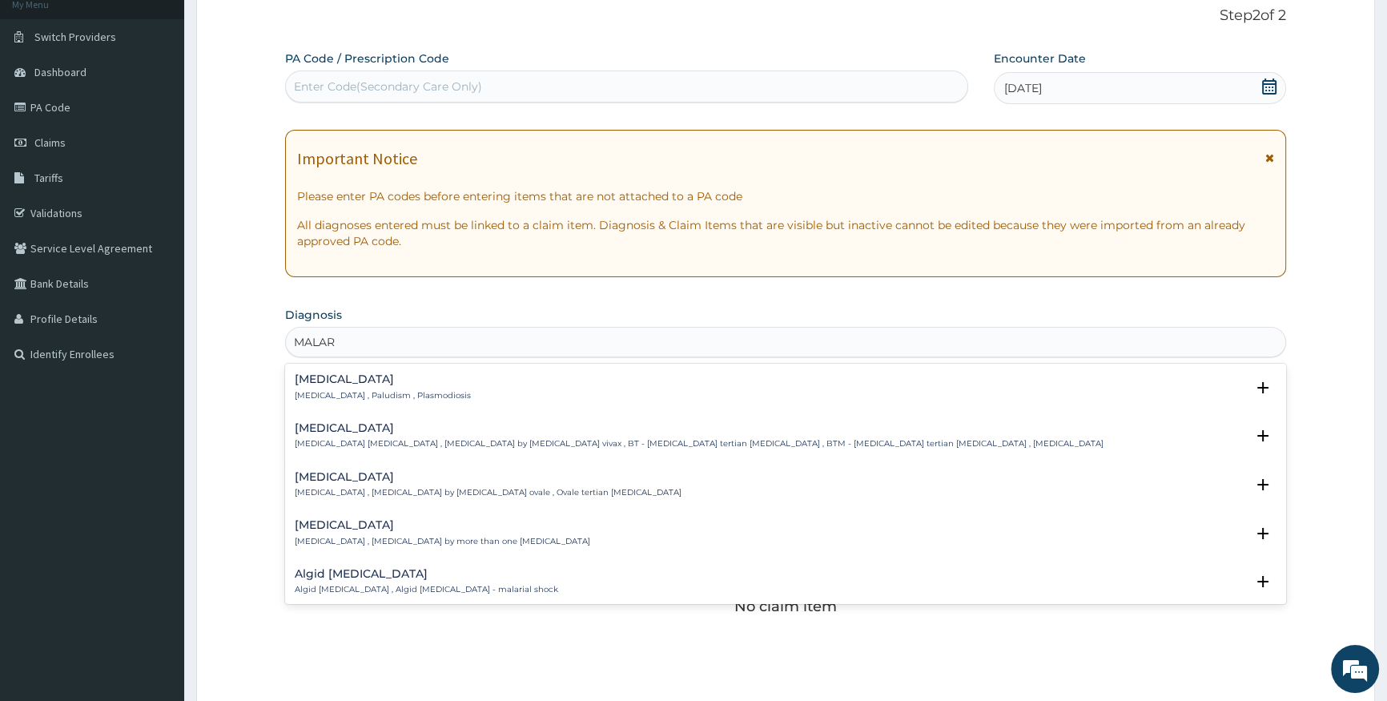
type input "MALARI"
click at [356, 393] on p "Malaria , Paludism , Plasmodiosis" at bounding box center [383, 395] width 176 height 11
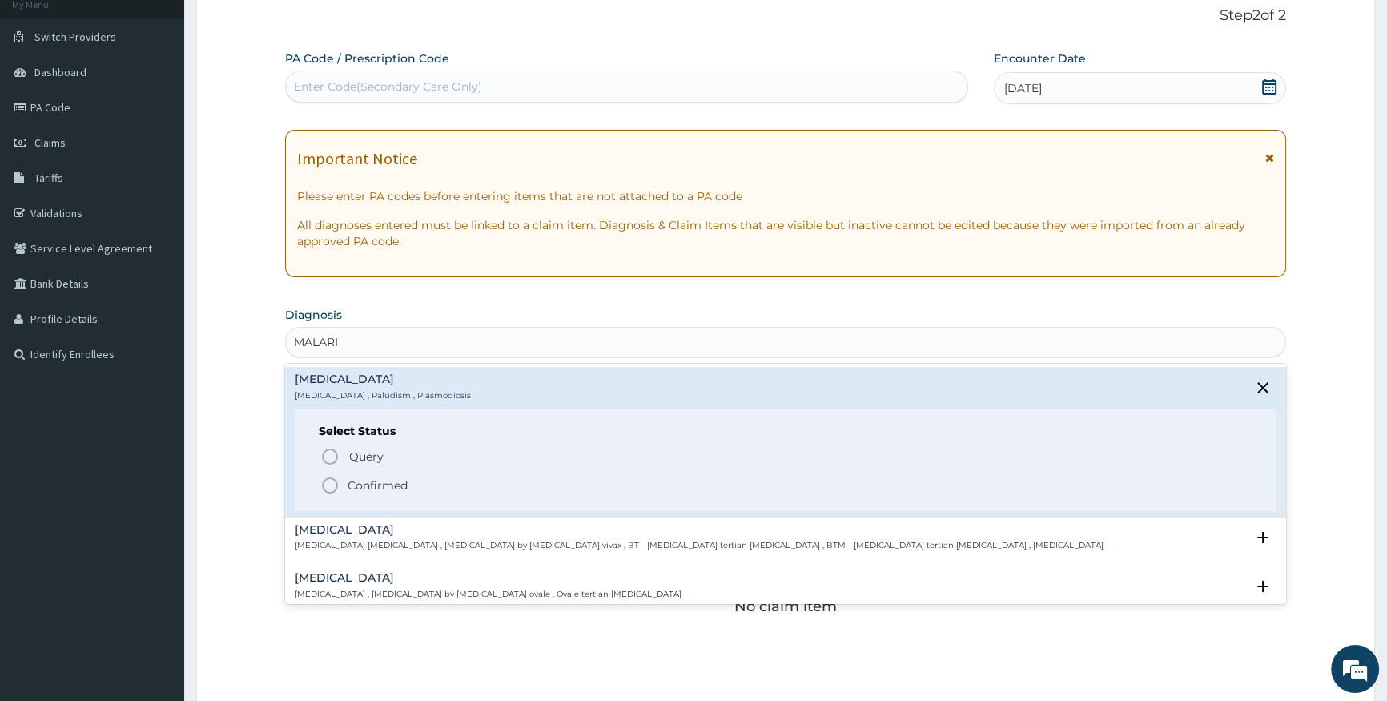
click at [362, 485] on p "Confirmed" at bounding box center [378, 485] width 60 height 16
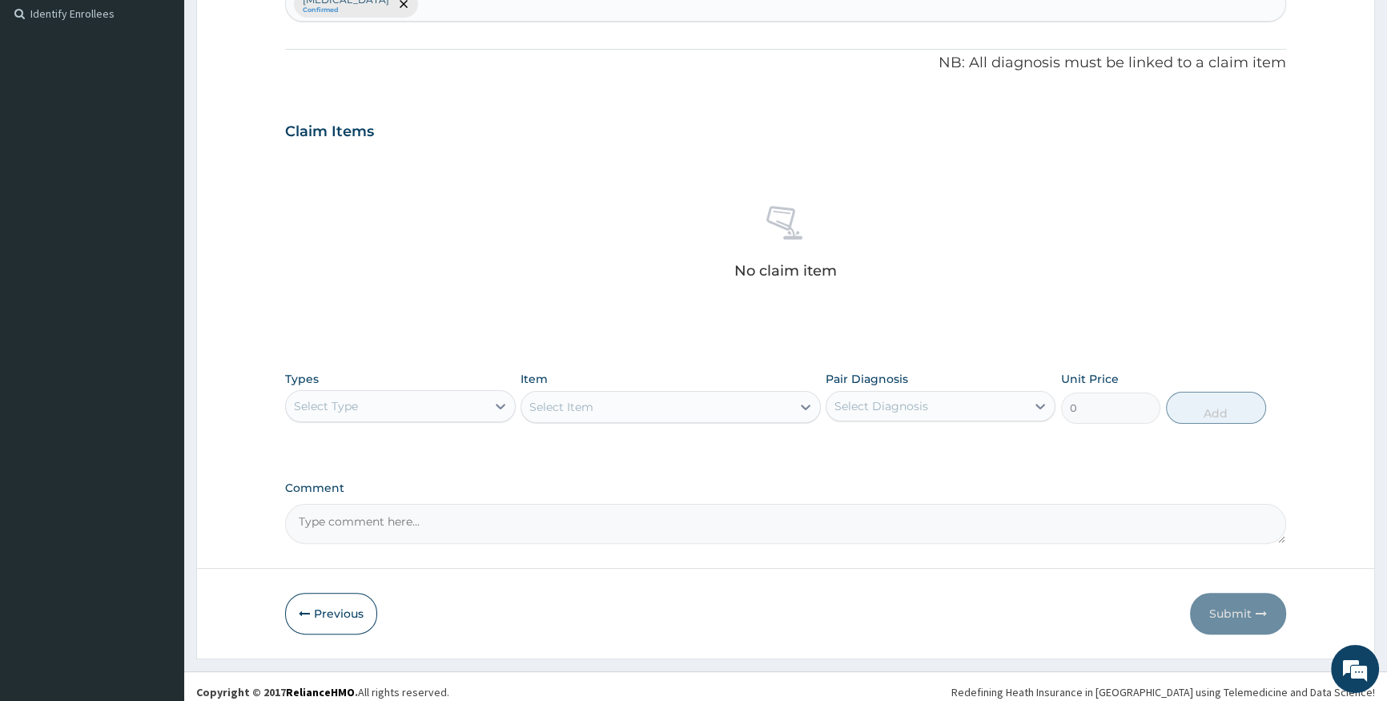
scroll to position [452, 0]
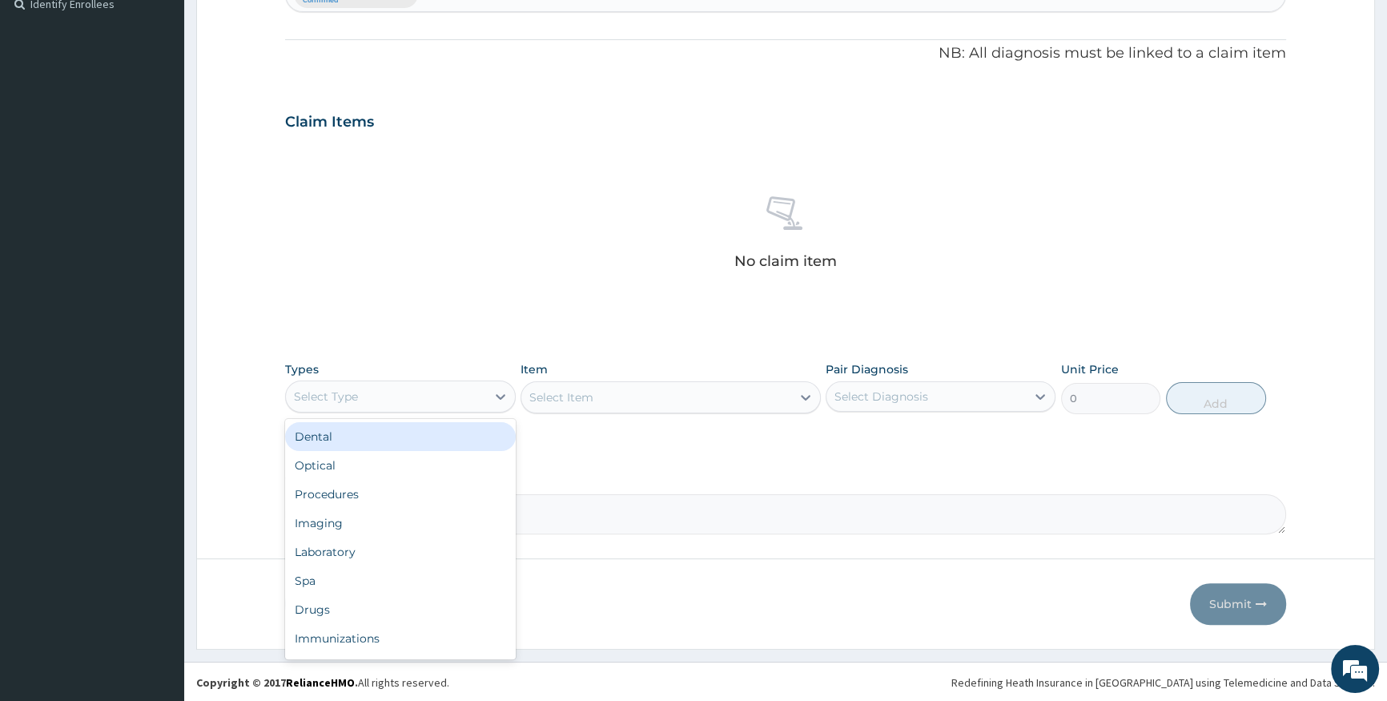
click at [469, 396] on div "Select Type" at bounding box center [385, 397] width 199 height 26
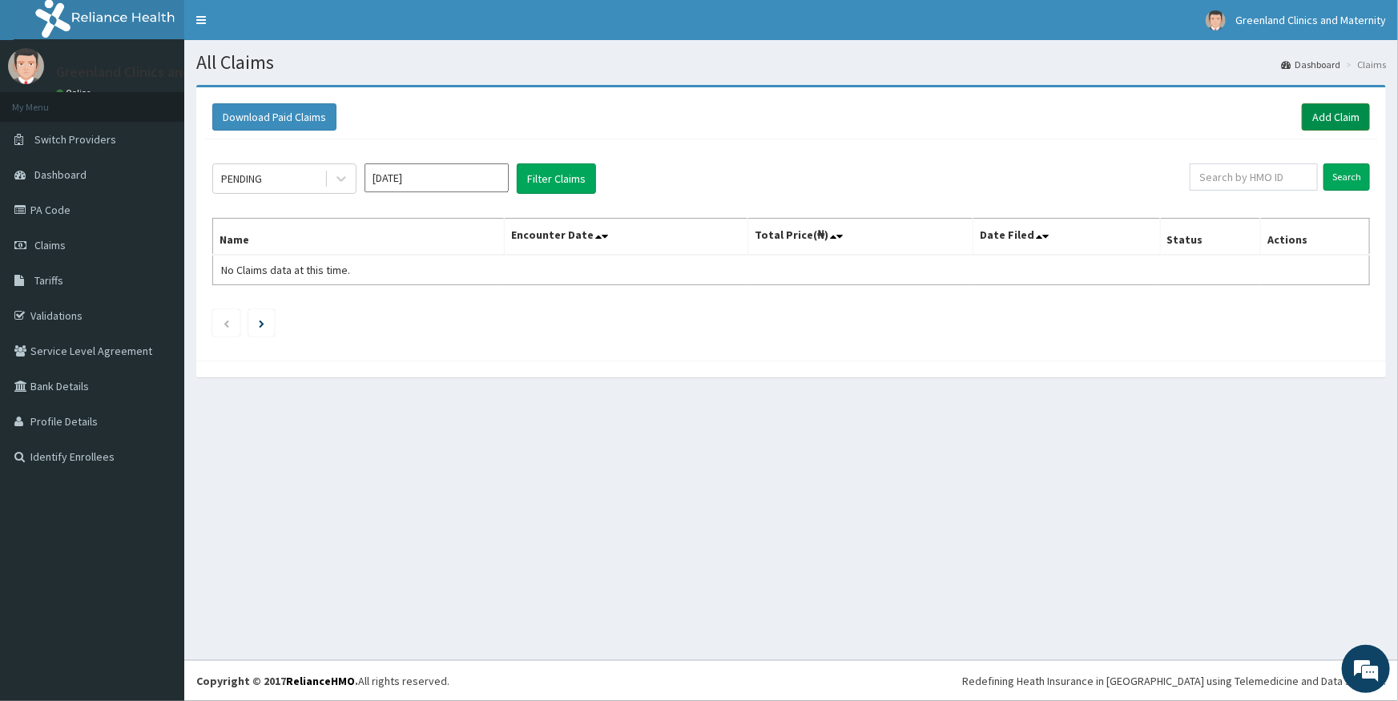
click at [1353, 116] on link "Add Claim" at bounding box center [1335, 116] width 68 height 27
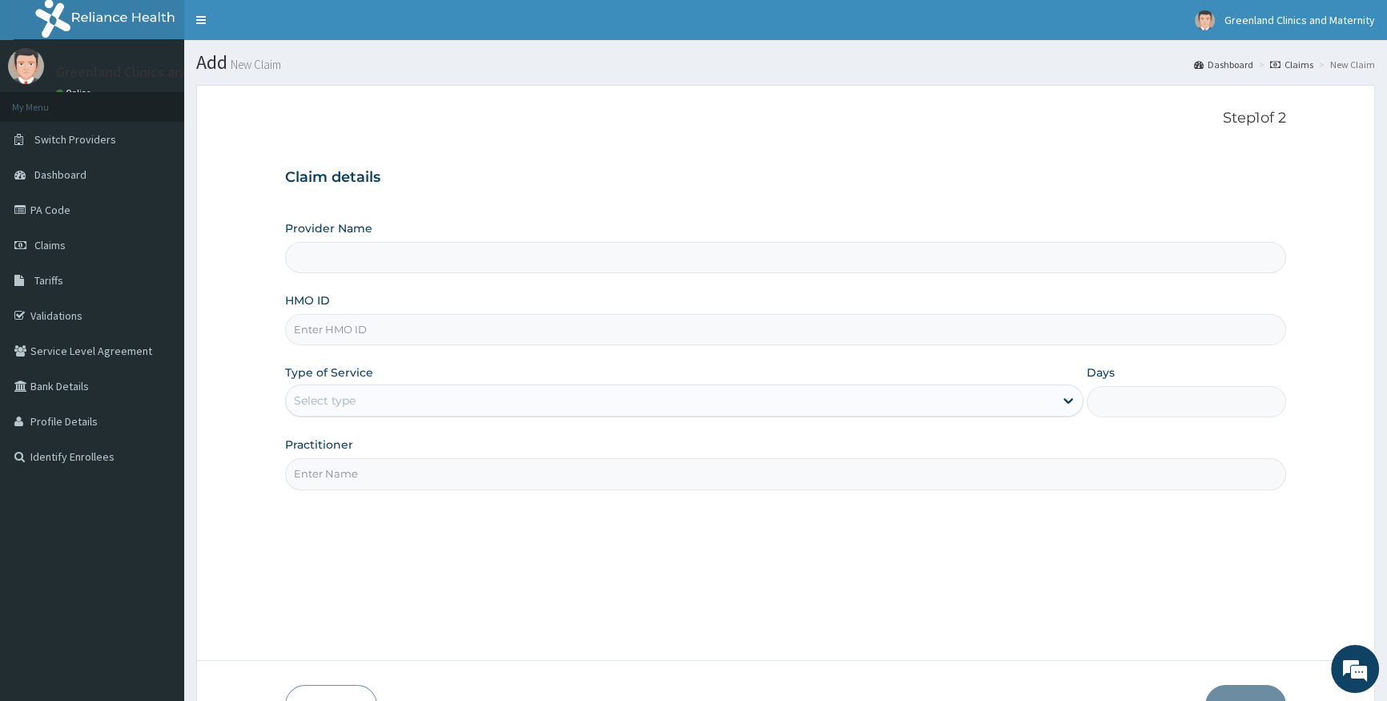
click at [485, 322] on input "HMO ID" at bounding box center [785, 329] width 1001 height 31
type input "Greenlands Specialist Hospital"
type input "JTE/10004/A"
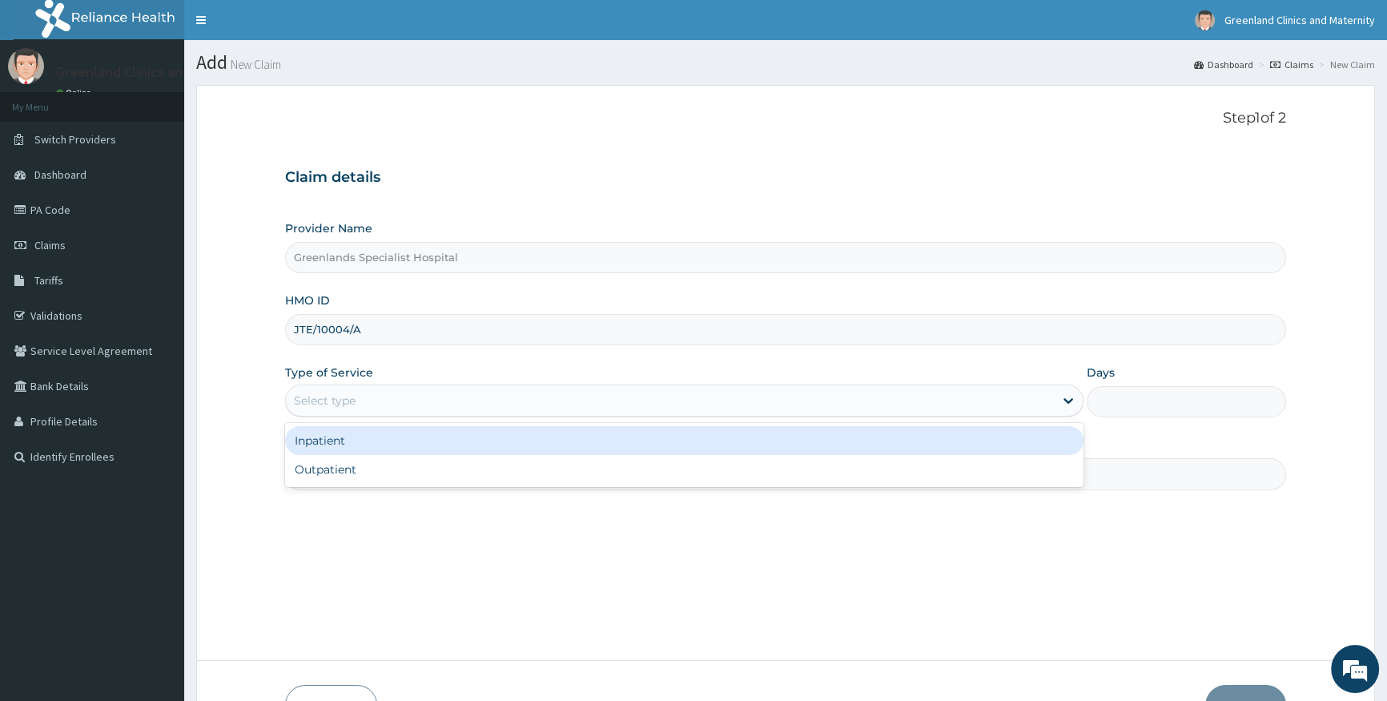
click at [389, 400] on div "Select type" at bounding box center [669, 401] width 767 height 26
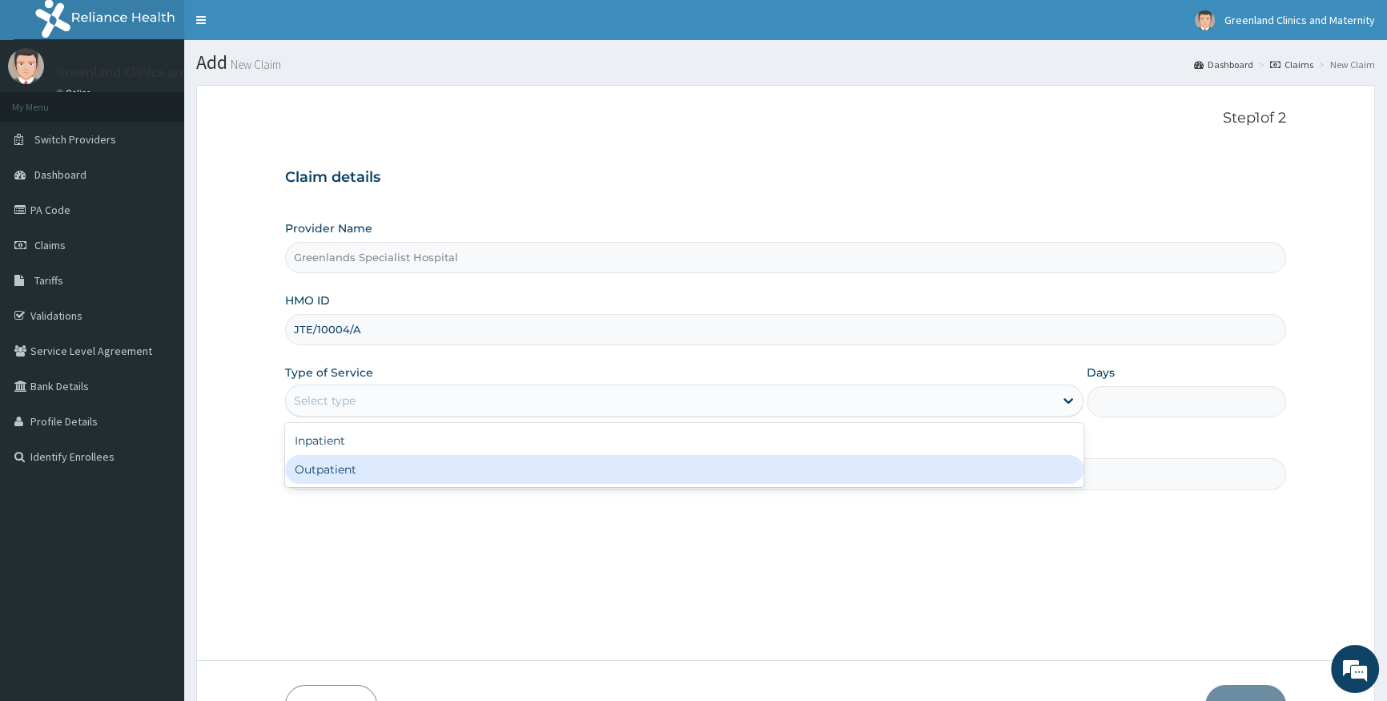
click at [397, 481] on div "Outpatient" at bounding box center [684, 469] width 798 height 29
type input "1"
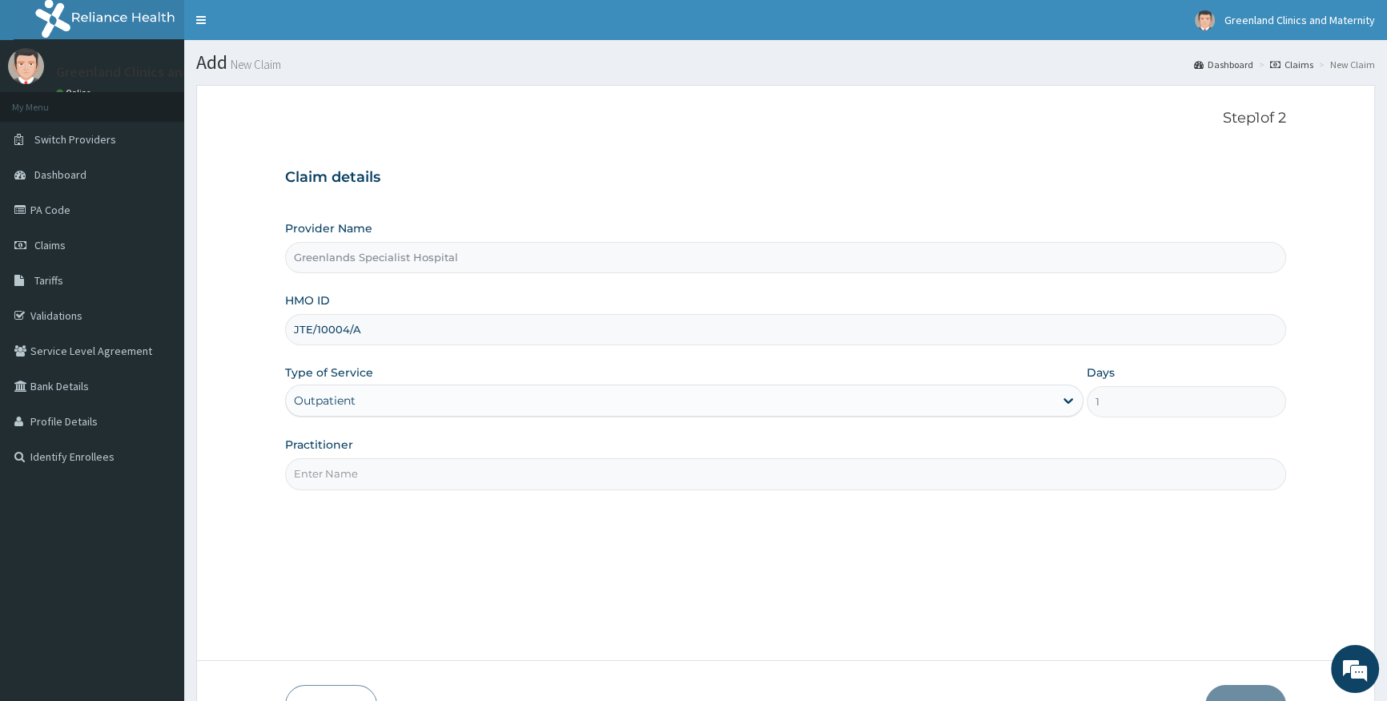
click at [432, 473] on input "Practitioner" at bounding box center [785, 473] width 1001 height 31
type input "[PERSON_NAME]"
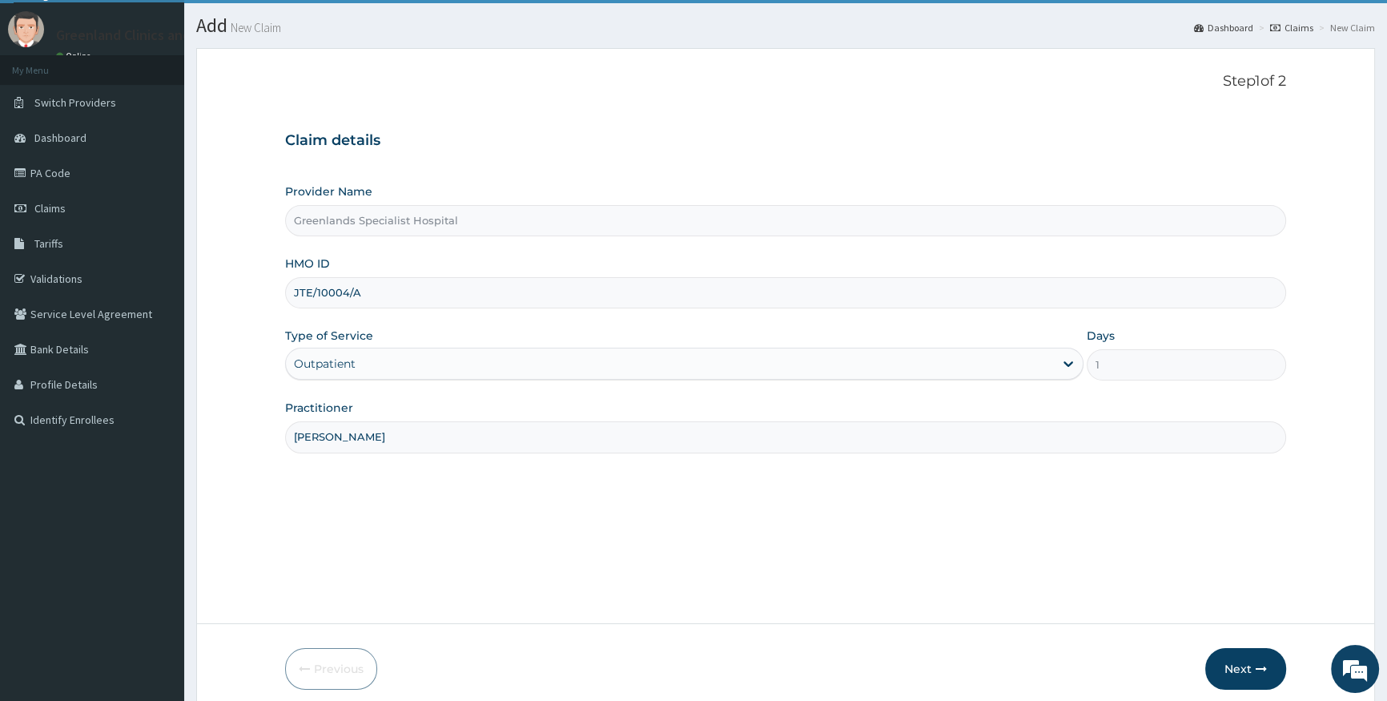
scroll to position [72, 0]
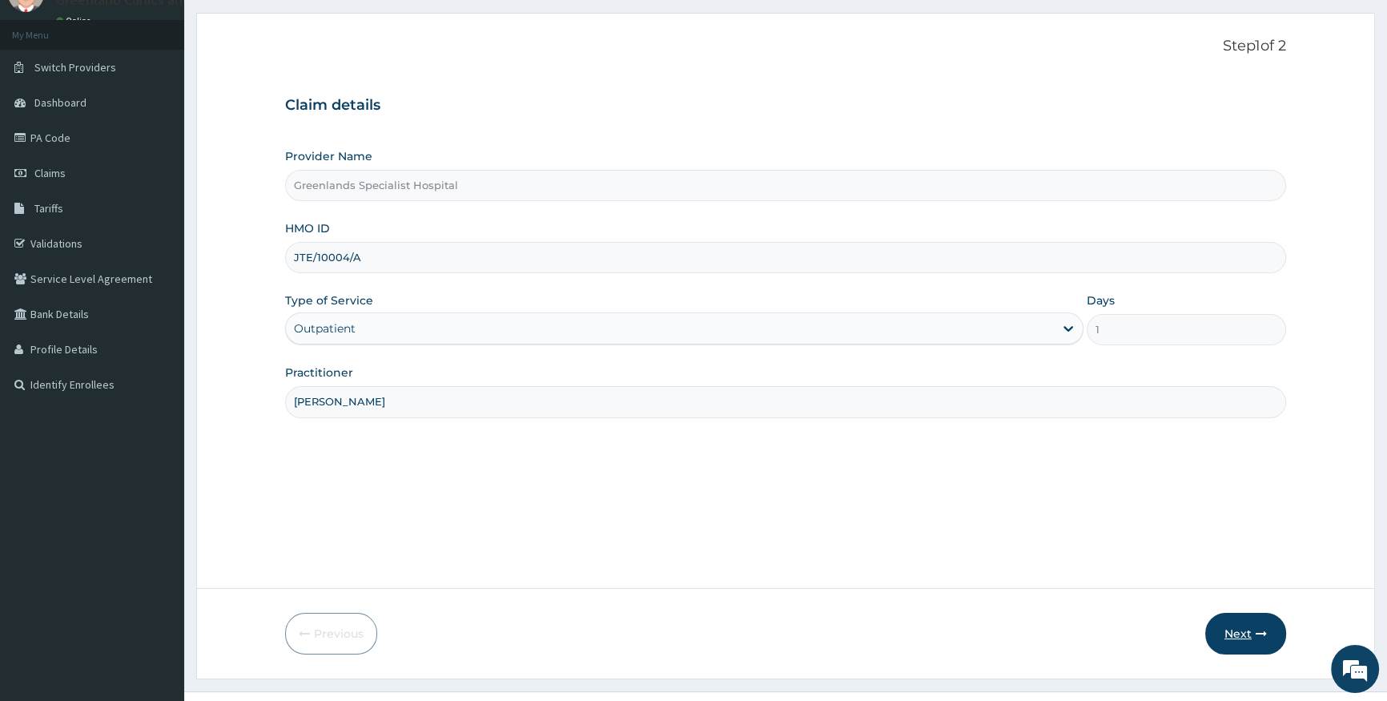
click at [1249, 631] on button "Next" at bounding box center [1245, 634] width 81 height 42
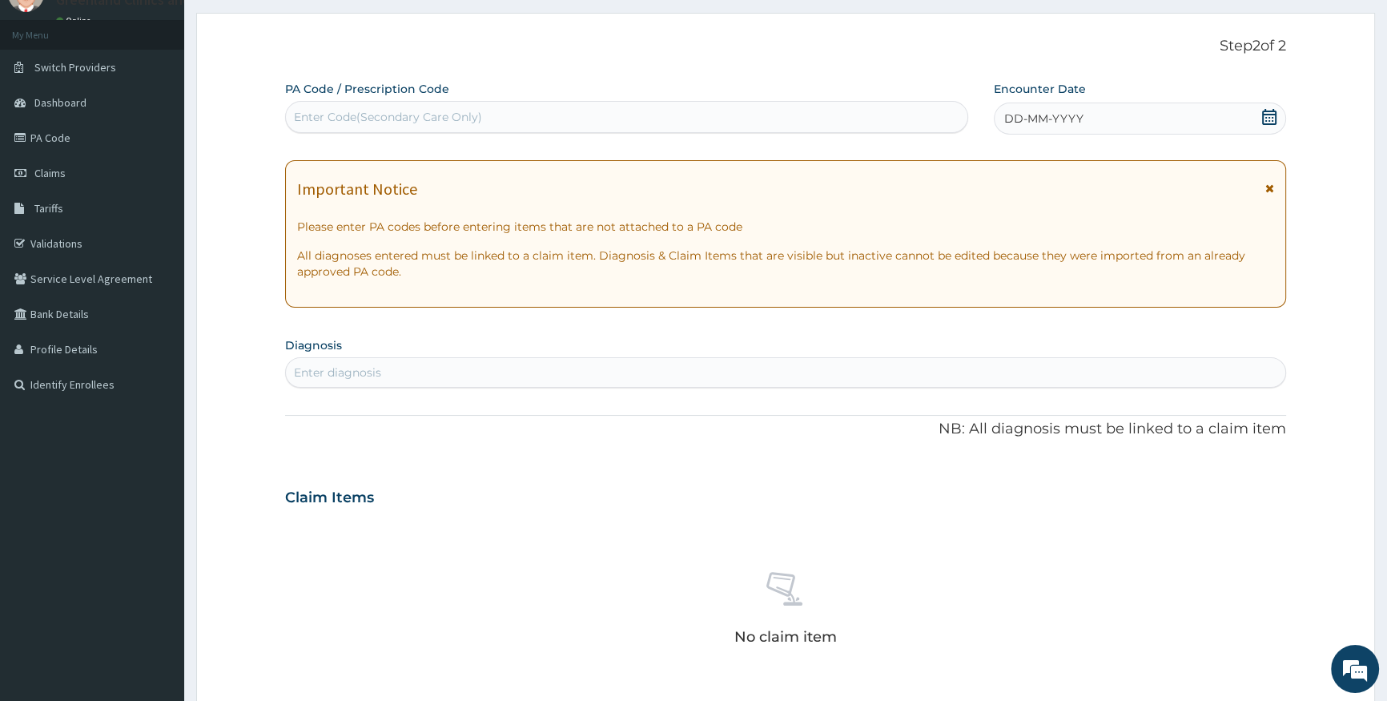
click at [1265, 122] on icon at bounding box center [1269, 117] width 14 height 16
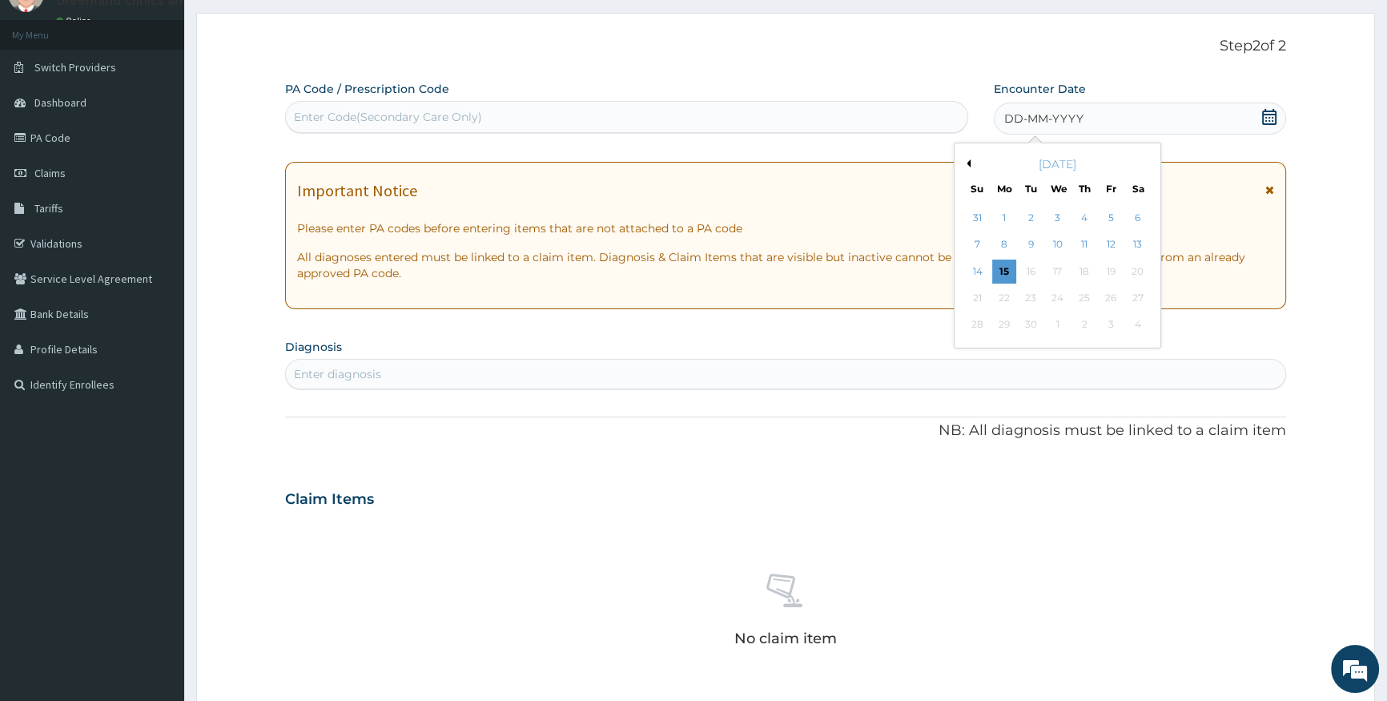
click at [966, 161] on button "Previous Month" at bounding box center [967, 163] width 8 height 8
click at [1136, 278] on div "16" at bounding box center [1137, 271] width 24 height 24
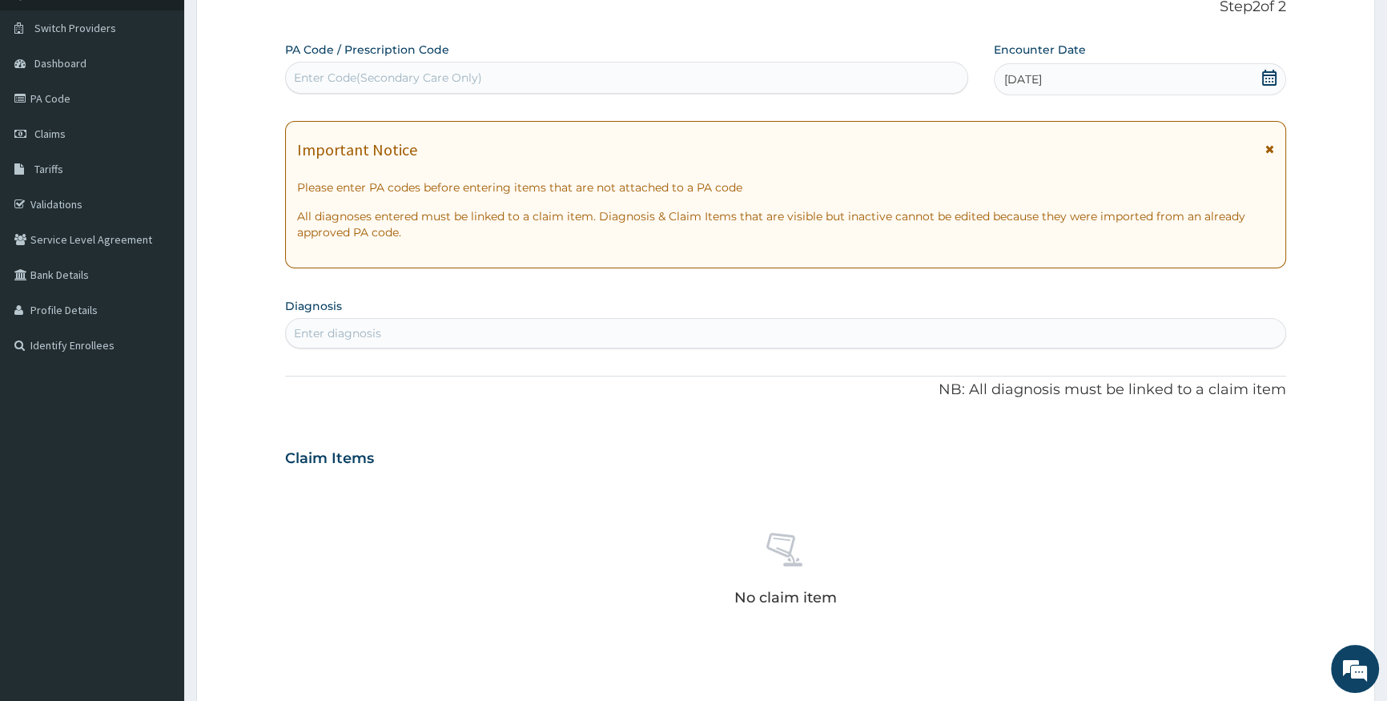
scroll to position [145, 0]
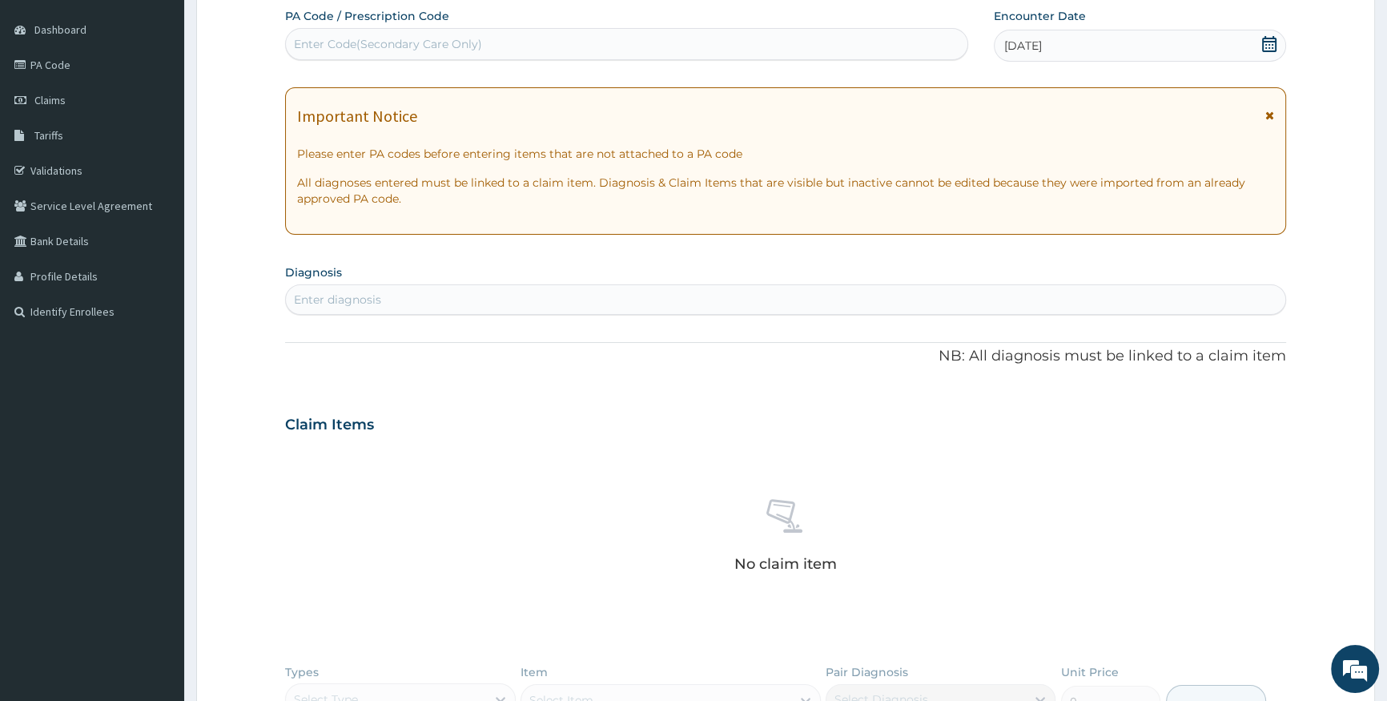
click at [871, 292] on div "Enter diagnosis" at bounding box center [785, 300] width 999 height 26
click at [64, 166] on link "Validations" at bounding box center [92, 170] width 184 height 35
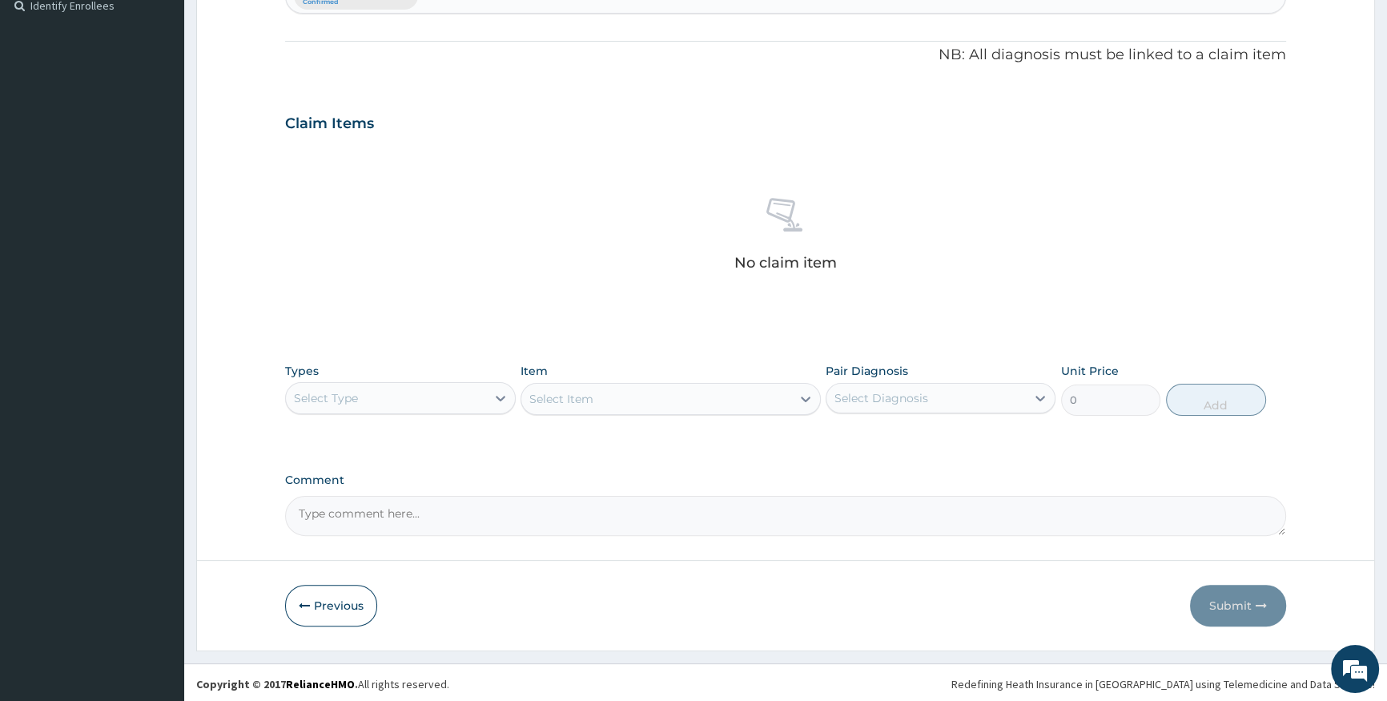
scroll to position [452, 0]
